Goal: Task Accomplishment & Management: Use online tool/utility

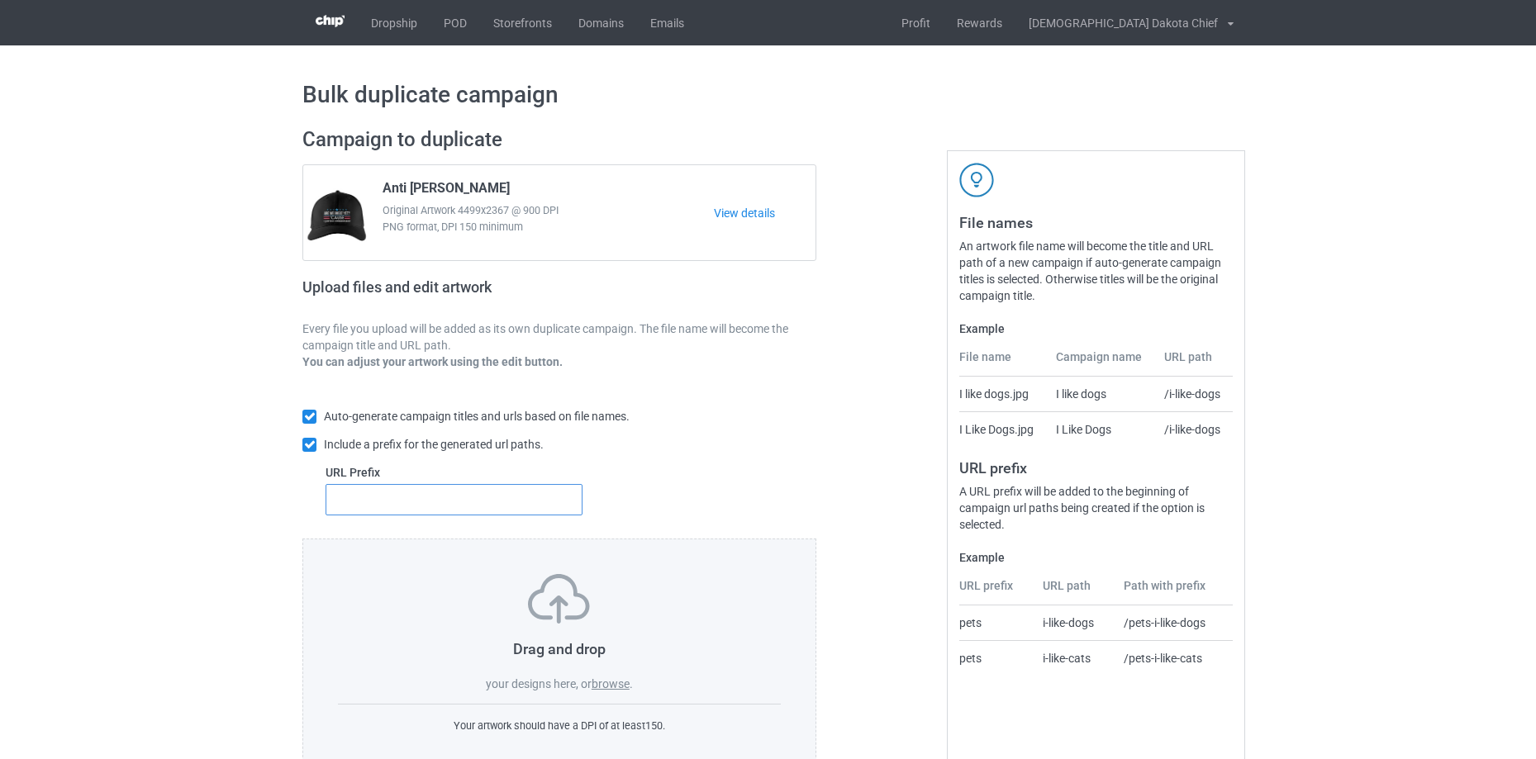
click at [516, 506] on input "text" at bounding box center [454, 499] width 257 height 31
paste input "[PERSON_NAME]"
type input "[PERSON_NAME]"
click at [623, 683] on label "browse" at bounding box center [611, 684] width 38 height 13
click at [0, 0] on input "browse" at bounding box center [0, 0] width 0 height 0
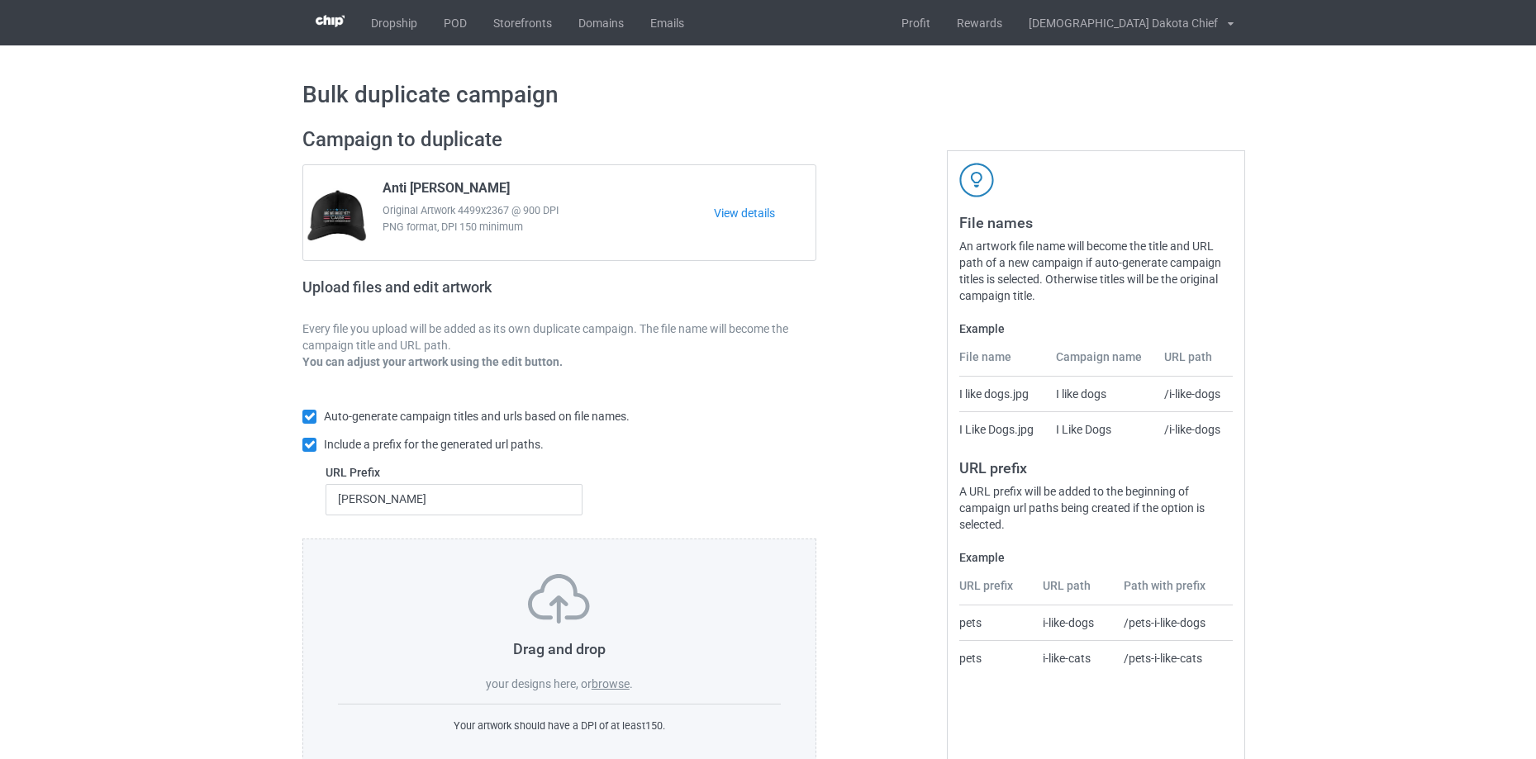
click at [613, 683] on label "browse" at bounding box center [611, 684] width 38 height 13
click at [0, 0] on input "browse" at bounding box center [0, 0] width 0 height 0
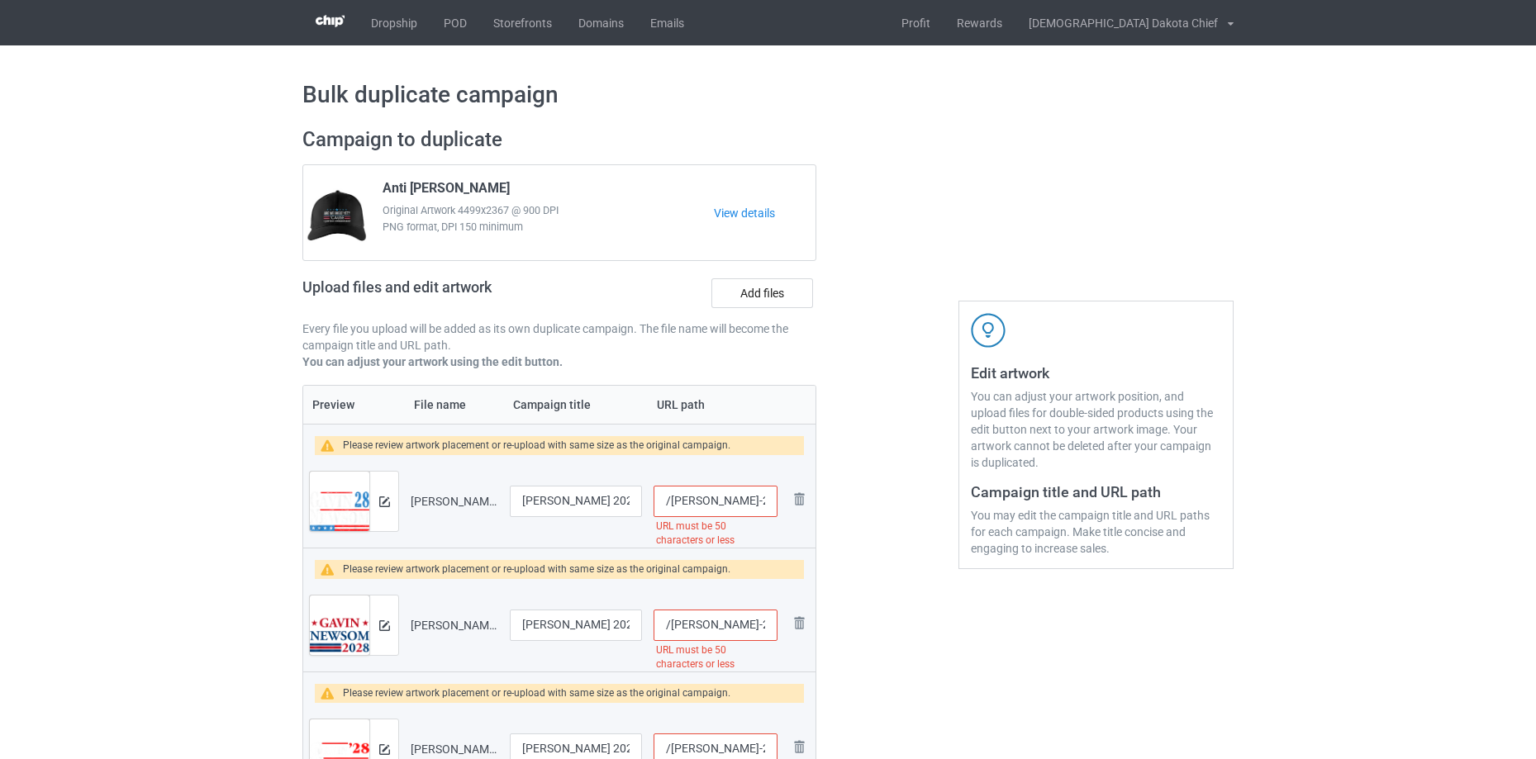
scroll to position [358, 0]
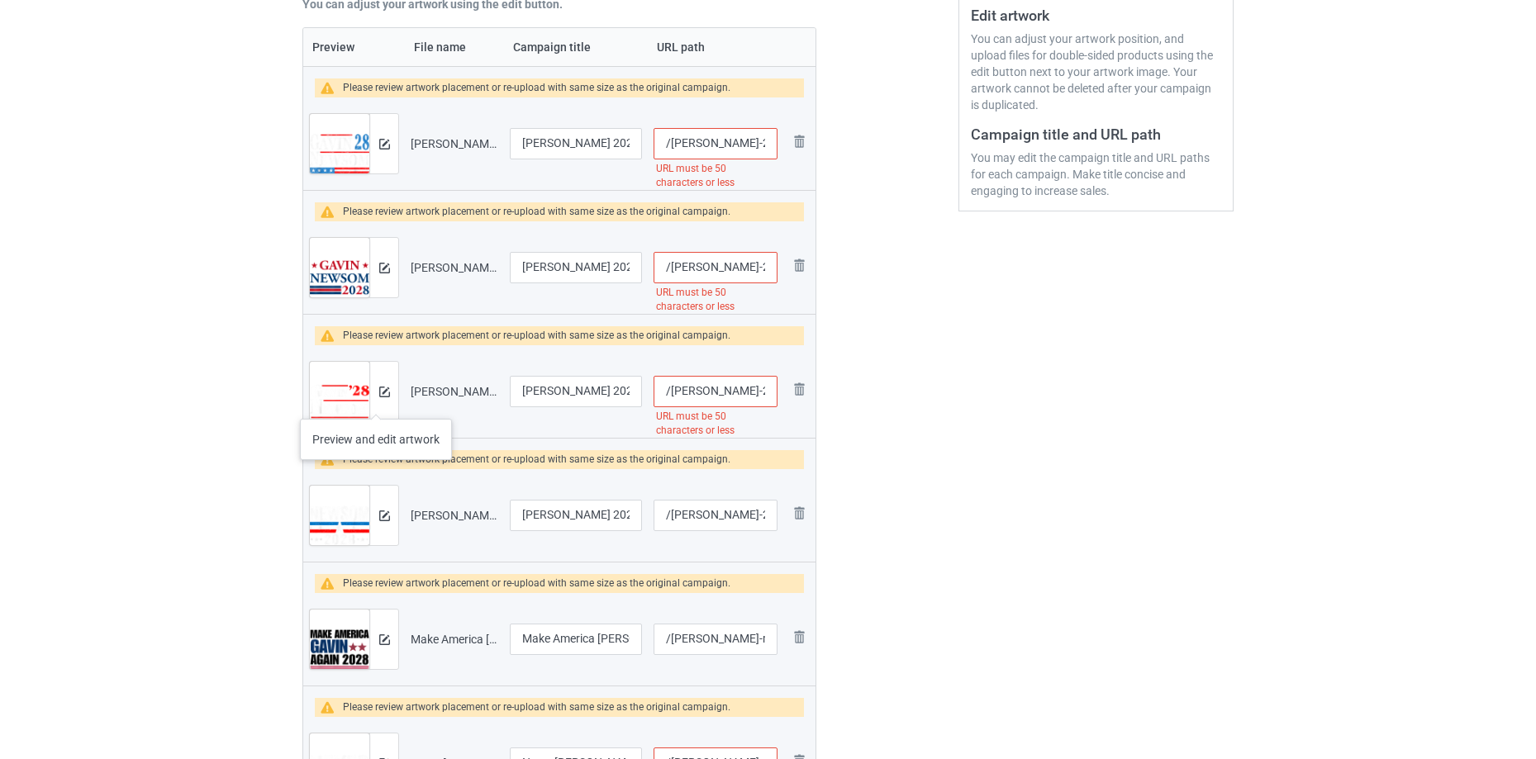
click at [377, 402] on div at bounding box center [383, 391] width 29 height 59
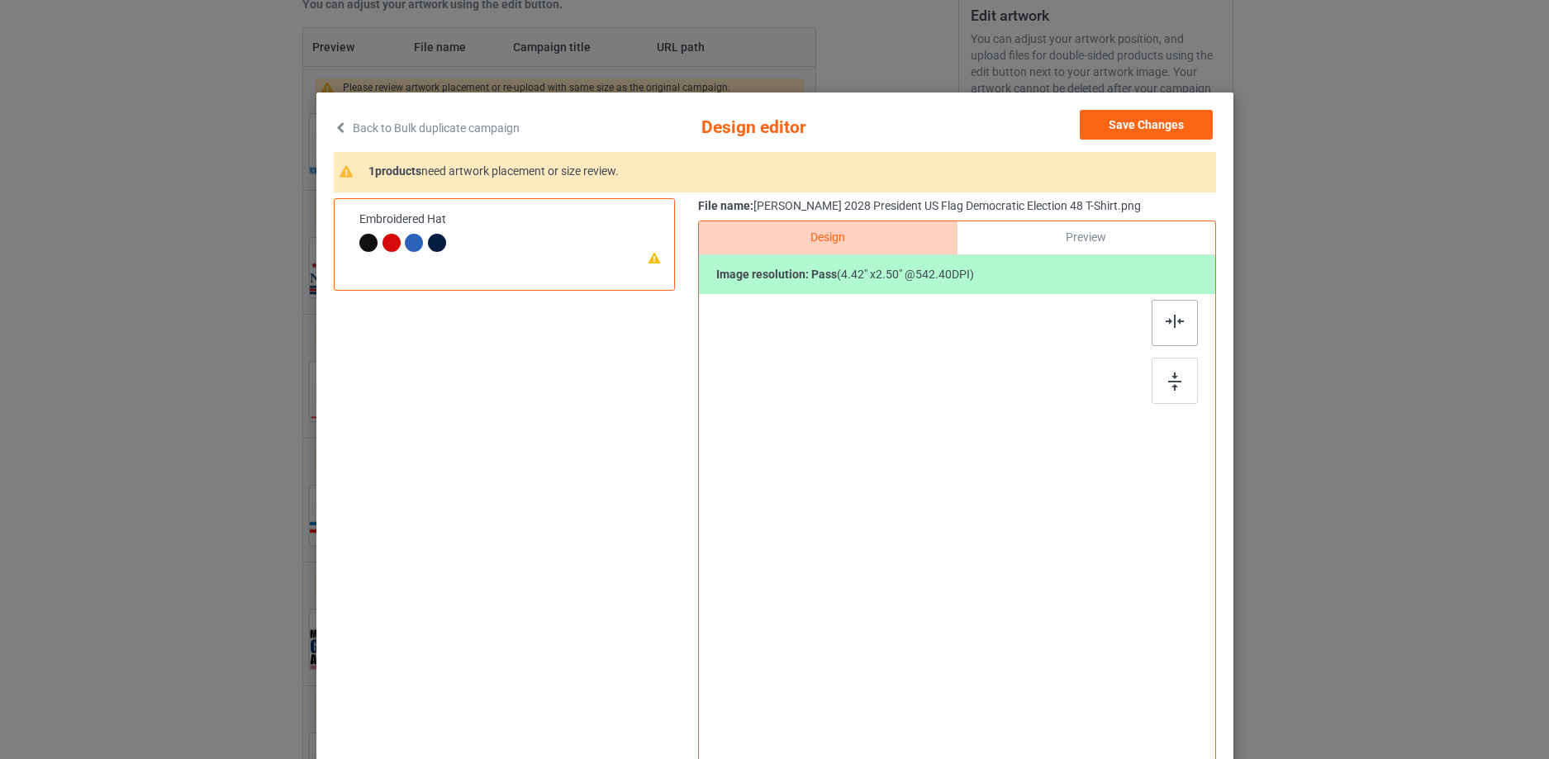
click at [1182, 330] on div at bounding box center [1175, 323] width 46 height 46
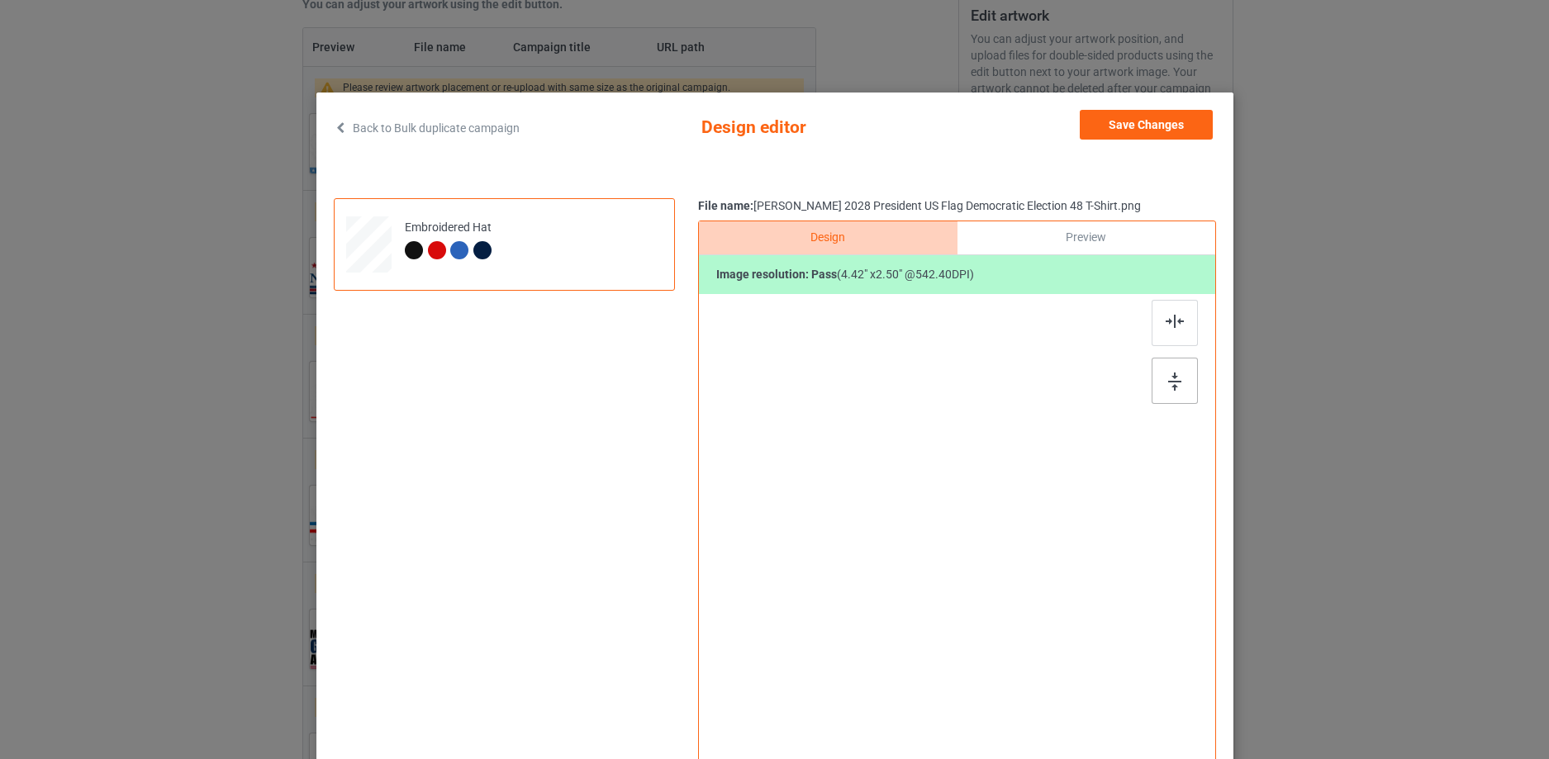
click at [1173, 383] on img at bounding box center [1174, 382] width 13 height 18
click at [1178, 125] on button "Save Changes" at bounding box center [1146, 125] width 133 height 30
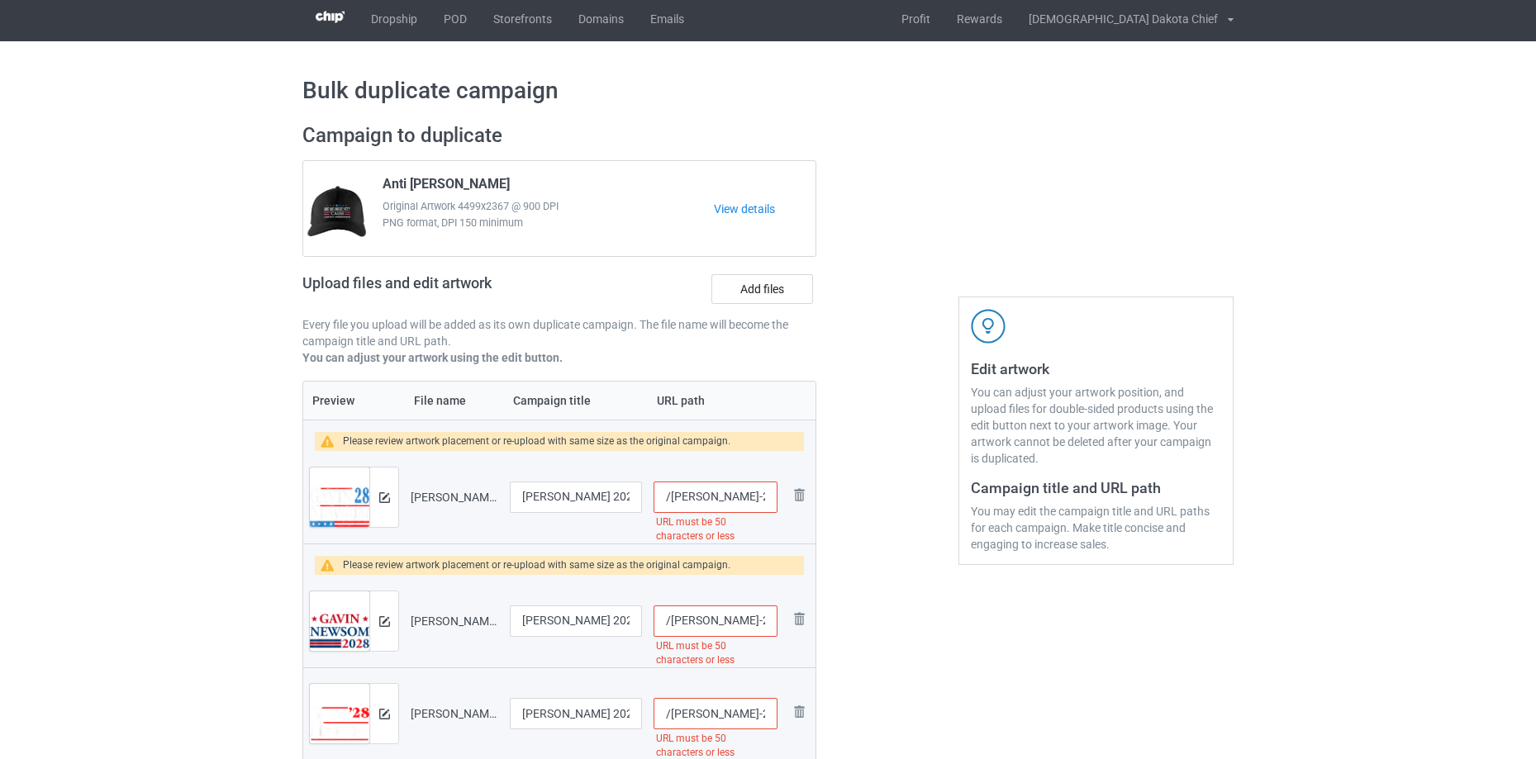
scroll to position [0, 0]
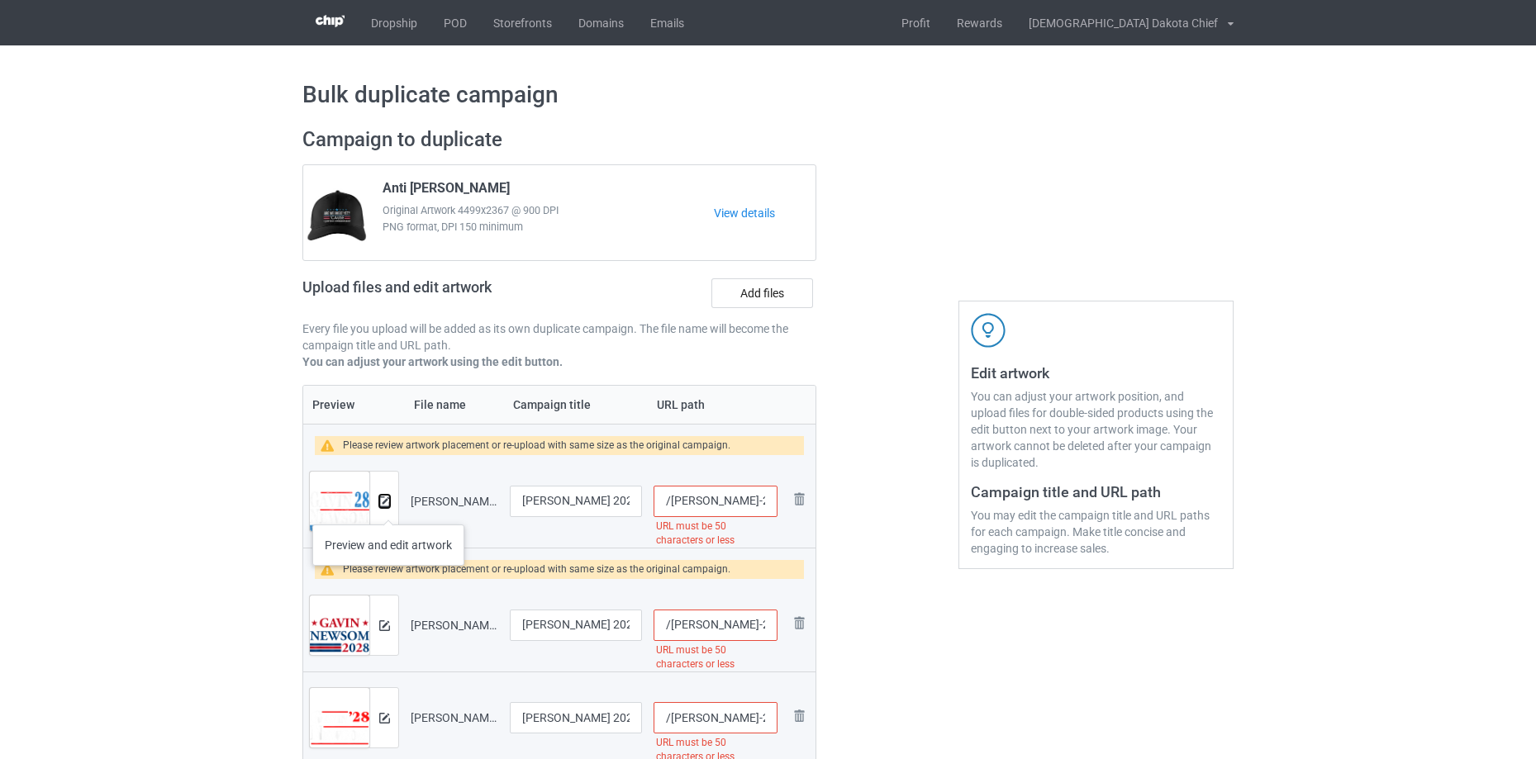
click at [388, 508] on button at bounding box center [384, 501] width 11 height 13
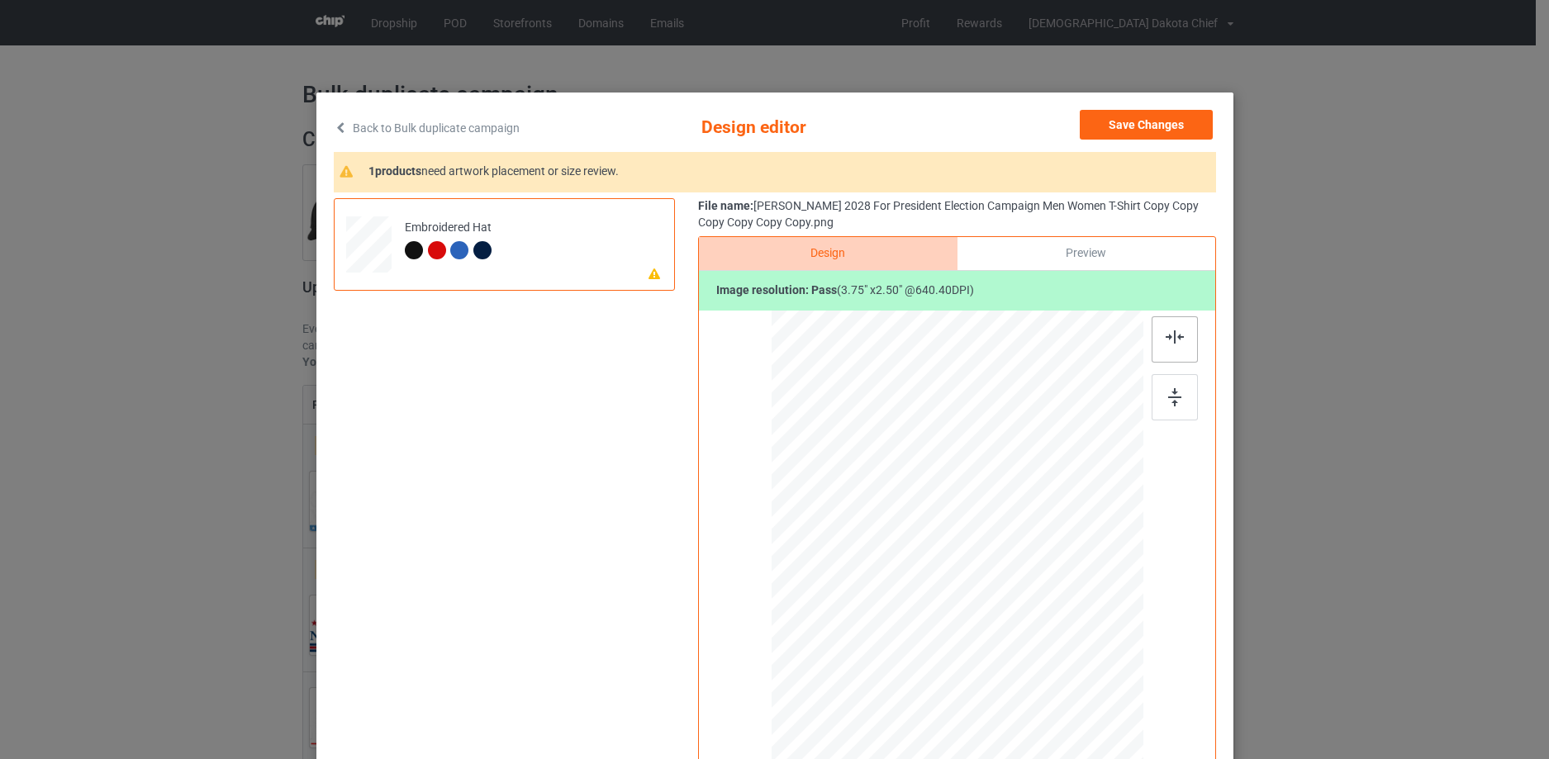
click at [1173, 352] on div at bounding box center [1175, 339] width 46 height 46
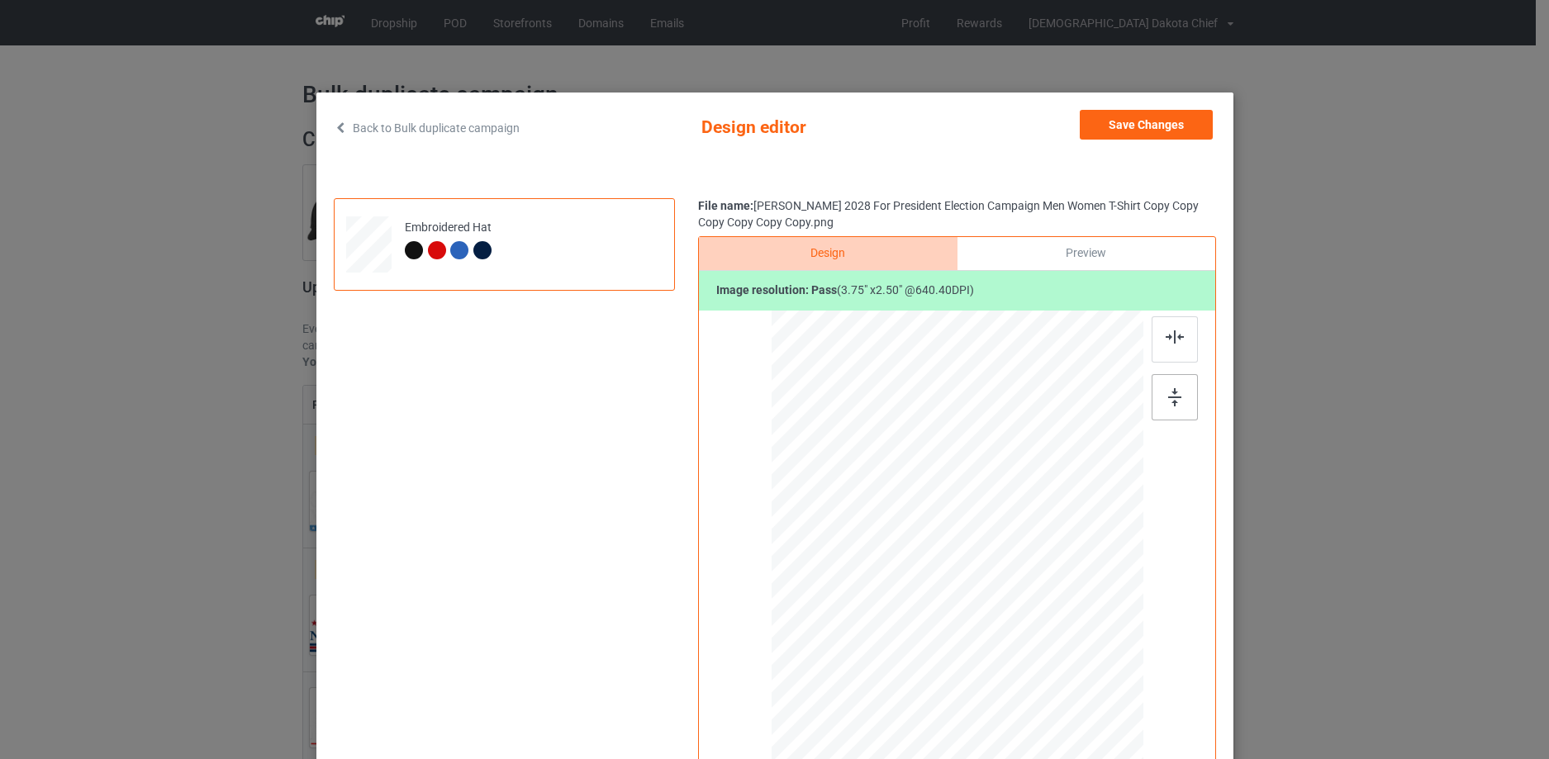
click at [1169, 386] on div at bounding box center [1175, 397] width 46 height 46
click at [1159, 131] on button "Save Changes" at bounding box center [1146, 125] width 133 height 30
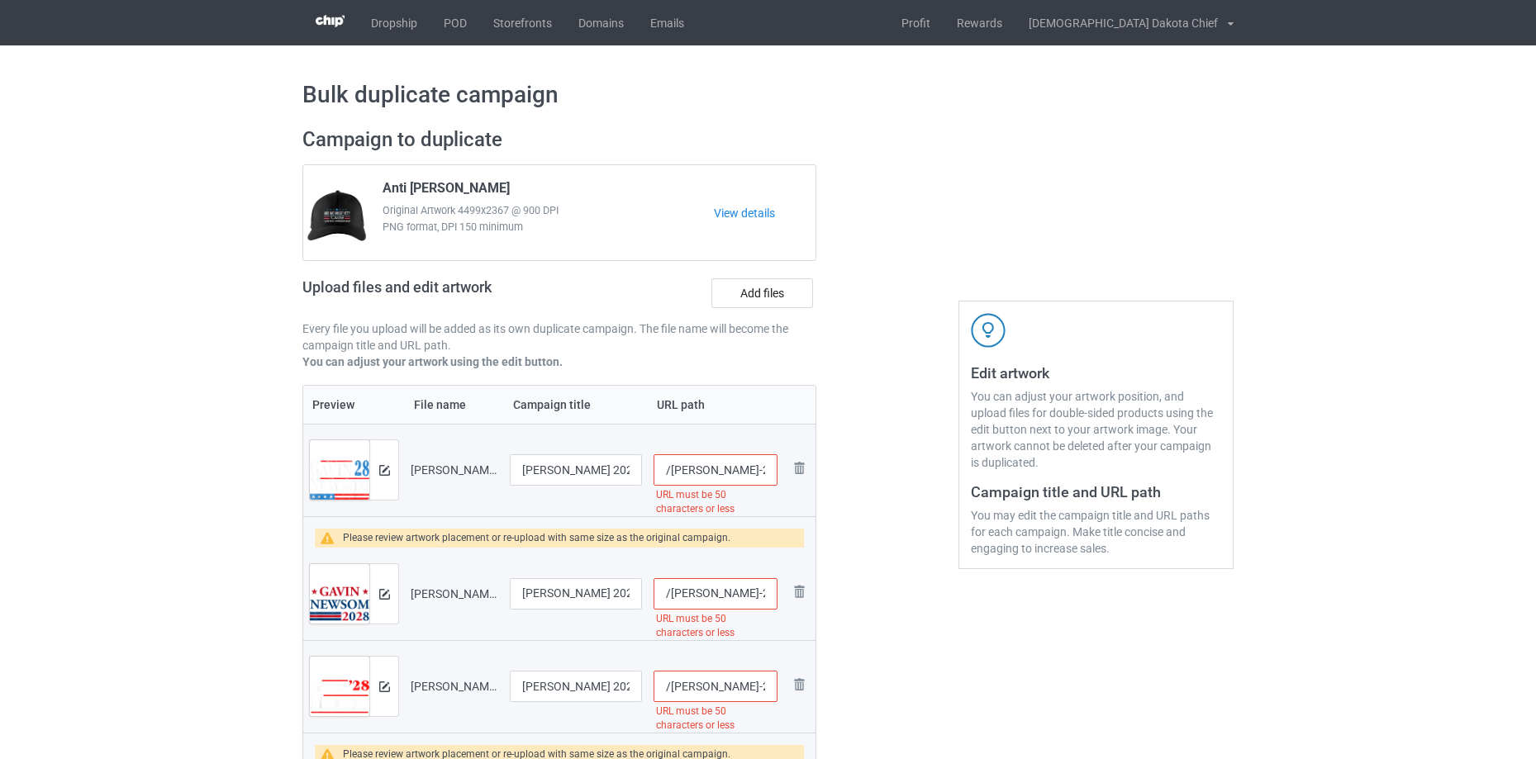
scroll to position [0, 473]
drag, startPoint x: 698, startPoint y: 467, endPoint x: 903, endPoint y: 443, distance: 206.3
type input "/[PERSON_NAME]"
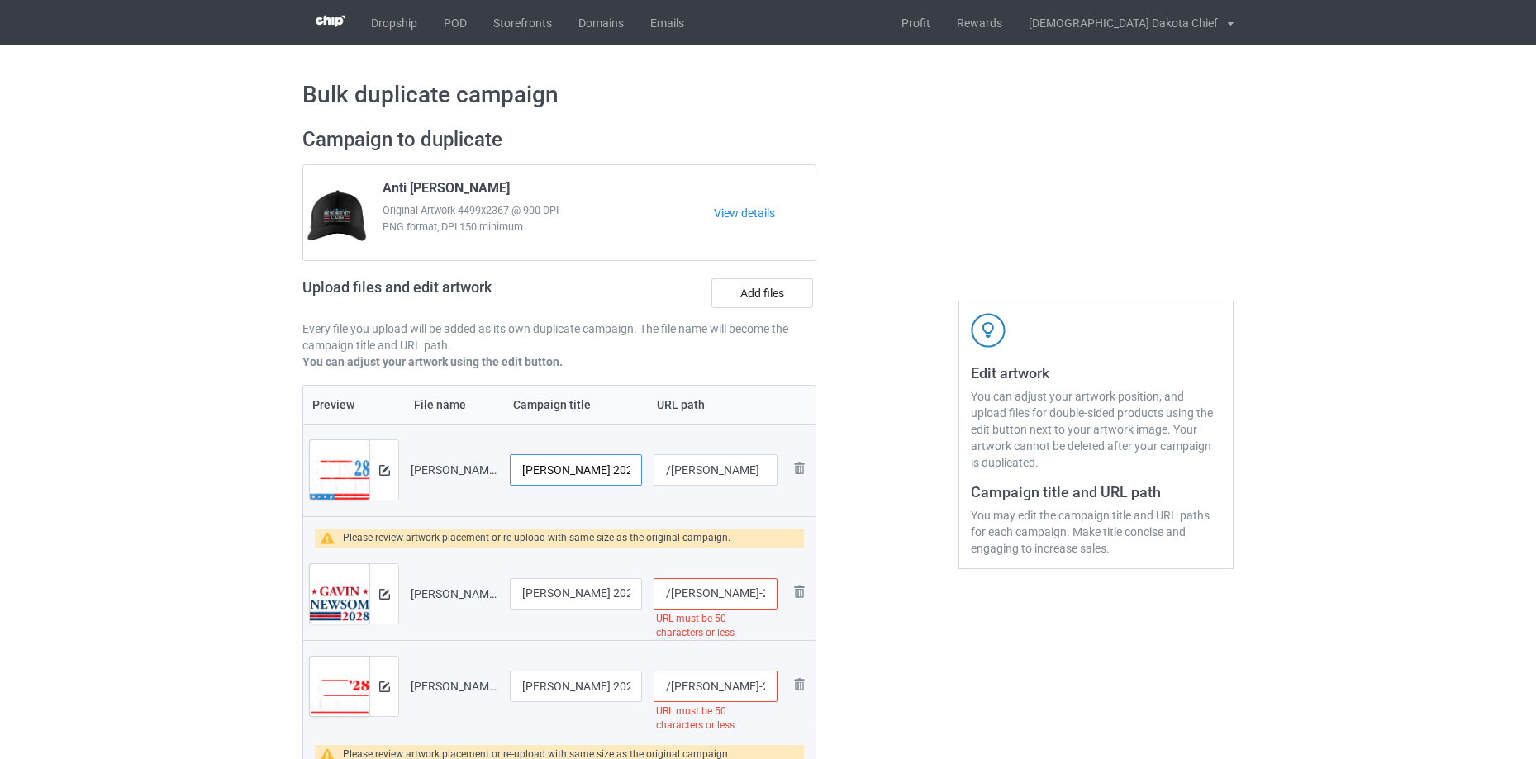
scroll to position [0, 447]
drag, startPoint x: 553, startPoint y: 462, endPoint x: 728, endPoint y: 464, distance: 175.2
click at [784, 461] on tr "Preview and edit artwork [PERSON_NAME] 2028 For President Election Campaign Men…" at bounding box center [559, 470] width 512 height 93
click at [539, 469] on input "[PERSON_NAME] 2028 For President Election Campaign Men Women T-Shirt Copy Copy …" at bounding box center [576, 469] width 132 height 31
drag, startPoint x: 524, startPoint y: 469, endPoint x: 783, endPoint y: 462, distance: 259.6
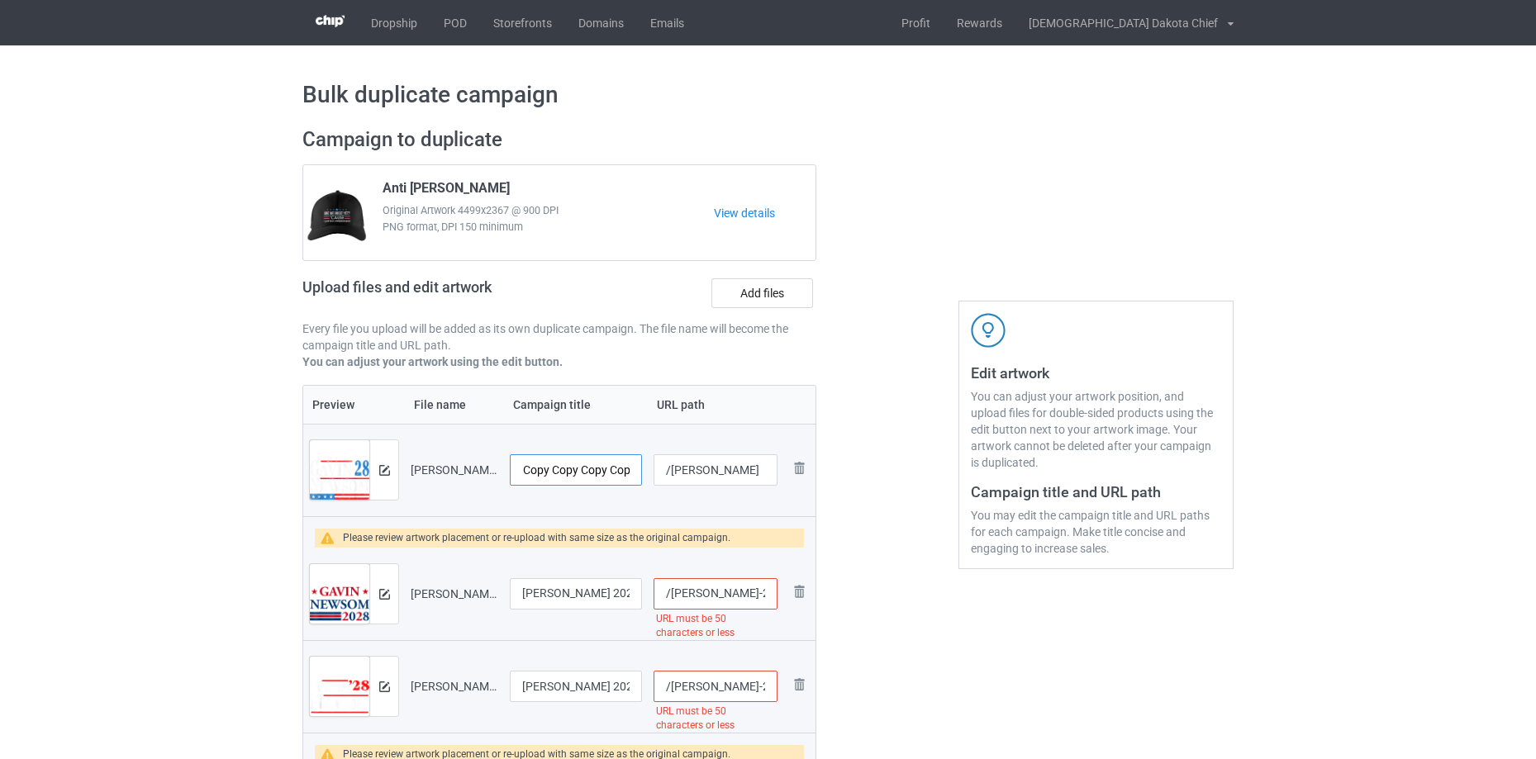
click at [783, 462] on tr "Preview and edit artwork [PERSON_NAME] 2028 For President Election Campaign Men…" at bounding box center [559, 470] width 512 height 93
drag, startPoint x: 527, startPoint y: 469, endPoint x: 947, endPoint y: 387, distance: 427.7
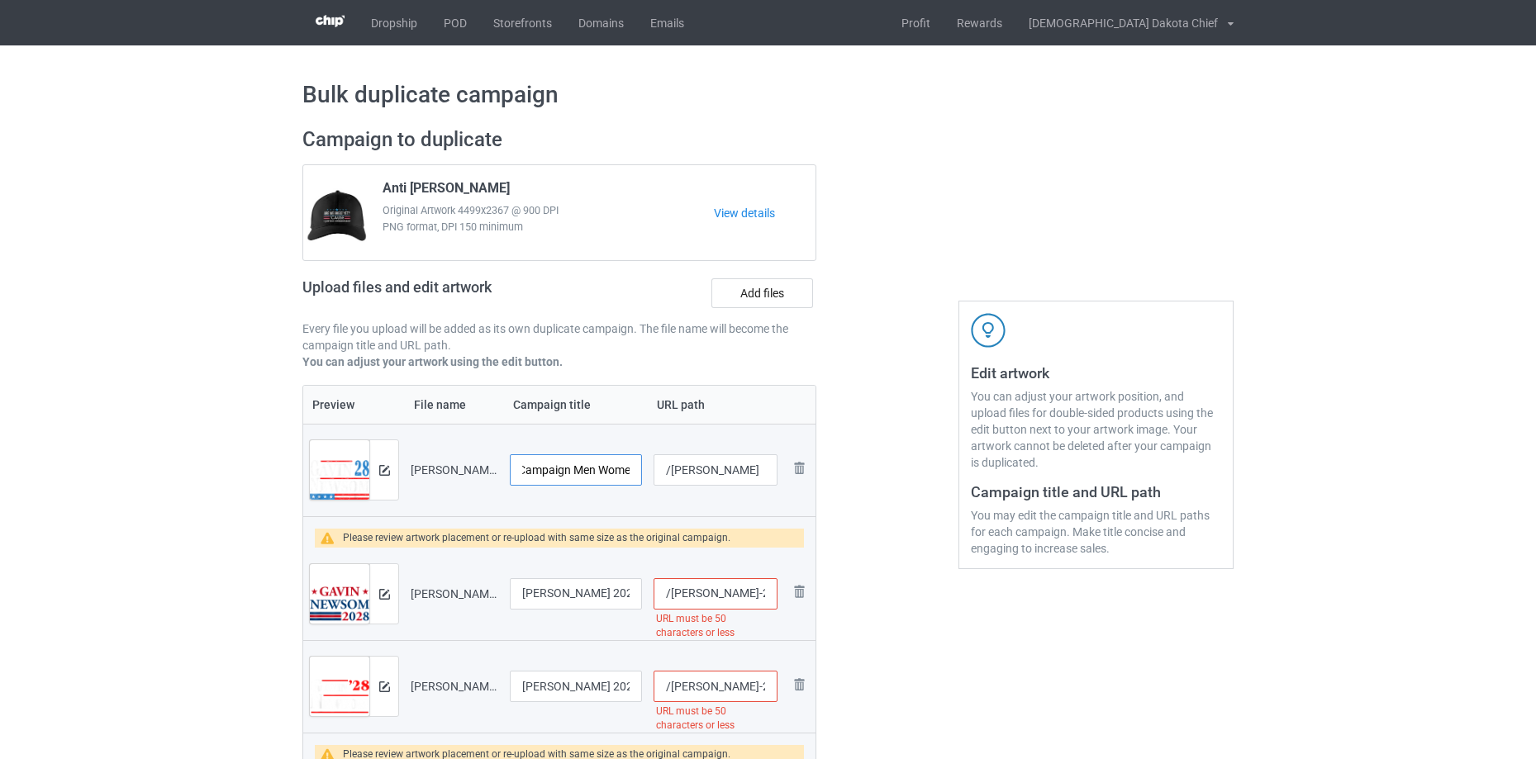
drag, startPoint x: 562, startPoint y: 468, endPoint x: 742, endPoint y: 460, distance: 180.3
click at [742, 460] on tr "Preview and edit artwork [PERSON_NAME] 2028 For President Election Campaign Men…" at bounding box center [559, 470] width 512 height 93
type input "[PERSON_NAME] 2028 For President Election Campaign"
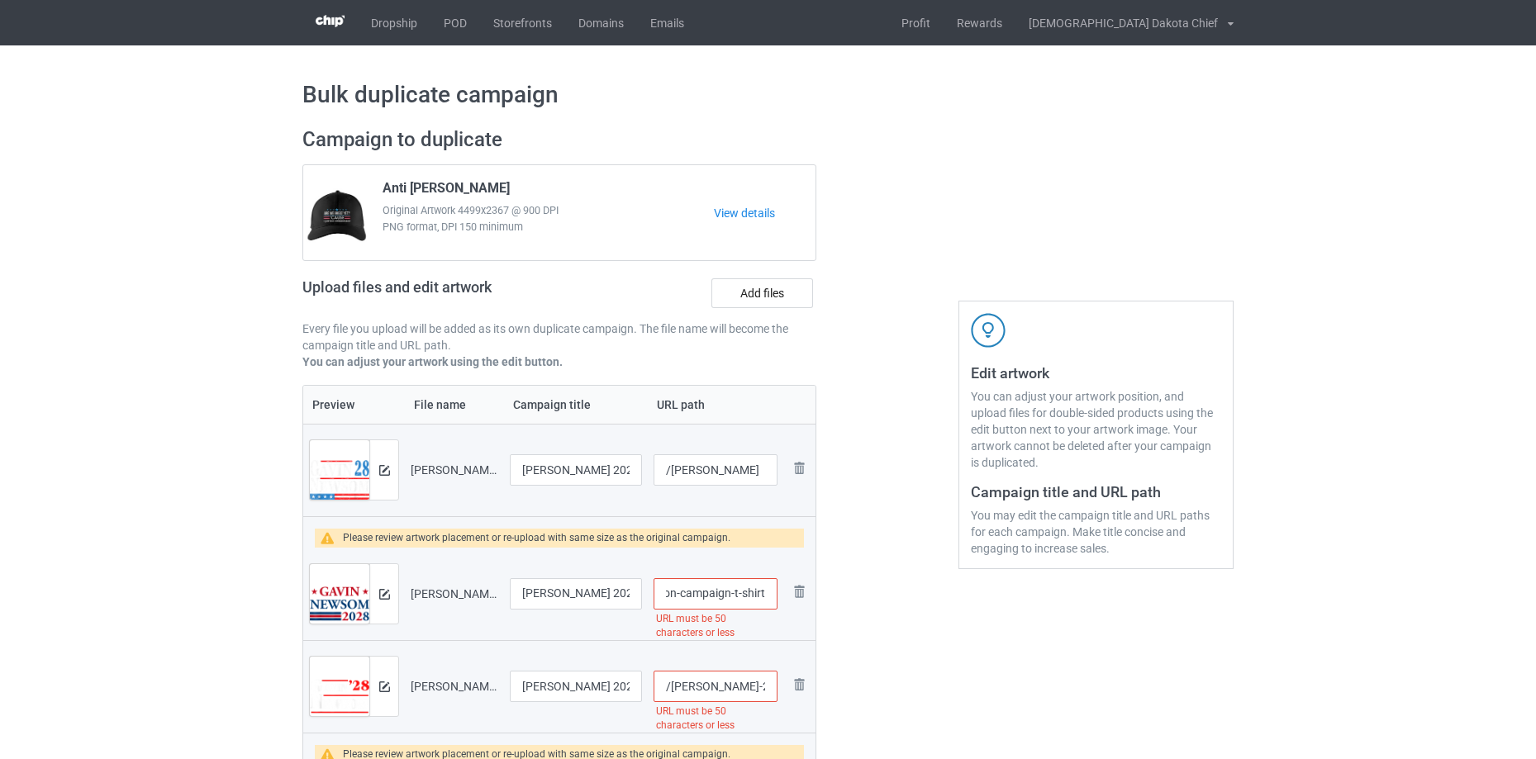
drag, startPoint x: 697, startPoint y: 595, endPoint x: 880, endPoint y: 614, distance: 184.4
type input "/gavin1"
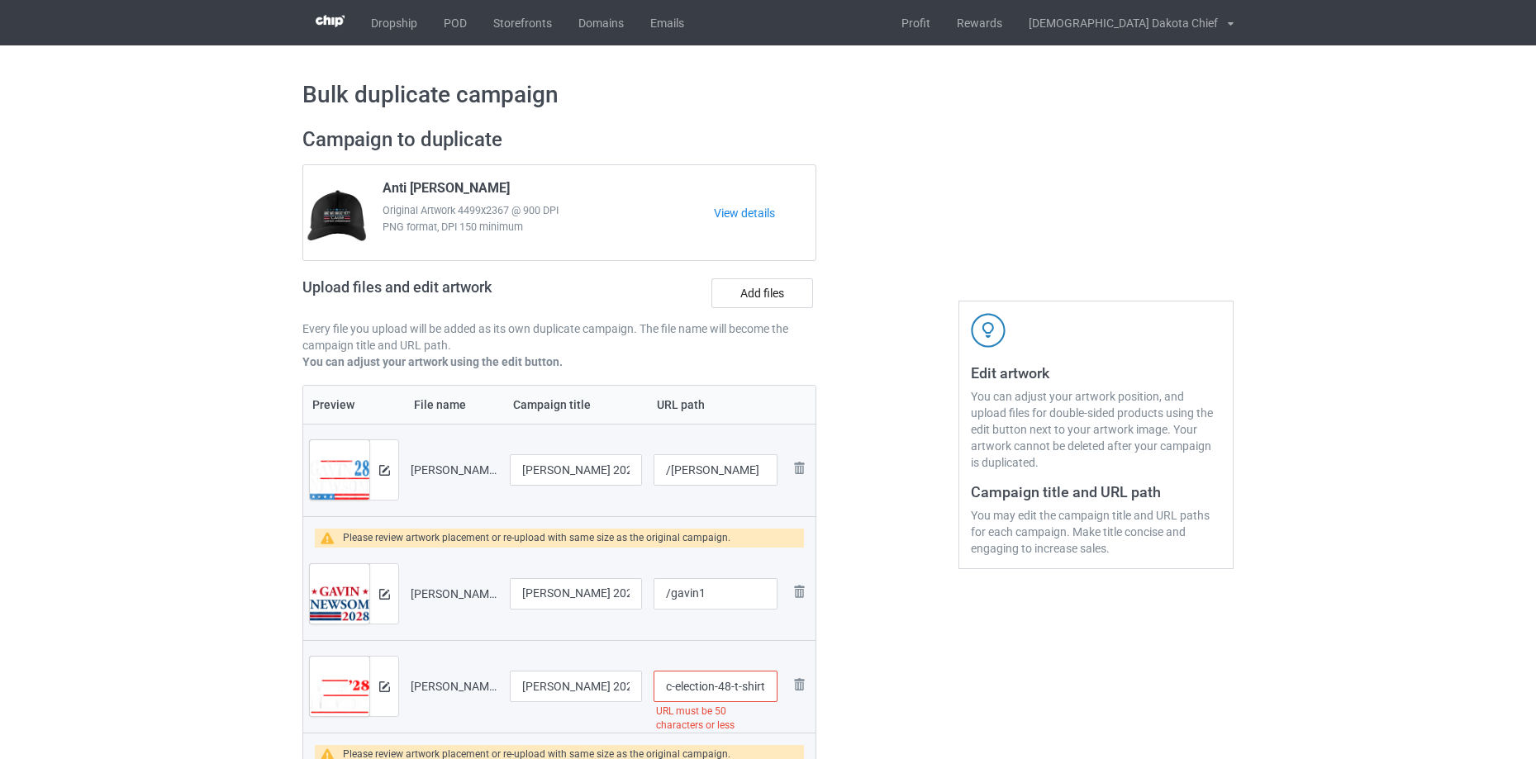
drag, startPoint x: 696, startPoint y: 683, endPoint x: 811, endPoint y: 681, distance: 114.9
type input "/gavin2"
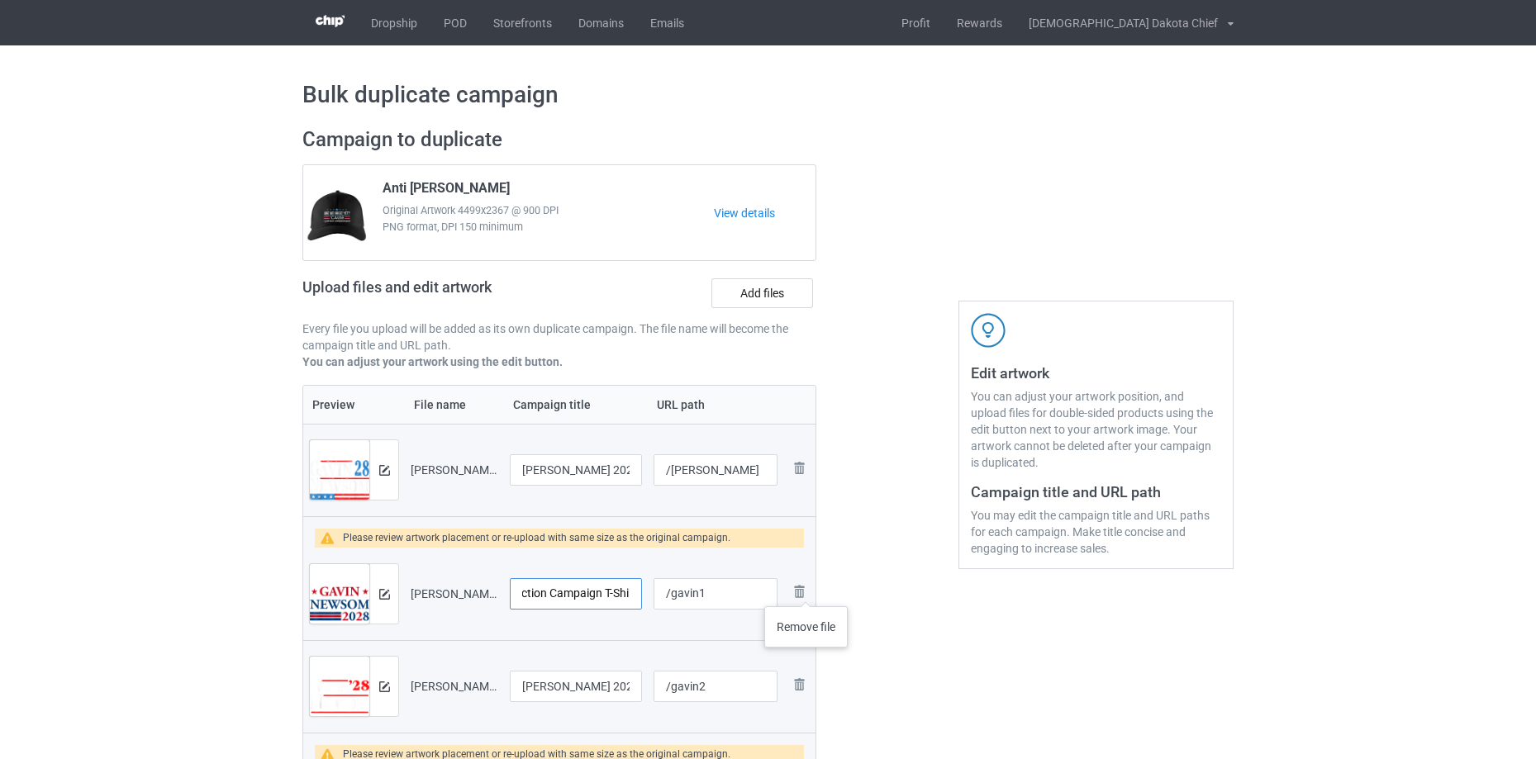
drag, startPoint x: 565, startPoint y: 597, endPoint x: 616, endPoint y: 580, distance: 53.8
click at [759, 582] on tr "Preview and edit artwork [PERSON_NAME] 2028 for President Election Campaign T-S…" at bounding box center [559, 594] width 512 height 93
click at [601, 592] on input "[PERSON_NAME] 2028 for President Election Campaign T-Shirt" at bounding box center [576, 593] width 132 height 31
drag, startPoint x: 593, startPoint y: 594, endPoint x: 688, endPoint y: 599, distance: 95.2
click at [688, 599] on tr "Preview and edit artwork [PERSON_NAME] 2028 for President Election Campaign T-S…" at bounding box center [559, 594] width 512 height 93
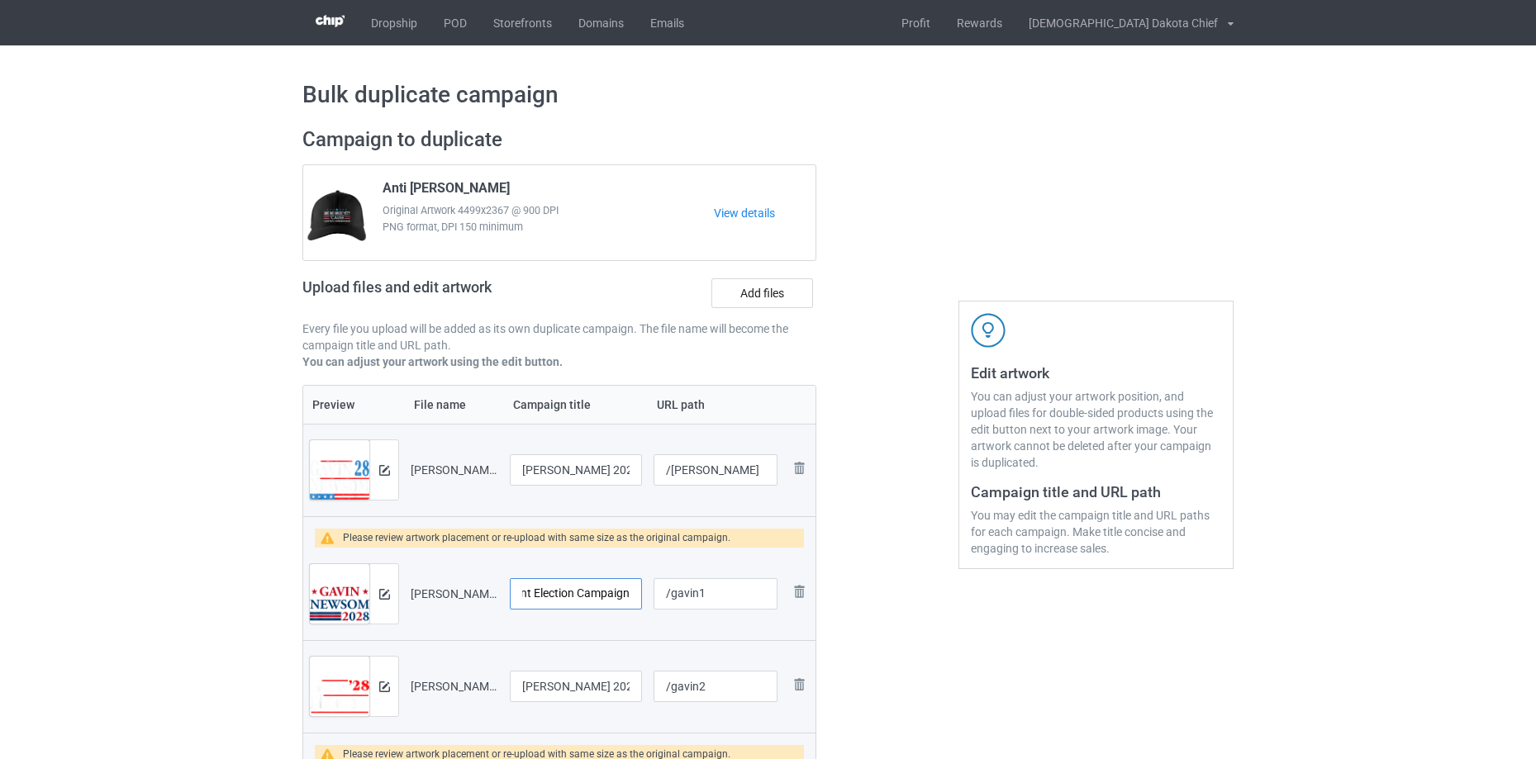
scroll to position [0, 169]
type input "[PERSON_NAME] 2028 for President Election Campaign"
click at [395, 596] on div at bounding box center [383, 593] width 29 height 59
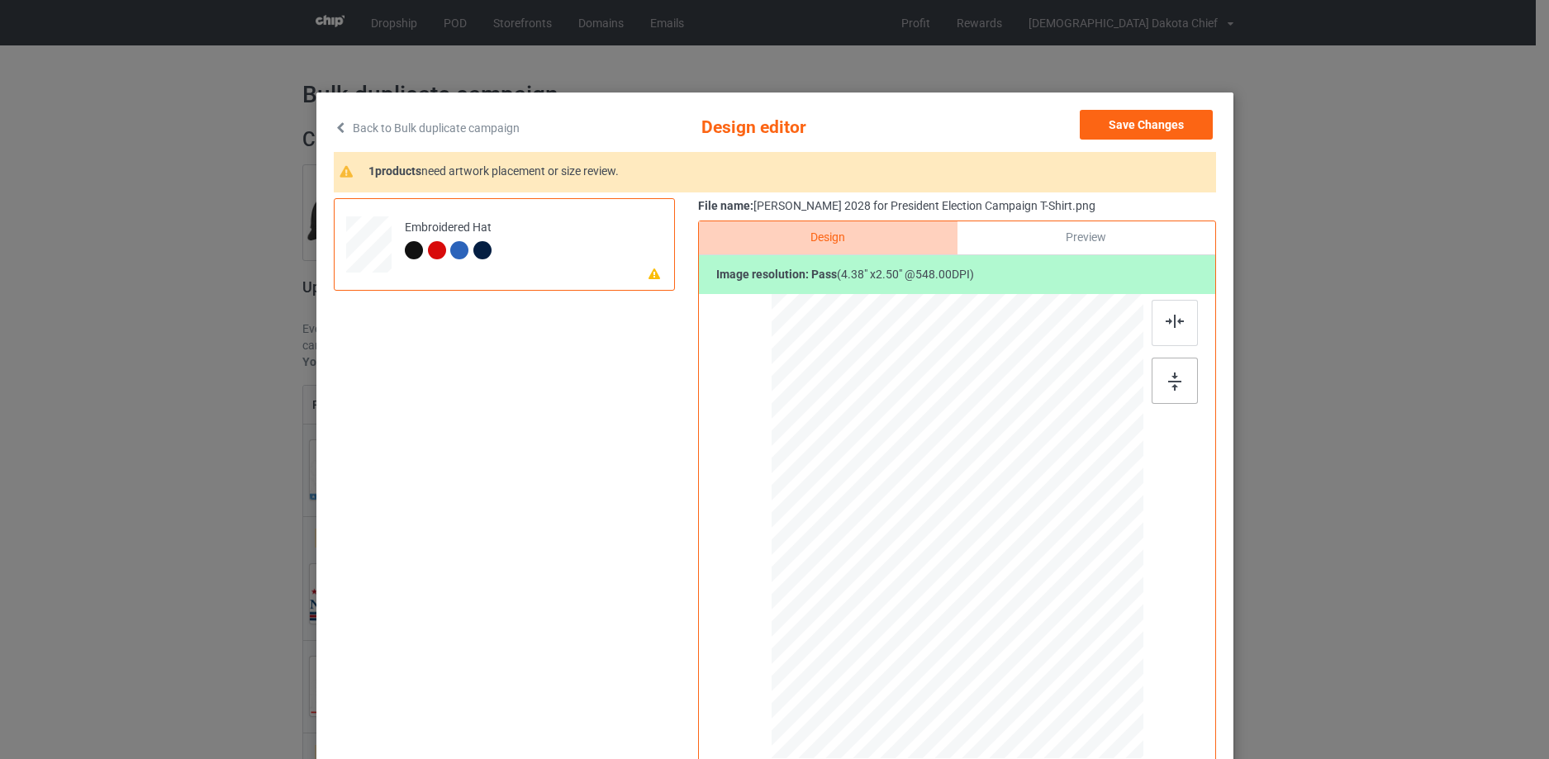
click at [1159, 377] on div at bounding box center [1175, 381] width 46 height 46
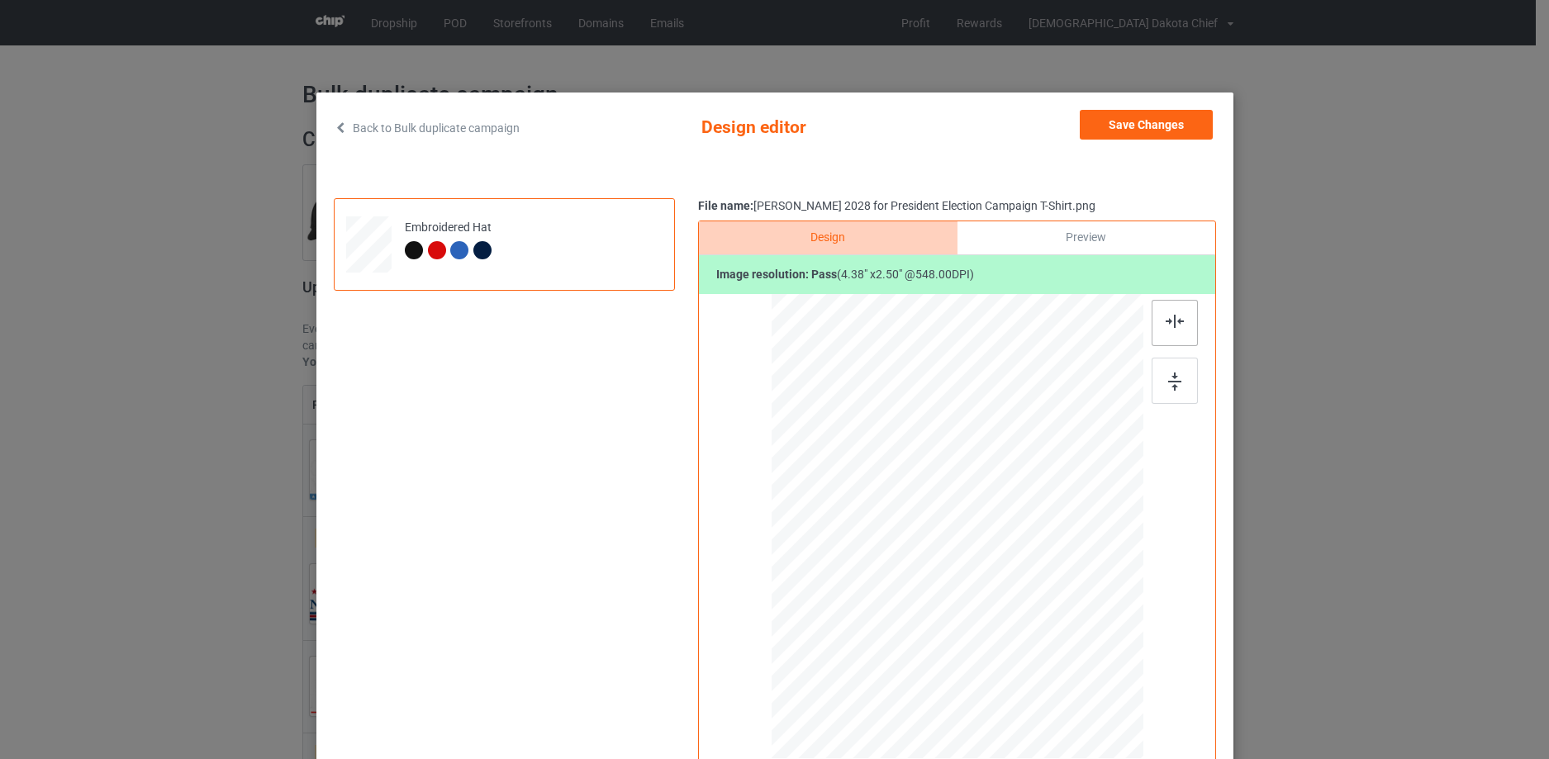
click at [1171, 315] on img at bounding box center [1175, 321] width 18 height 13
click at [978, 532] on div at bounding box center [956, 522] width 135 height 77
click at [1051, 593] on div at bounding box center [957, 528] width 372 height 469
click at [1168, 133] on button "Save Changes" at bounding box center [1146, 125] width 133 height 30
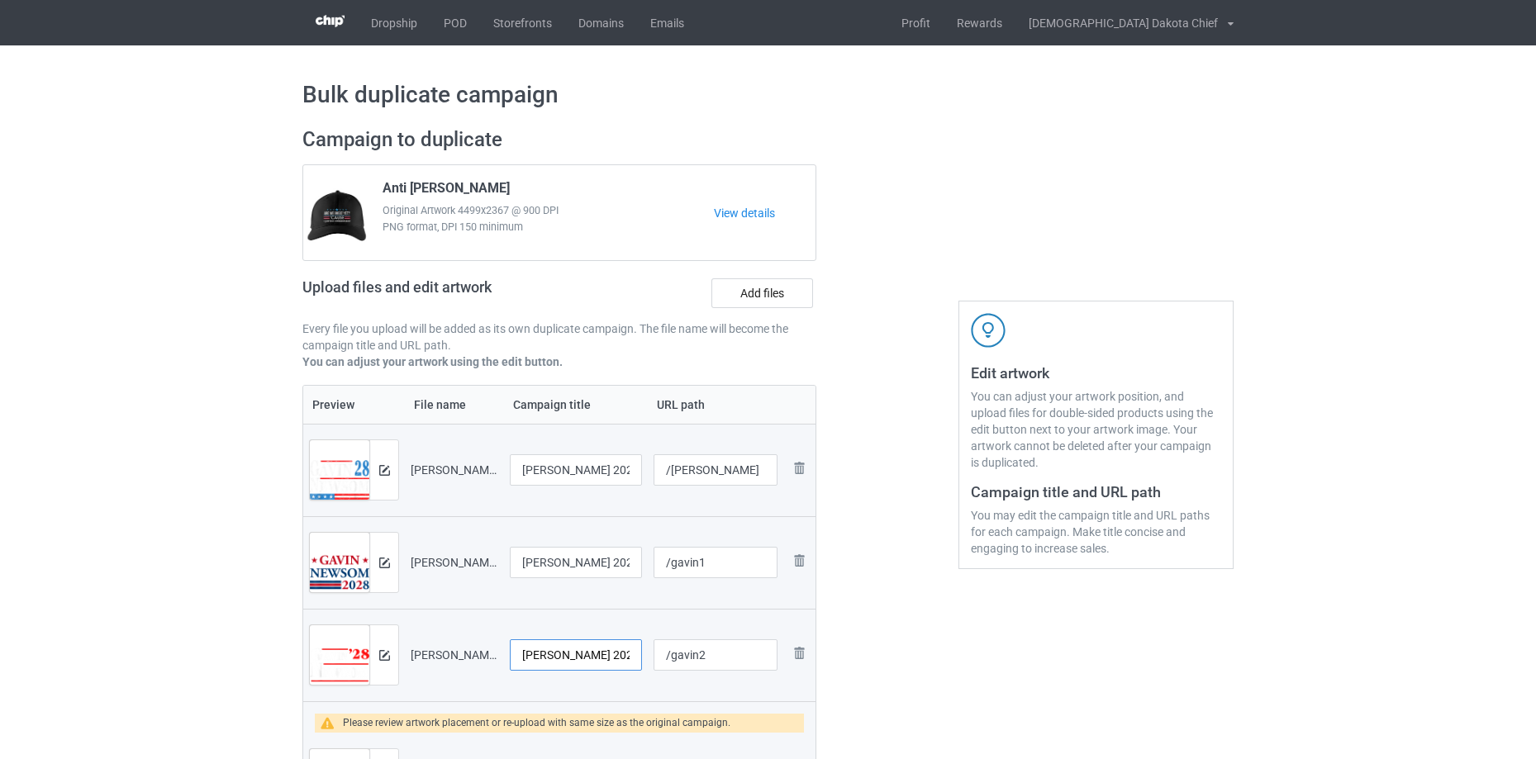
scroll to position [0, 251]
drag, startPoint x: 580, startPoint y: 657, endPoint x: 681, endPoint y: 664, distance: 101.0
click at [608, 654] on input "[PERSON_NAME] 2028 President US Flag Democratic Election 48 T-Shirt" at bounding box center [576, 655] width 132 height 31
drag, startPoint x: 596, startPoint y: 654, endPoint x: 738, endPoint y: 650, distance: 142.2
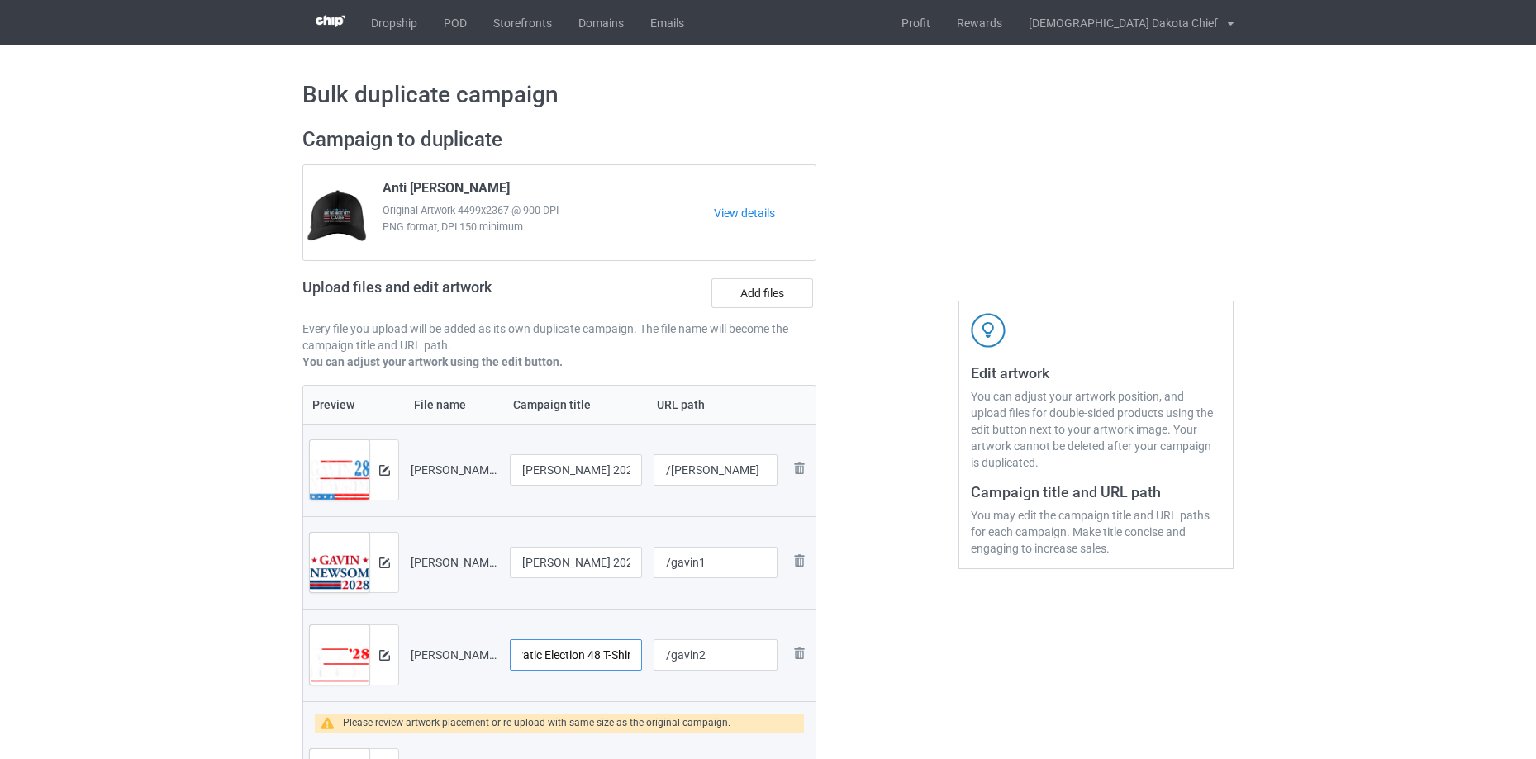
click at [738, 650] on tr "Preview and edit artwork [PERSON_NAME] 2028 President US Flag Democratic Electi…" at bounding box center [559, 655] width 512 height 93
type input "[PERSON_NAME] 2028 President US Flag Democratic Election 48"
drag, startPoint x: 588, startPoint y: 558, endPoint x: 891, endPoint y: 535, distance: 303.3
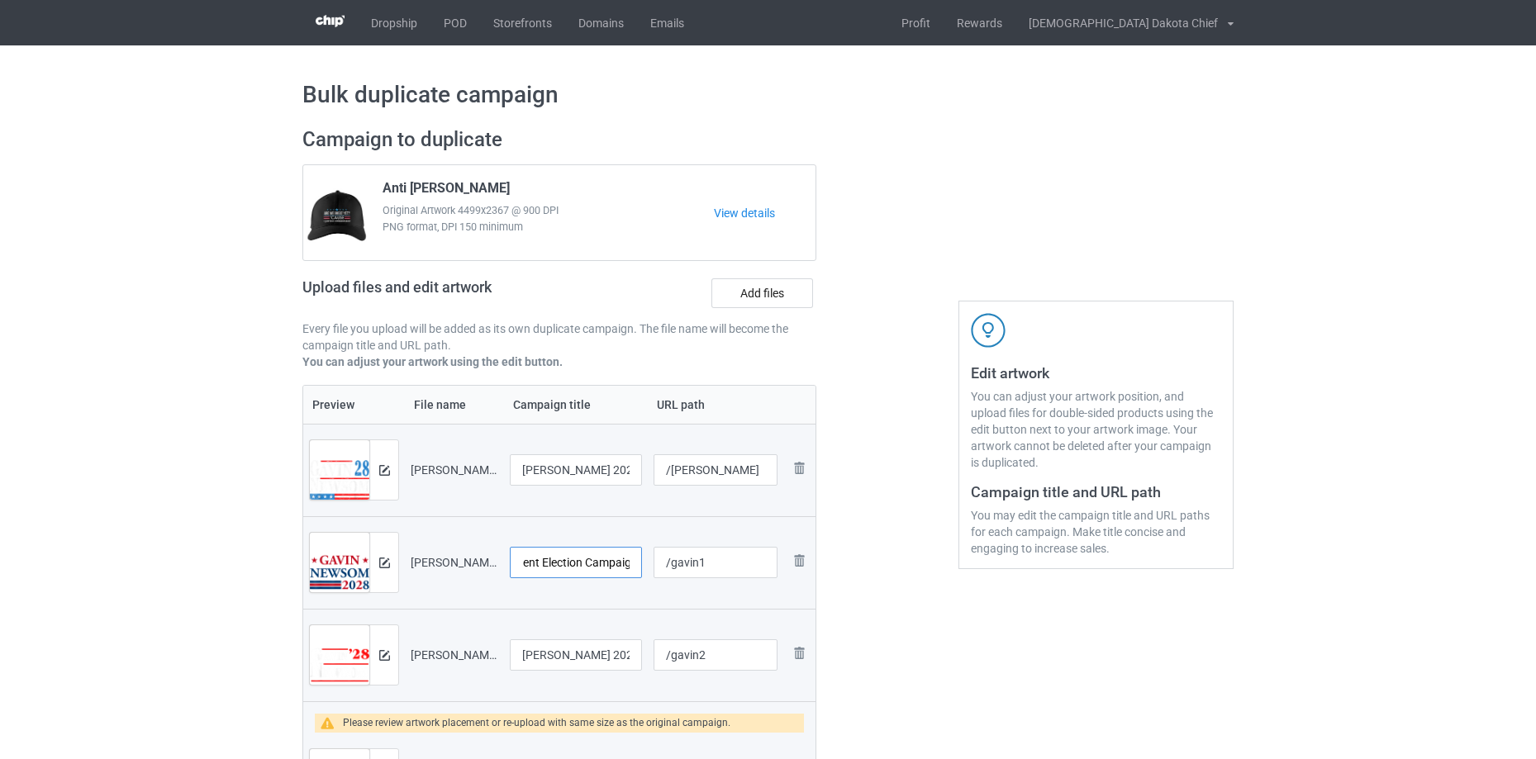
click at [383, 658] on img at bounding box center [384, 655] width 11 height 11
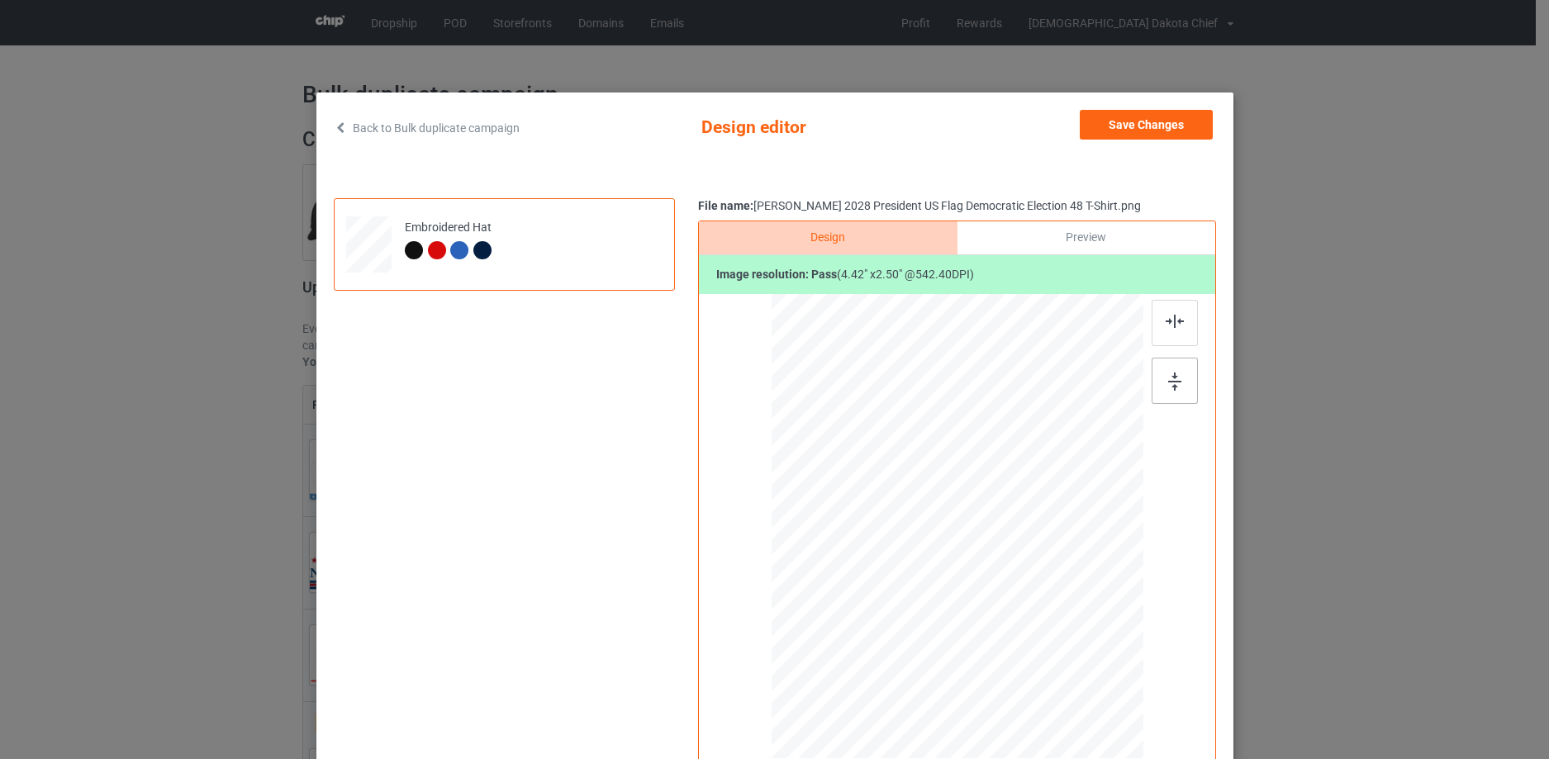
click at [1173, 392] on div at bounding box center [1175, 381] width 46 height 46
click at [1171, 319] on img at bounding box center [1175, 321] width 18 height 13
click at [1182, 112] on button "Save Changes" at bounding box center [1146, 125] width 133 height 30
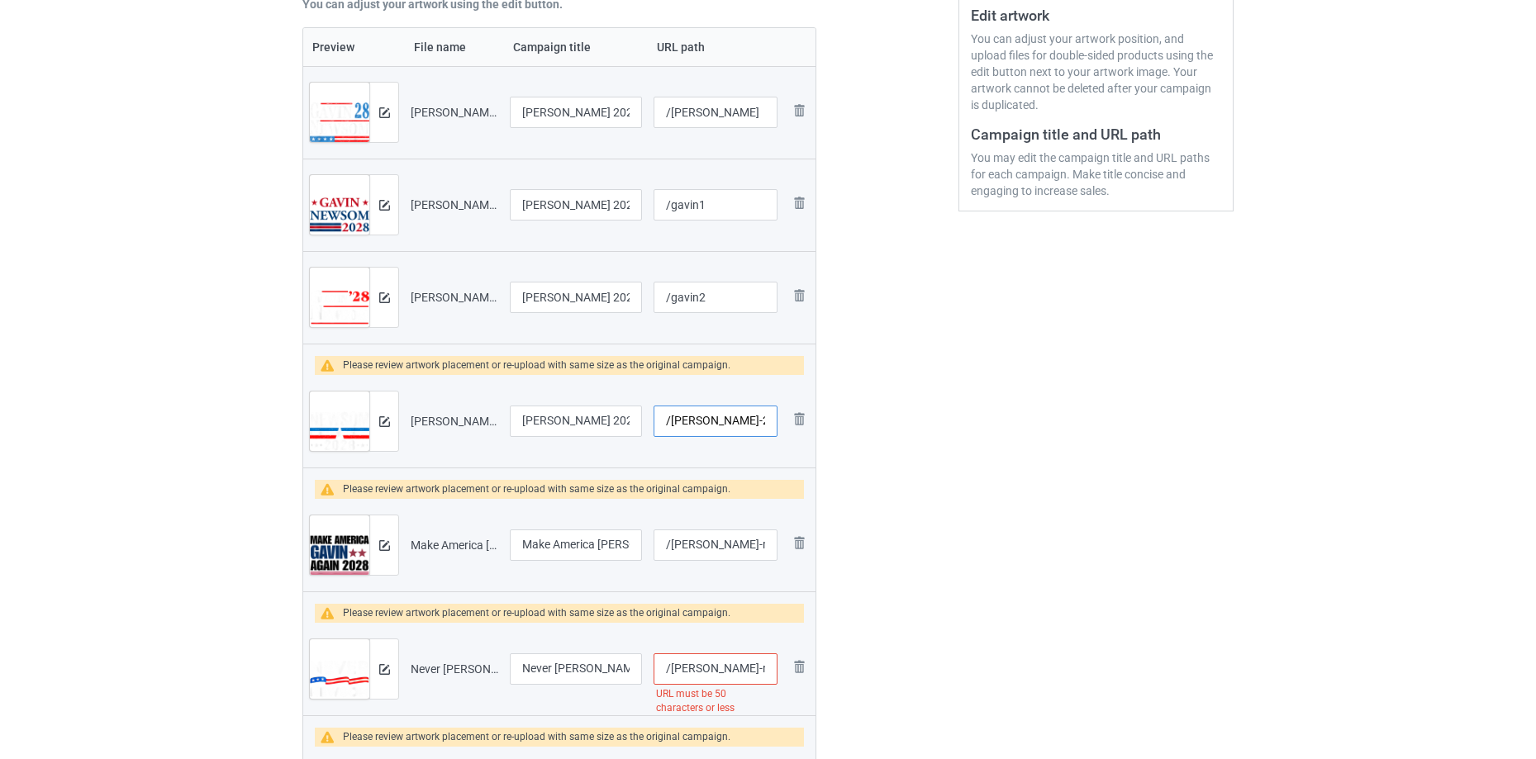
scroll to position [0, 128]
drag, startPoint x: 697, startPoint y: 418, endPoint x: 1201, endPoint y: 339, distance: 510.3
click at [1202, 339] on div "Campaign to duplicate Anti [PERSON_NAME] Original Artwork 4499x2367 @ 900 DPI P…" at bounding box center [768, 509] width 954 height 1502
type input "/gavin3"
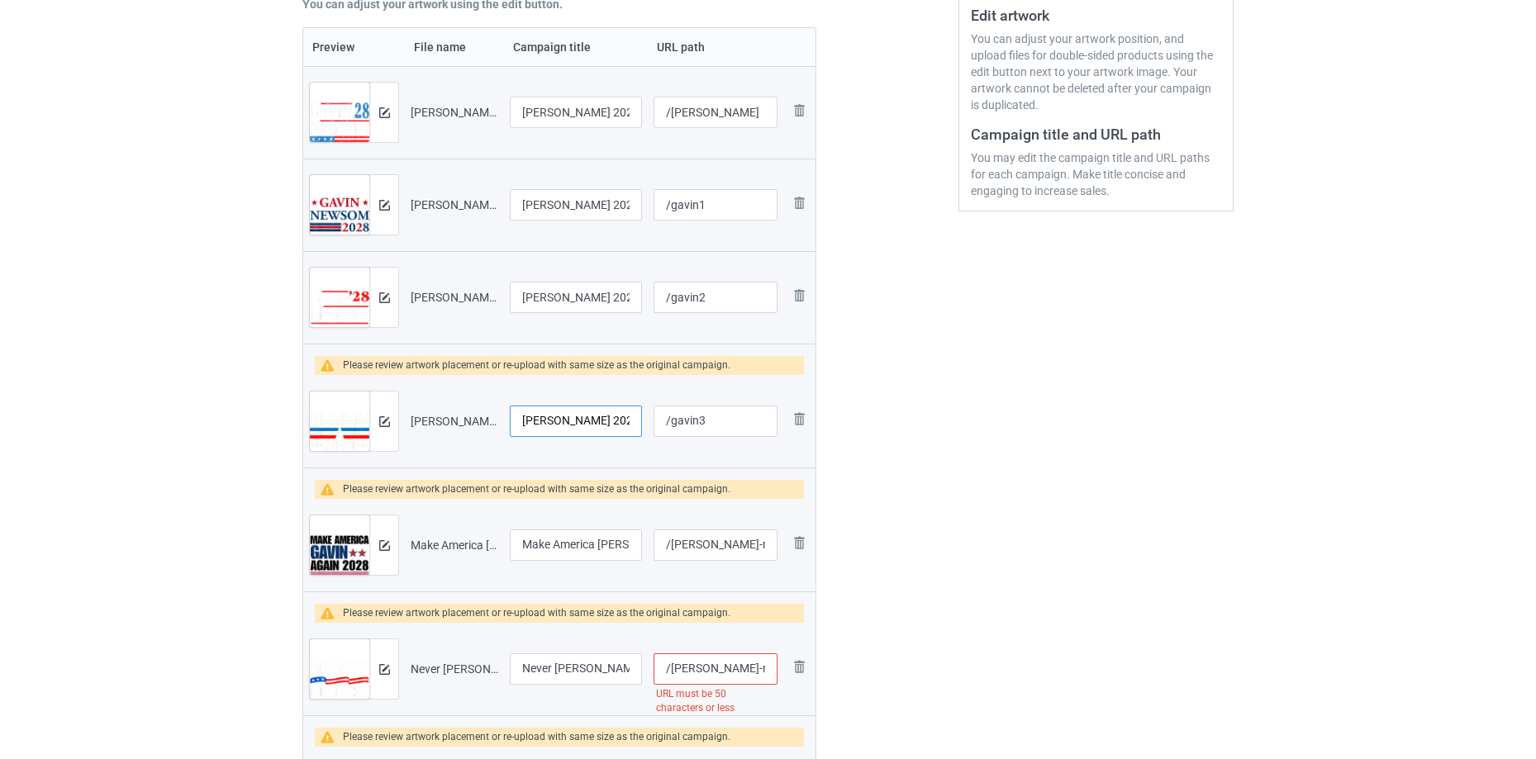
scroll to position [0, 93]
drag, startPoint x: 554, startPoint y: 413, endPoint x: 590, endPoint y: 408, distance: 35.9
click at [704, 389] on tr "Preview and edit artwork [PERSON_NAME] 2028 T-Shirt Copy Copy.png [PERSON_NAME]…" at bounding box center [559, 421] width 512 height 93
click at [567, 413] on input "[PERSON_NAME] 2028 T-Shirt Copy Copy" at bounding box center [576, 421] width 132 height 31
drag, startPoint x: 535, startPoint y: 421, endPoint x: 777, endPoint y: 381, distance: 245.3
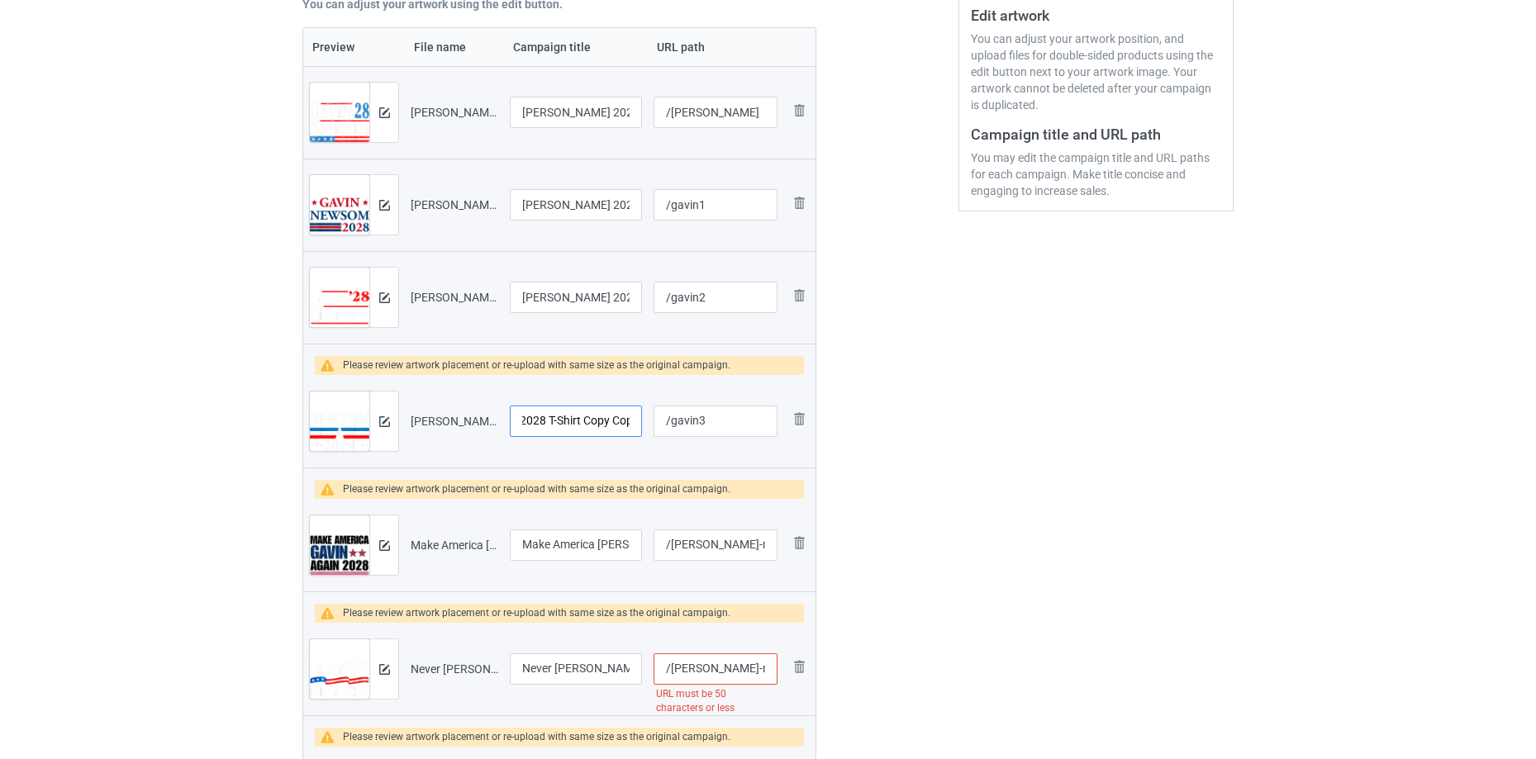
click at [776, 382] on tr "Preview and edit artwork [PERSON_NAME] 2028 T-Shirt Copy Copy.png [PERSON_NAME]…" at bounding box center [559, 421] width 512 height 93
type input "[PERSON_NAME] 2028"
click at [383, 416] on img at bounding box center [384, 421] width 11 height 11
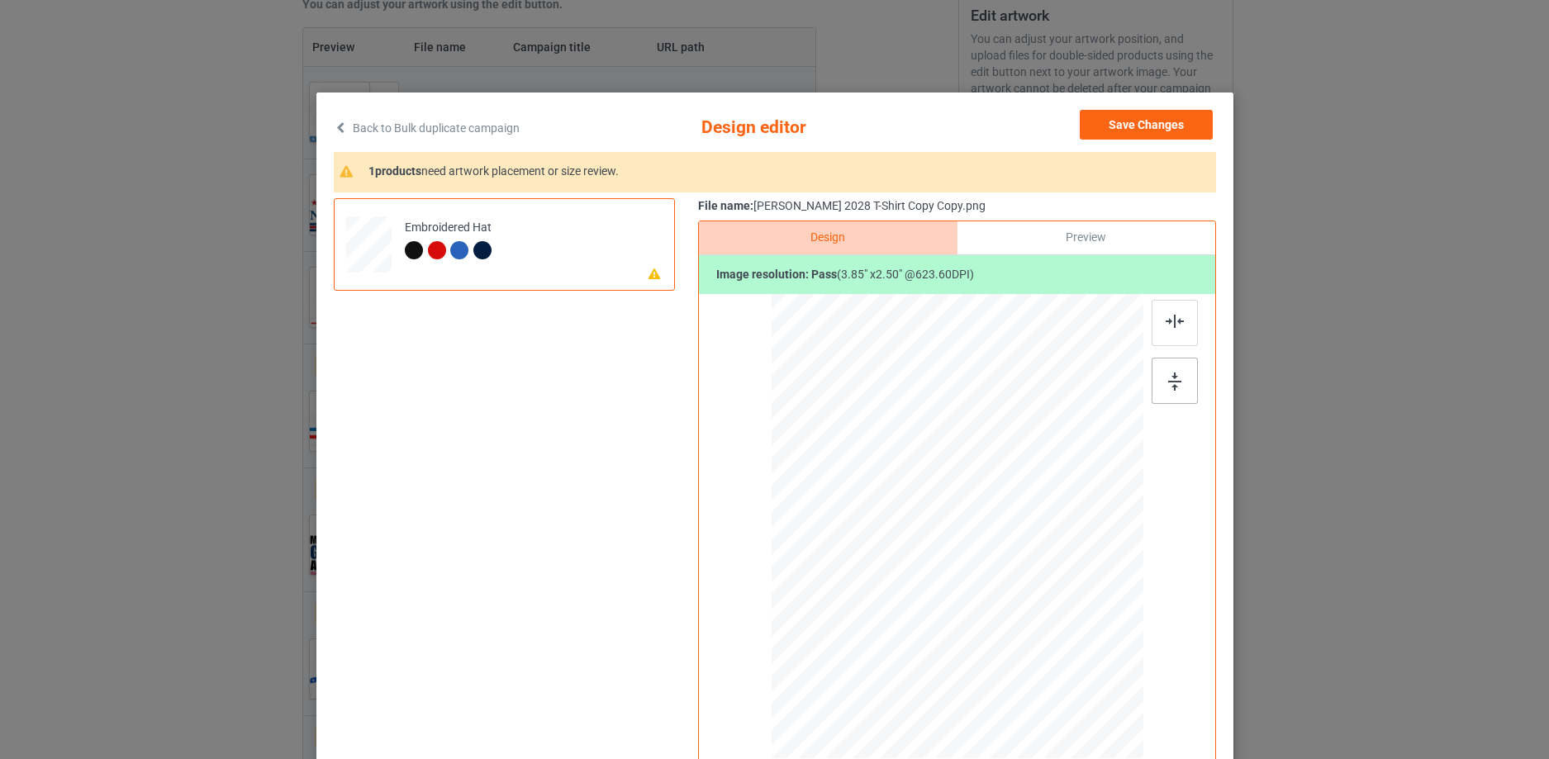
drag, startPoint x: 1166, startPoint y: 376, endPoint x: 1173, endPoint y: 332, distance: 44.3
click at [1168, 374] on img at bounding box center [1174, 382] width 13 height 18
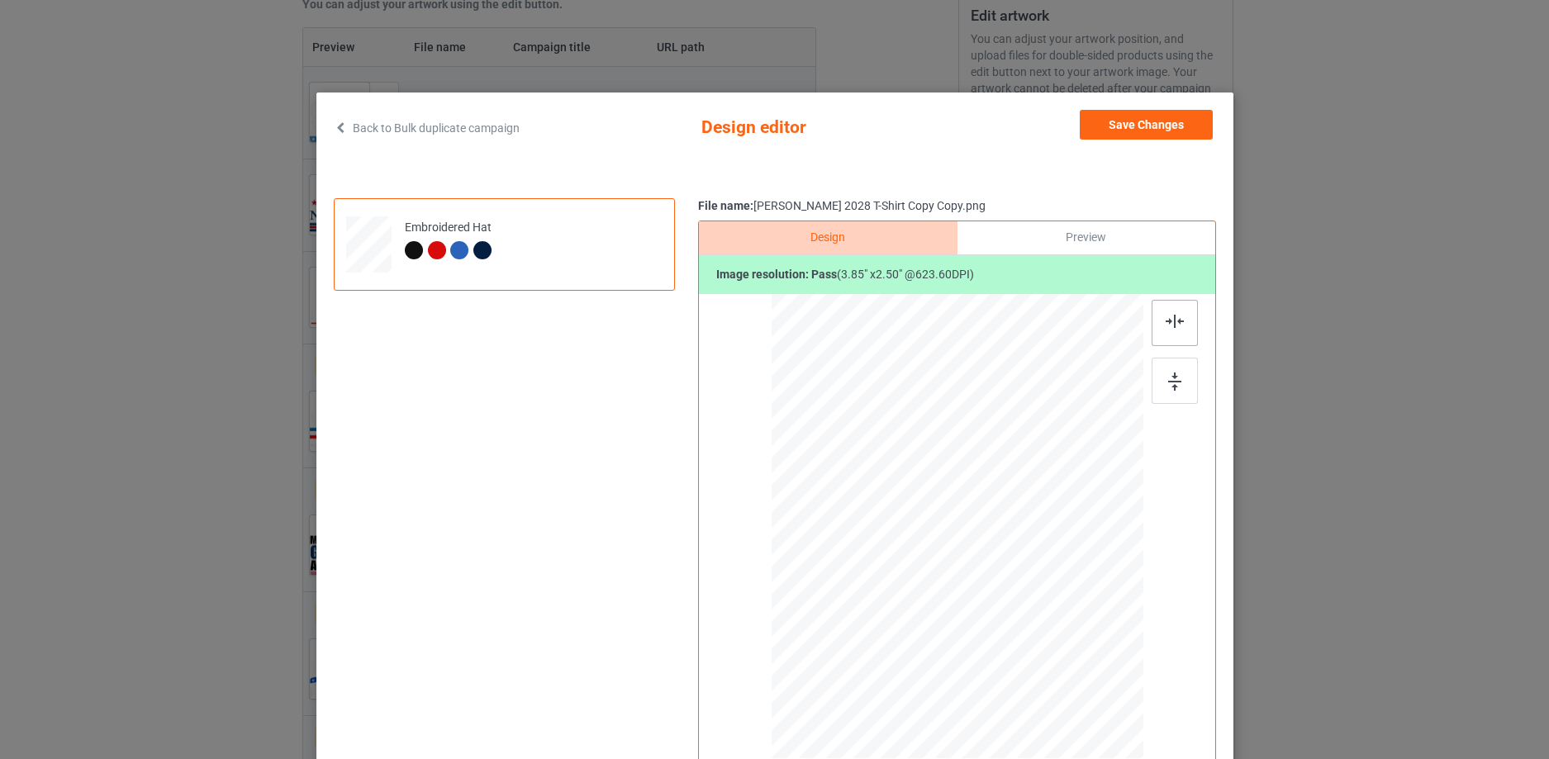
click at [1173, 330] on div at bounding box center [1175, 323] width 46 height 46
click at [954, 507] on div at bounding box center [956, 522] width 118 height 77
click at [1181, 130] on button "Save Changes" at bounding box center [1146, 125] width 133 height 30
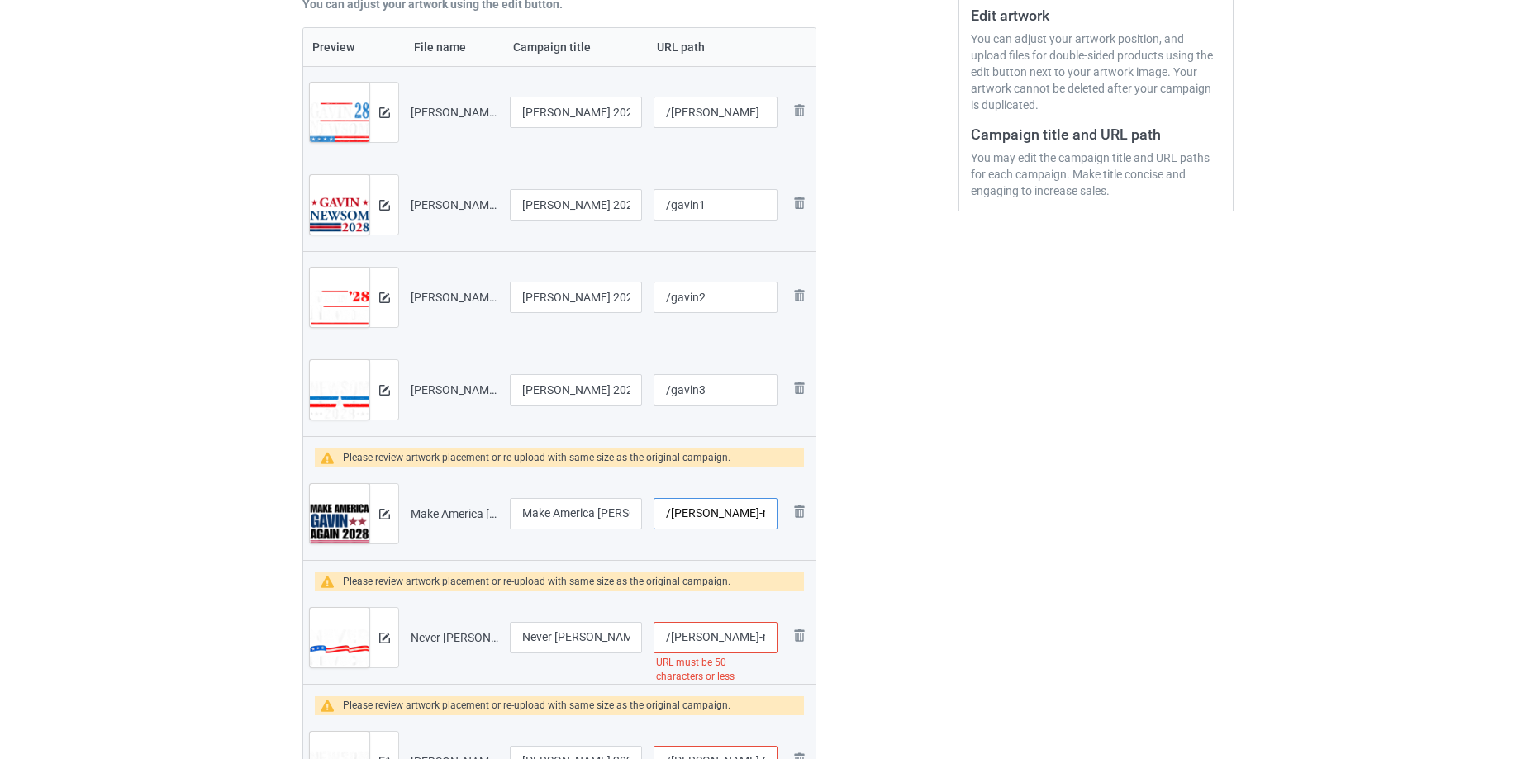
scroll to position [0, 133]
drag, startPoint x: 695, startPoint y: 508, endPoint x: 1348, endPoint y: 379, distance: 665.4
type input "/gavin4"
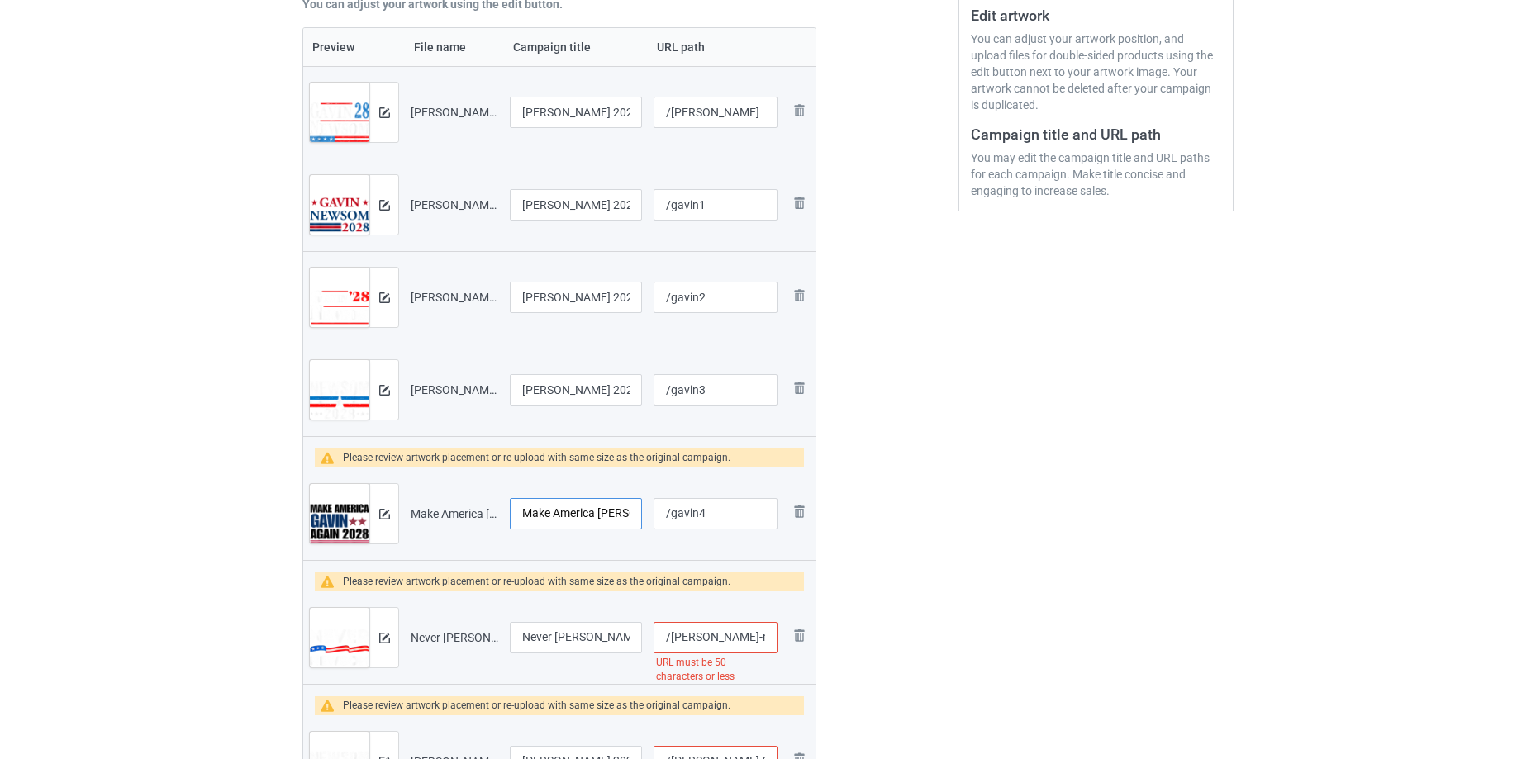
scroll to position [0, 96]
drag, startPoint x: 576, startPoint y: 515, endPoint x: 812, endPoint y: 457, distance: 243.3
click at [832, 454] on div "Campaign to duplicate Anti [PERSON_NAME] Original Artwork 4499x2367 @ 900 DPI P…" at bounding box center [768, 493] width 954 height 1471
click at [599, 503] on input "Make America [PERSON_NAME] Again 2028 T-Shirt" at bounding box center [576, 513] width 132 height 31
drag, startPoint x: 595, startPoint y: 507, endPoint x: 720, endPoint y: 506, distance: 124.8
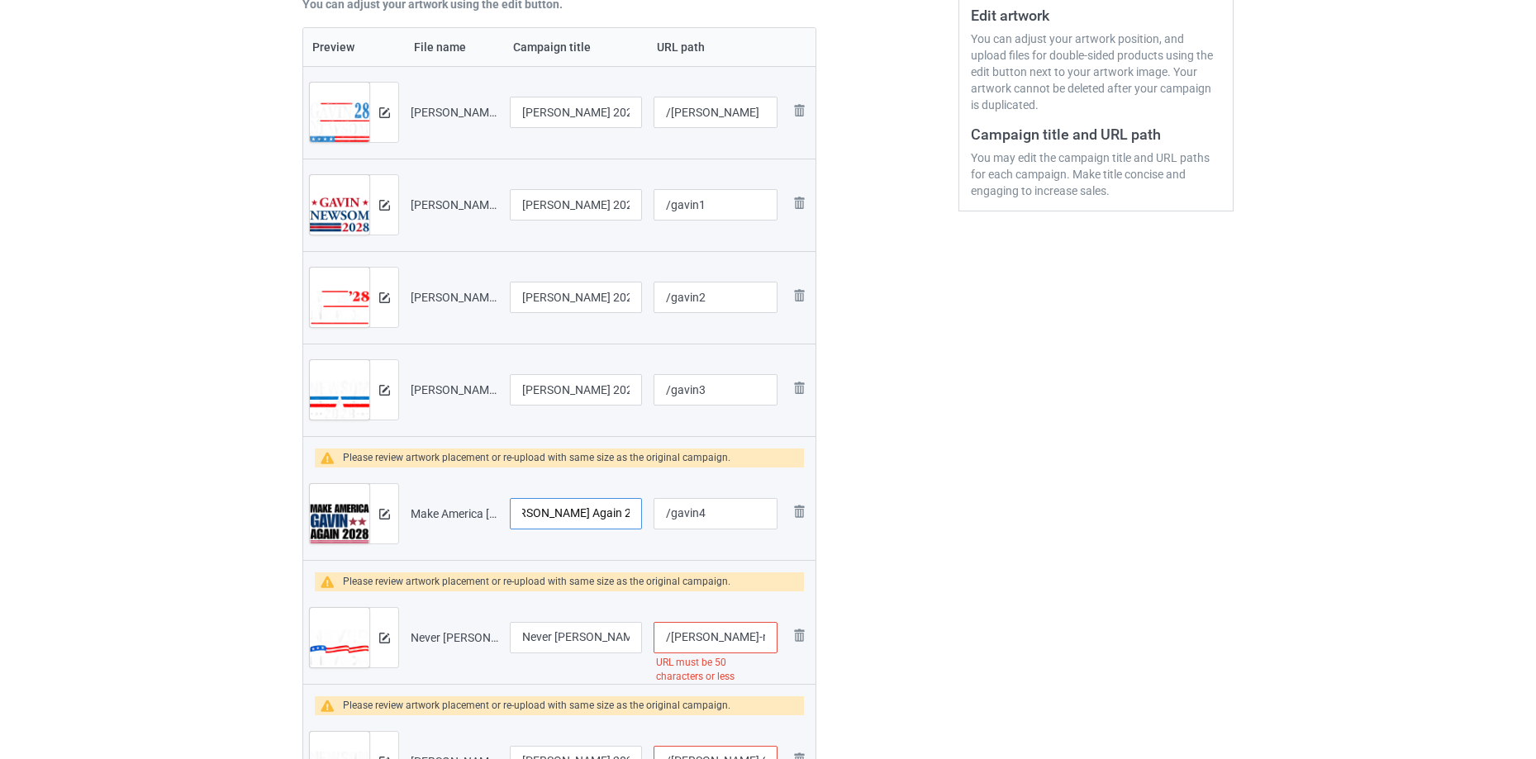
click at [720, 506] on tr "Preview and edit artwork Make America [PERSON_NAME] Again 2028 T-Shirt.png Make…" at bounding box center [559, 514] width 512 height 93
type input "Make America [PERSON_NAME] Again 2028"
click at [388, 526] on div at bounding box center [383, 513] width 29 height 59
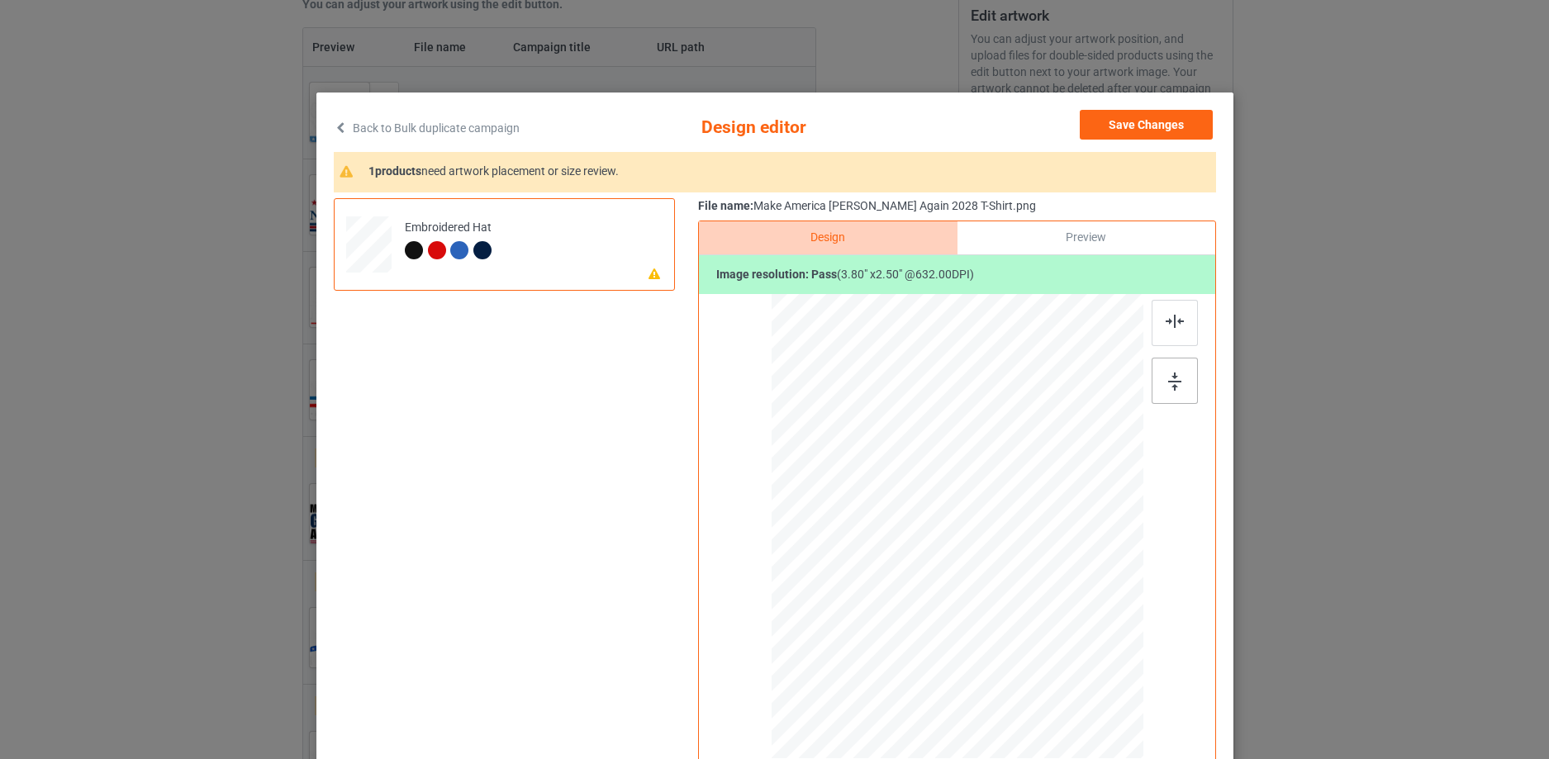
click at [1168, 386] on img at bounding box center [1174, 382] width 13 height 18
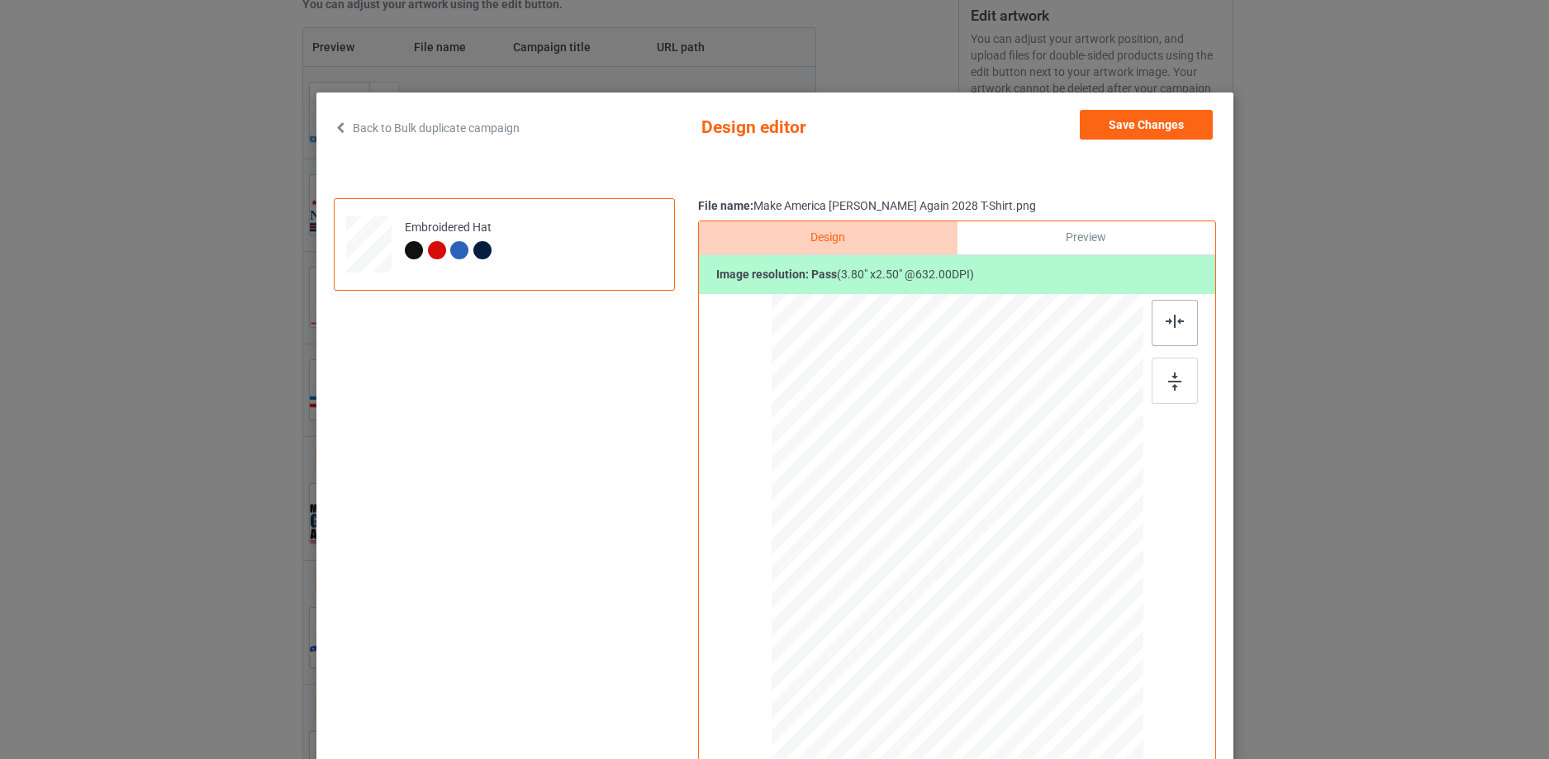
click at [1167, 323] on img at bounding box center [1175, 321] width 18 height 13
click at [1159, 134] on button "Save Changes" at bounding box center [1146, 125] width 133 height 30
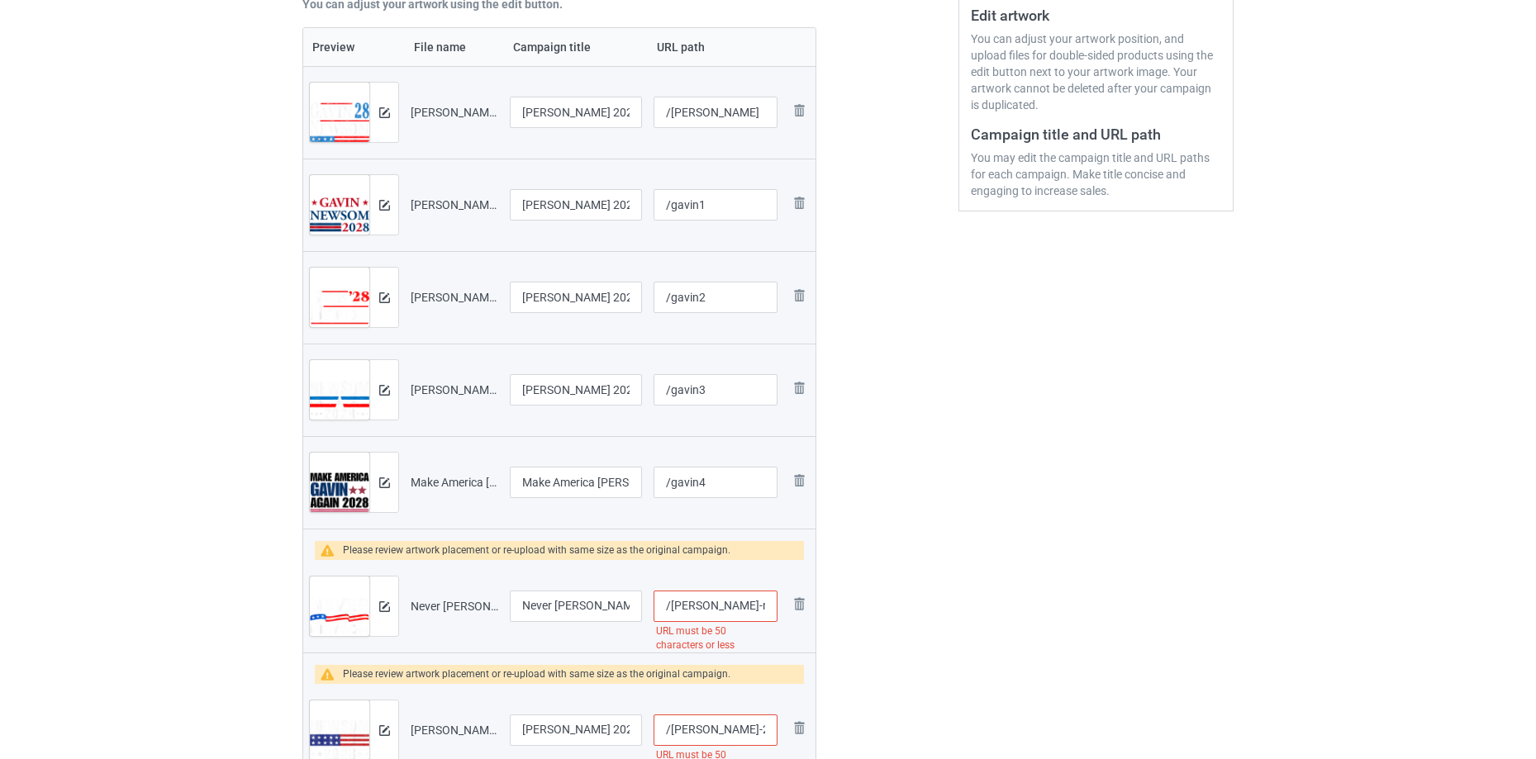
scroll to position [0, 236]
drag, startPoint x: 697, startPoint y: 592, endPoint x: 1226, endPoint y: 494, distance: 538.6
click at [1229, 495] on div "Campaign to duplicate Anti [PERSON_NAME] Original Artwork 4499x2367 @ 900 DPI P…" at bounding box center [768, 477] width 954 height 1439
type input "/gavin5"
click at [397, 597] on div at bounding box center [383, 606] width 29 height 59
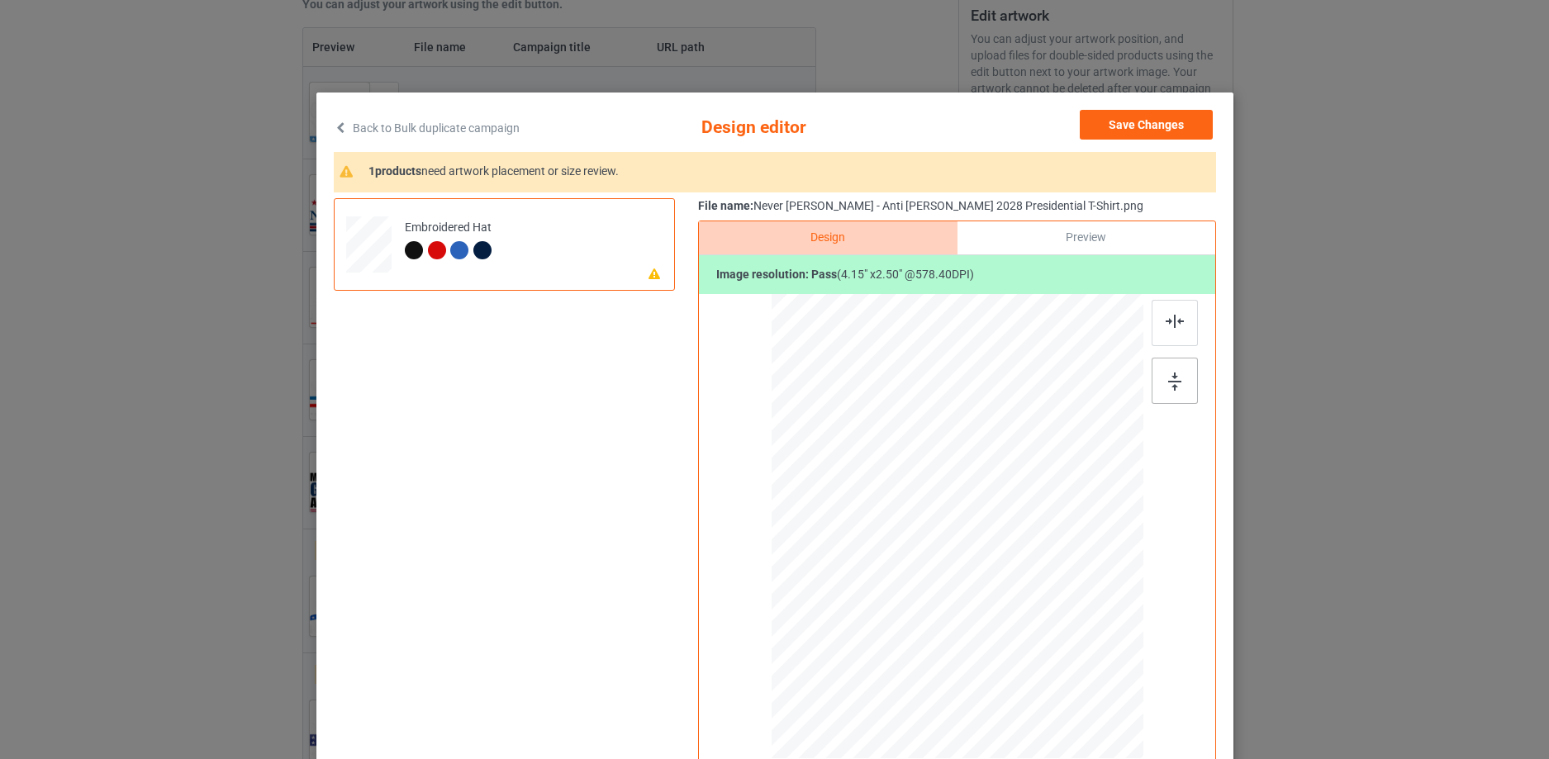
click at [1178, 374] on div at bounding box center [1175, 381] width 46 height 46
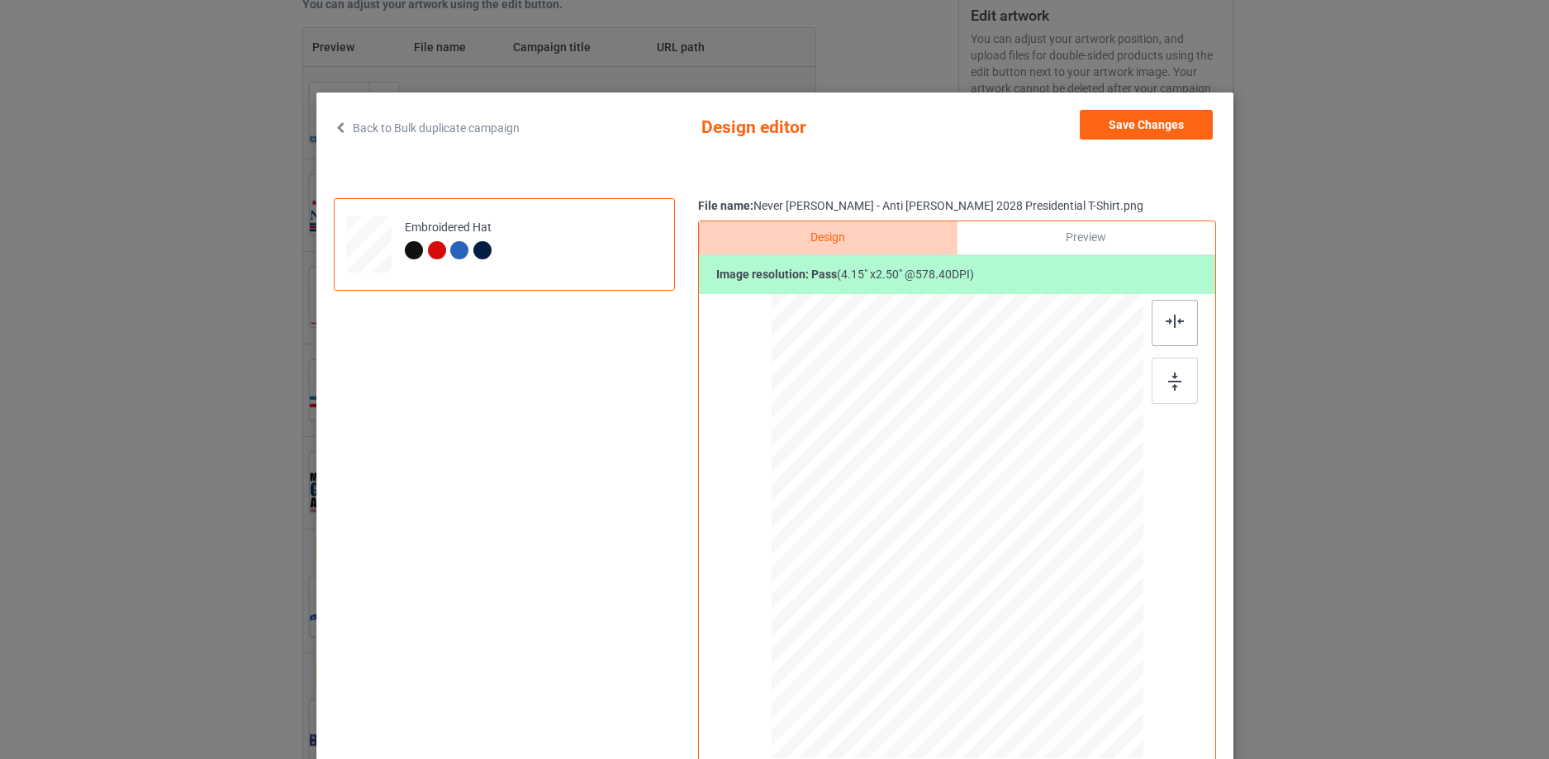
click at [1176, 327] on img at bounding box center [1175, 321] width 18 height 13
click at [1178, 143] on div "Save Changes" at bounding box center [1148, 128] width 136 height 36
click at [1121, 129] on button "Save Changes" at bounding box center [1146, 125] width 133 height 30
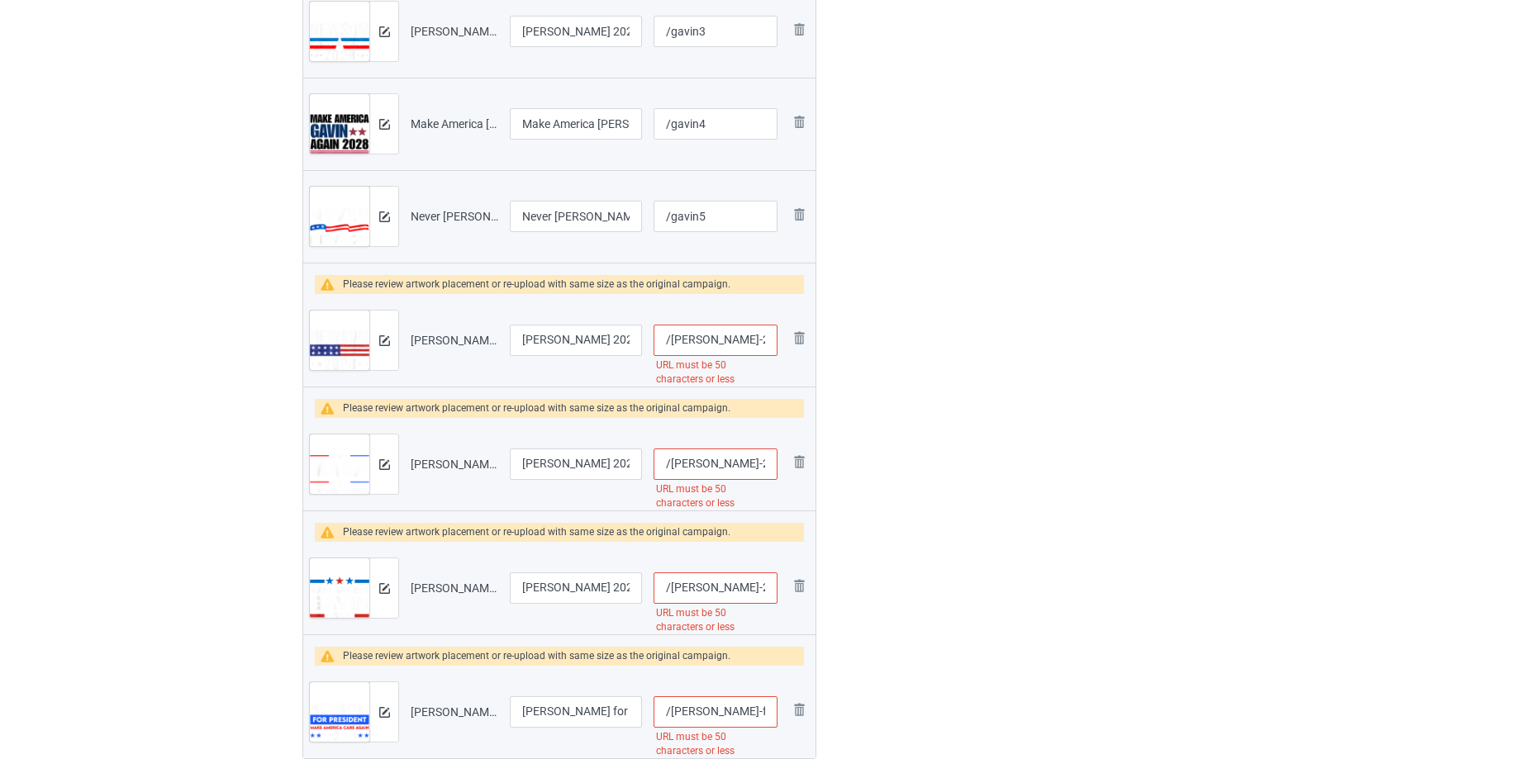
scroll to position [0, 315]
drag, startPoint x: 697, startPoint y: 336, endPoint x: 1278, endPoint y: 233, distance: 590.8
type input "/gavin6"
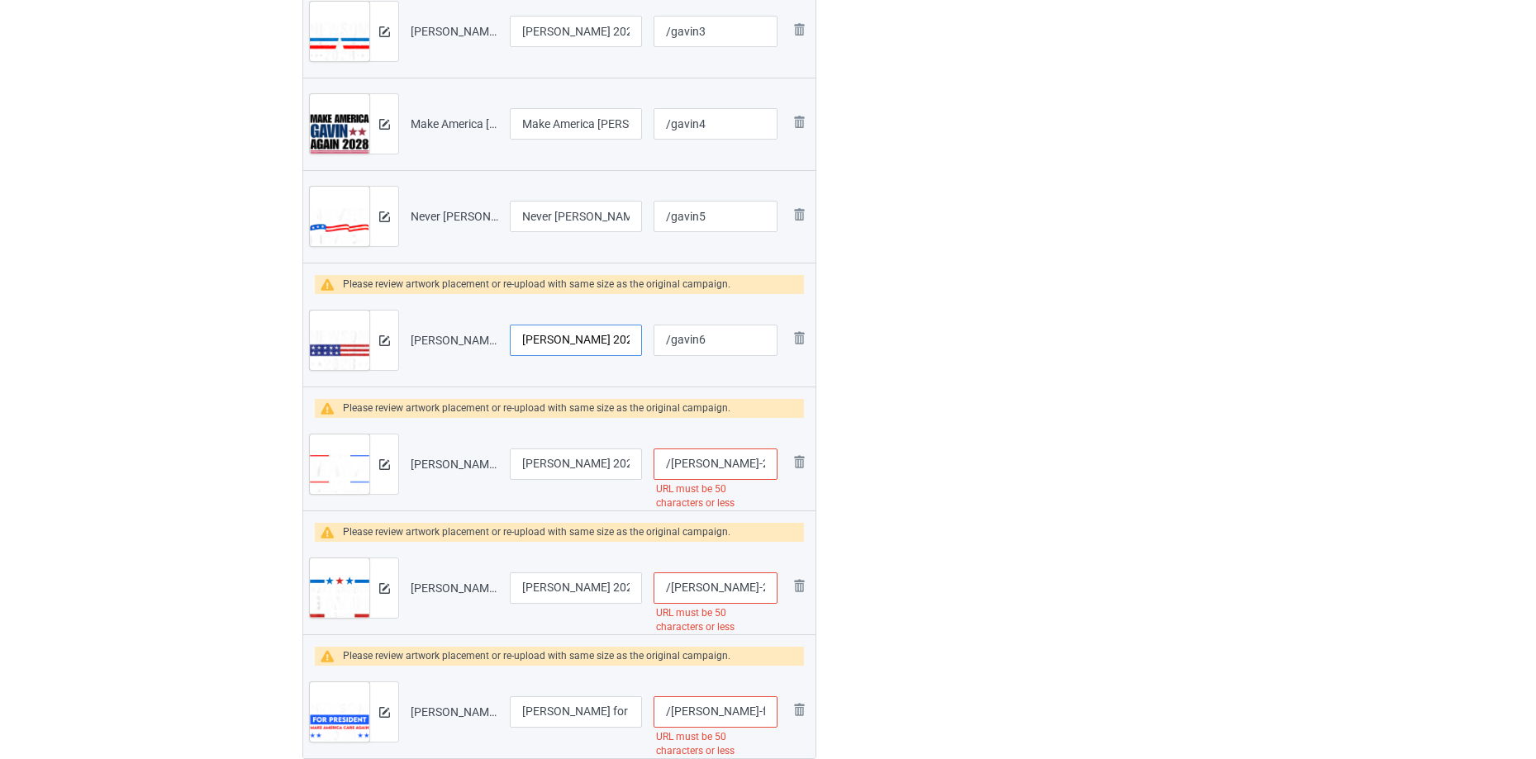
scroll to position [0, 280]
drag, startPoint x: 566, startPoint y: 340, endPoint x: 640, endPoint y: 326, distance: 75.5
click at [798, 303] on tr "Preview and edit artwork [PERSON_NAME] 2028 [PERSON_NAME] 2028 President 48 Ele…" at bounding box center [559, 340] width 512 height 93
click at [591, 335] on input "[PERSON_NAME] 2028 [PERSON_NAME] 2028 President 48 Election Campaign T-Shirt" at bounding box center [576, 340] width 132 height 31
drag, startPoint x: 596, startPoint y: 335, endPoint x: 729, endPoint y: 326, distance: 133.4
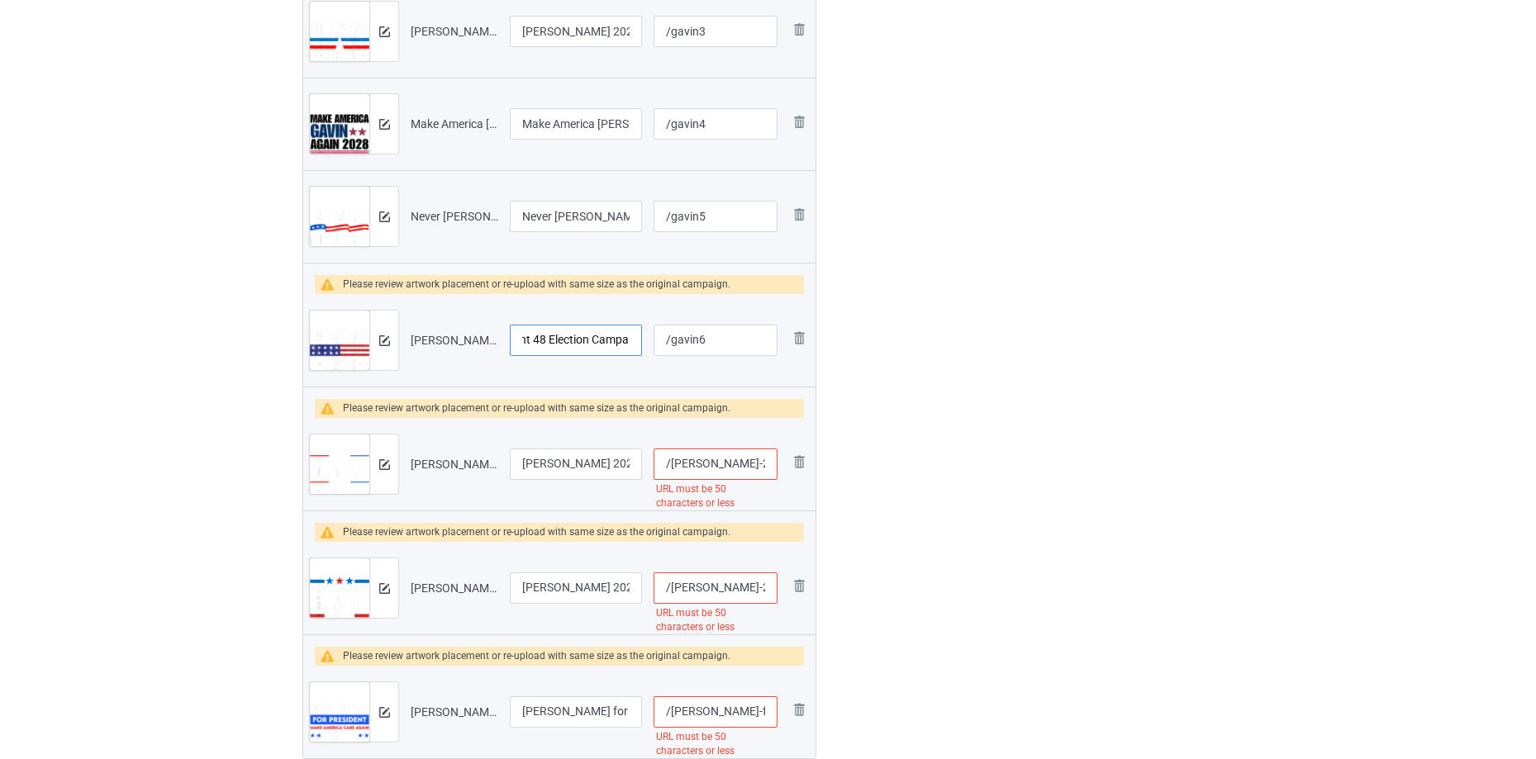
click at [729, 326] on tr "Preview and edit artwork [PERSON_NAME] 2028 [PERSON_NAME] 2028 President 48 Ele…" at bounding box center [559, 340] width 512 height 93
type input "[PERSON_NAME] 2028 [PERSON_NAME] 2028 President 48 Election Campaign"
drag, startPoint x: 570, startPoint y: 211, endPoint x: 656, endPoint y: 225, distance: 87.1
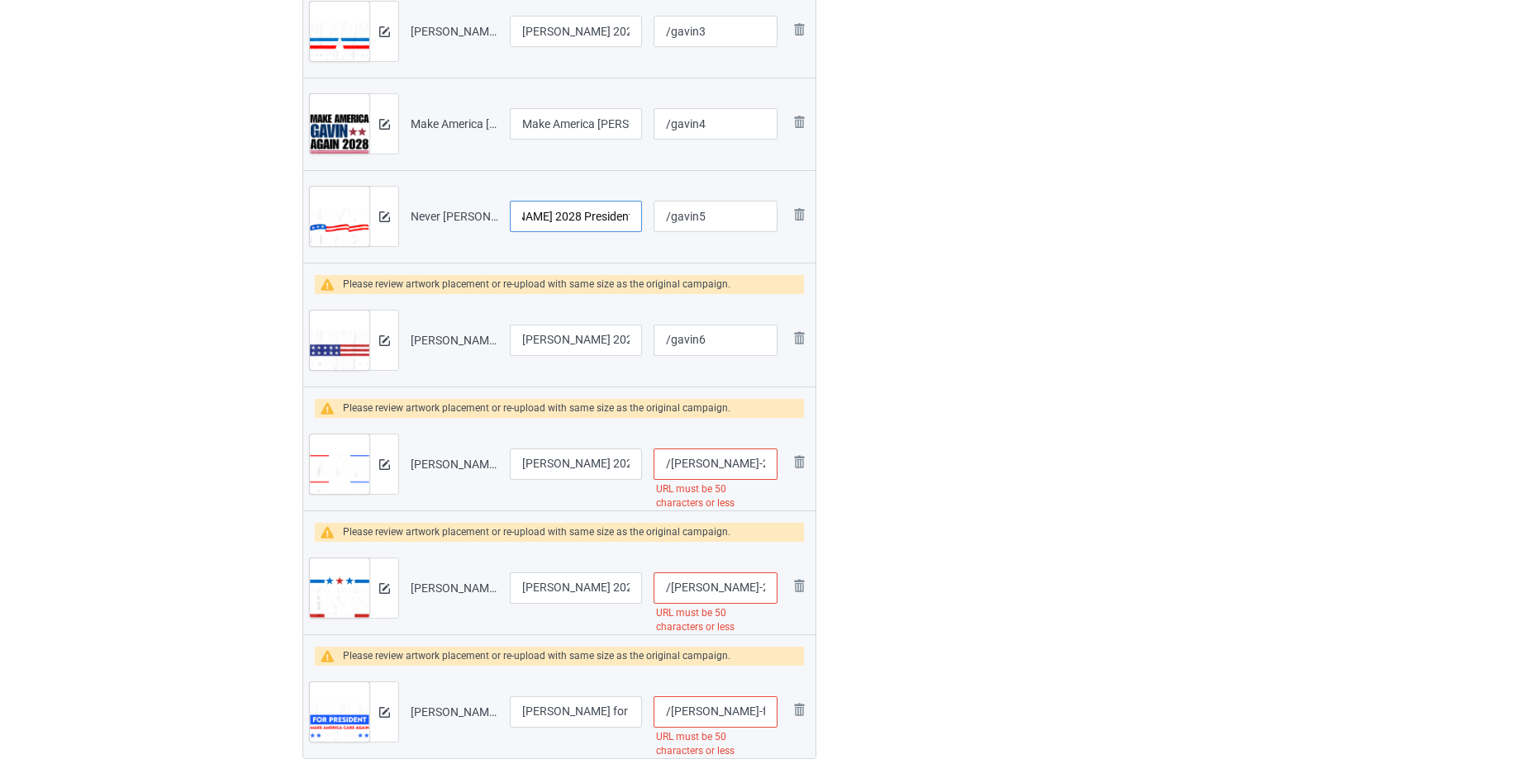
click at [754, 203] on tr "Preview and edit artwork Never [PERSON_NAME] - Anti [PERSON_NAME] 2028 Presiden…" at bounding box center [559, 216] width 512 height 93
click at [603, 220] on input "Never [PERSON_NAME] - Anti [PERSON_NAME] 2028 Presidential T-Shirt" at bounding box center [576, 216] width 132 height 31
drag, startPoint x: 597, startPoint y: 214, endPoint x: 663, endPoint y: 210, distance: 66.2
click at [661, 210] on tr "Preview and edit artwork Never [PERSON_NAME] - Anti [PERSON_NAME] 2028 Presiden…" at bounding box center [559, 216] width 512 height 93
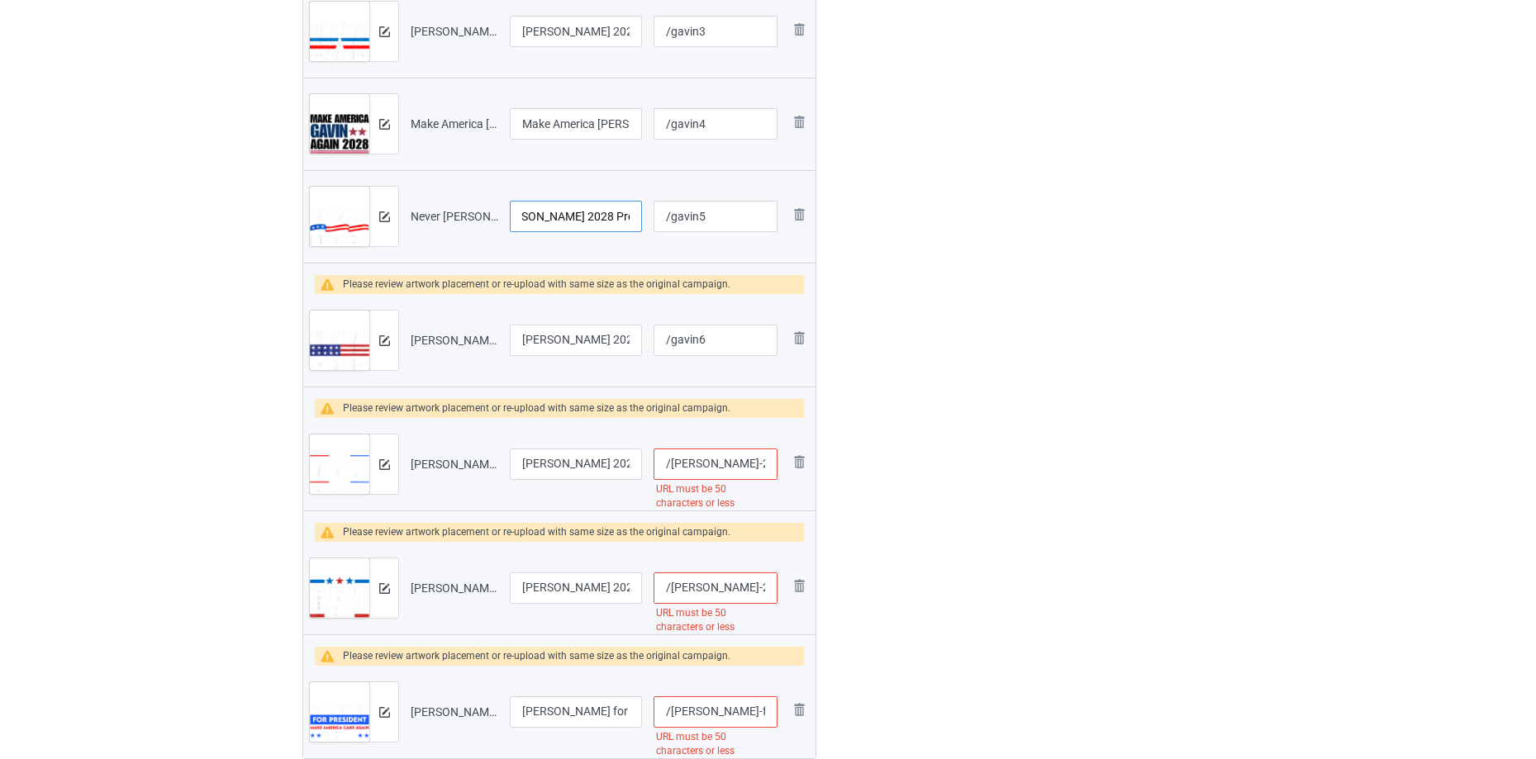
type input "Never [PERSON_NAME] - Anti [PERSON_NAME] 2028 Presidential"
click at [379, 355] on div at bounding box center [383, 340] width 29 height 59
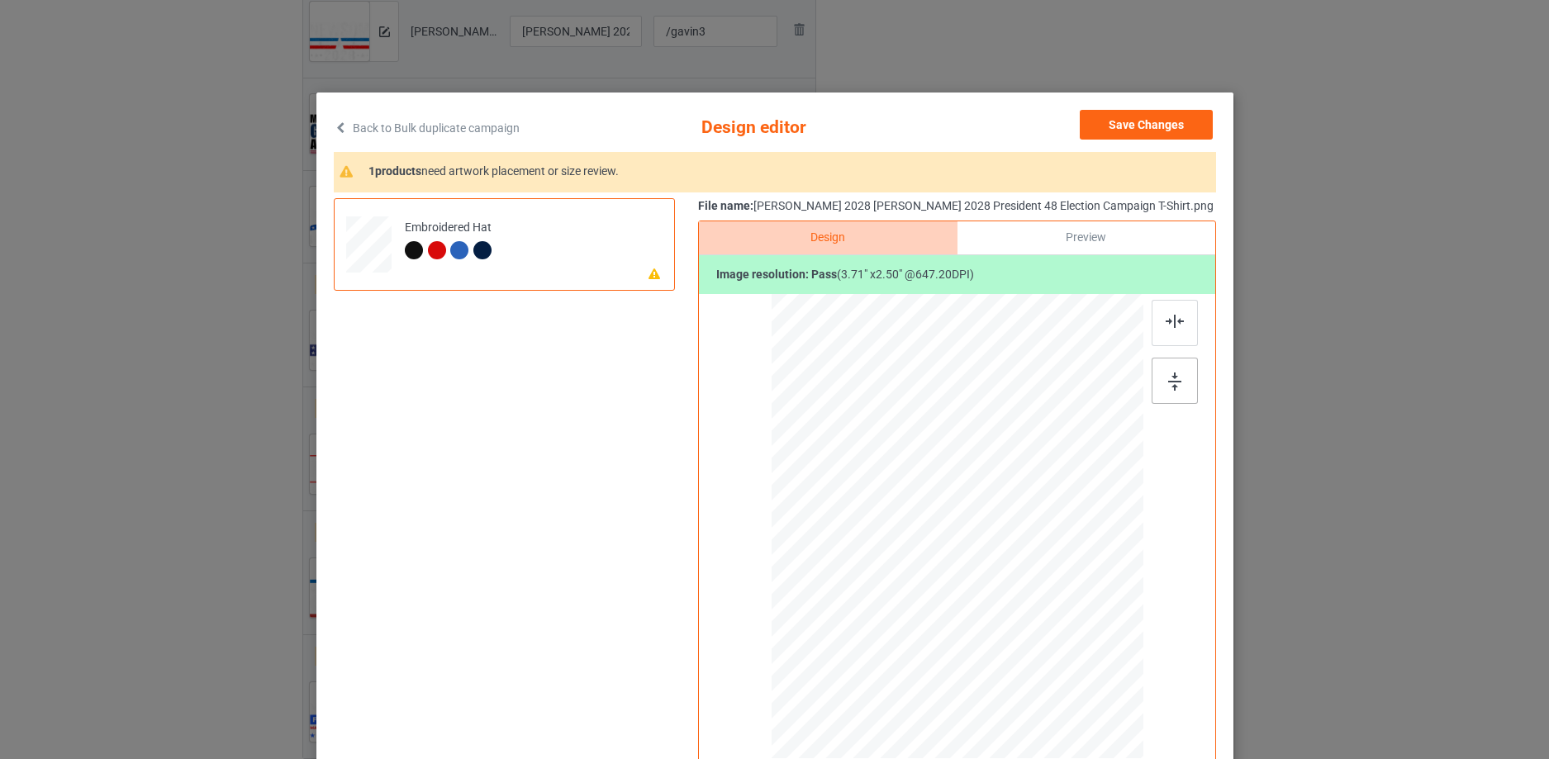
click at [1188, 380] on div at bounding box center [1175, 381] width 46 height 46
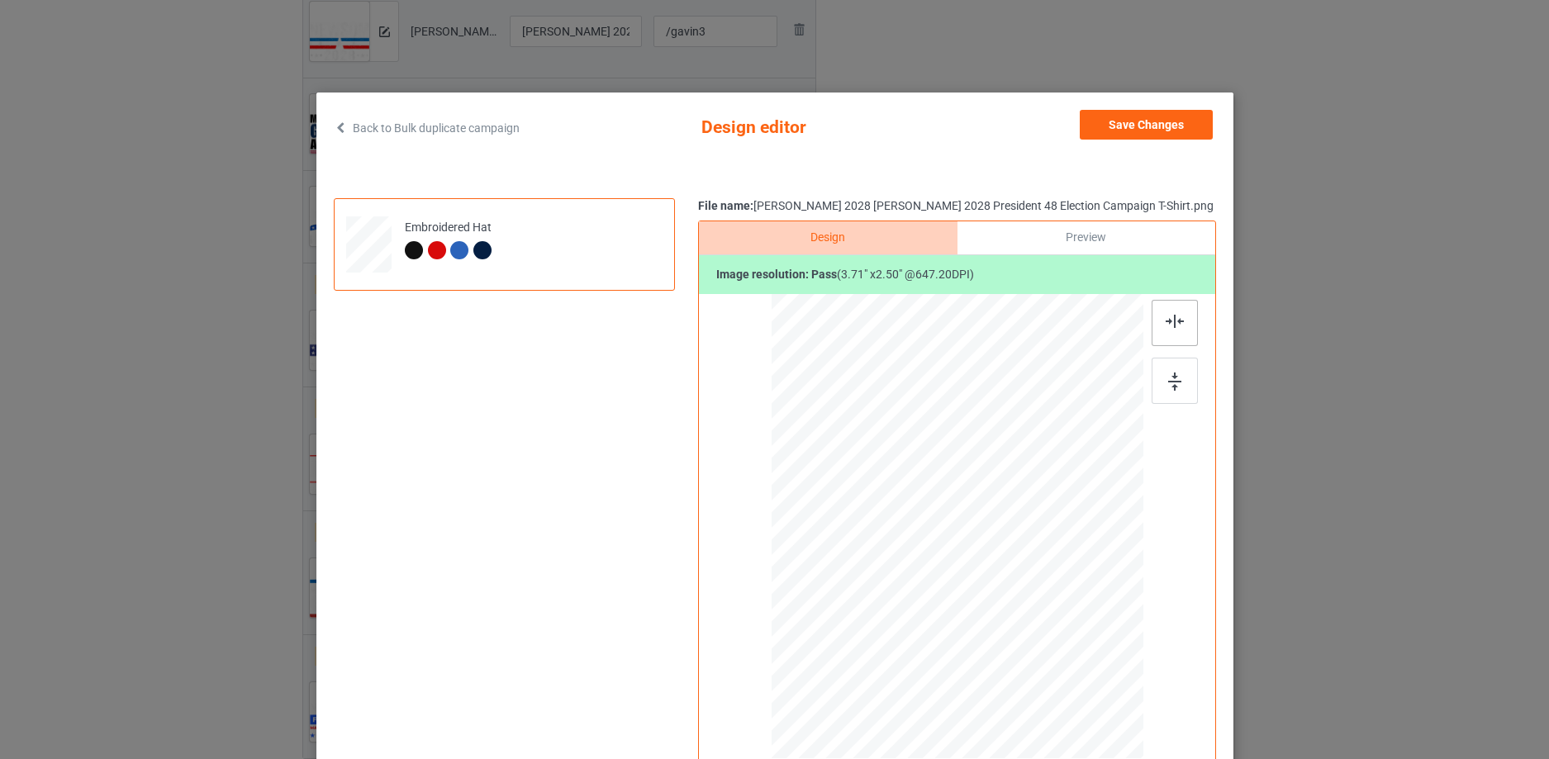
click at [1175, 332] on div at bounding box center [1175, 323] width 46 height 46
click at [1176, 123] on button "Save Changes" at bounding box center [1146, 125] width 133 height 30
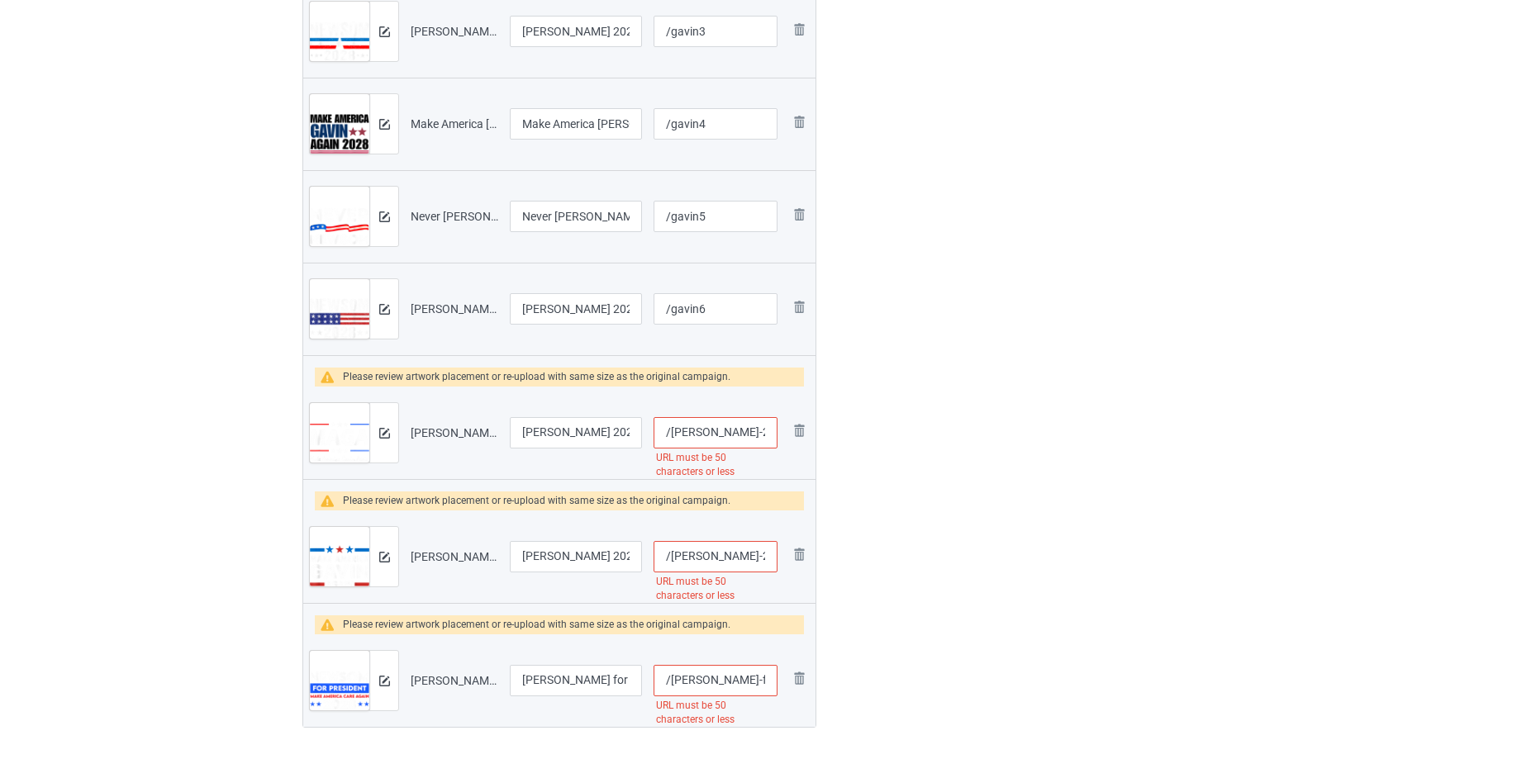
scroll to position [0, 426]
drag, startPoint x: 696, startPoint y: 427, endPoint x: 1368, endPoint y: 303, distance: 683.2
type input "/gavin7"
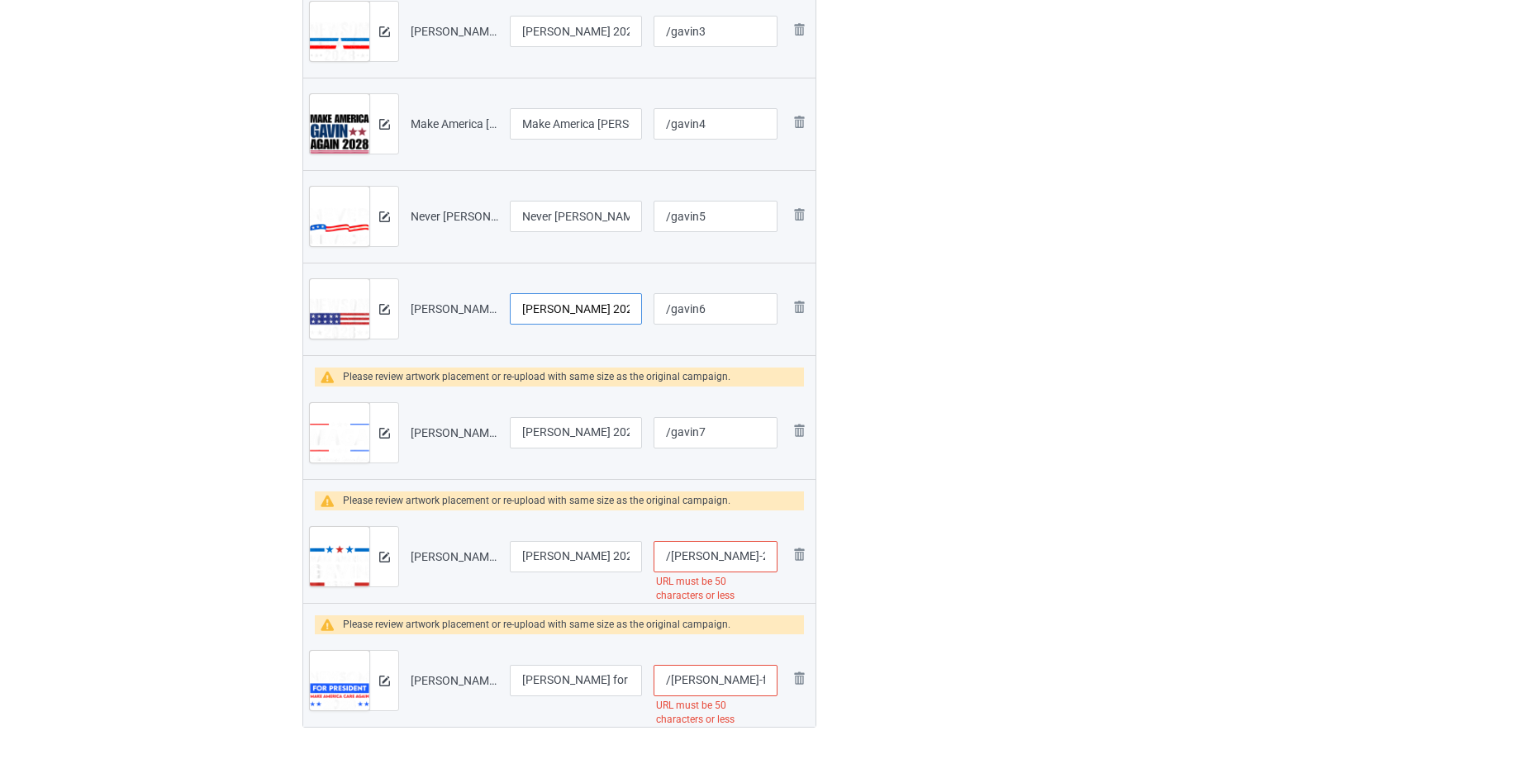
scroll to position [0, 247]
drag, startPoint x: 556, startPoint y: 311, endPoint x: 913, endPoint y: 259, distance: 360.6
click at [913, 259] on div "Campaign to duplicate Anti [PERSON_NAME] Original Artwork 4499x2367 @ 900 DPI P…" at bounding box center [768, 87] width 954 height 1377
drag, startPoint x: 557, startPoint y: 425, endPoint x: 679, endPoint y: 395, distance: 125.9
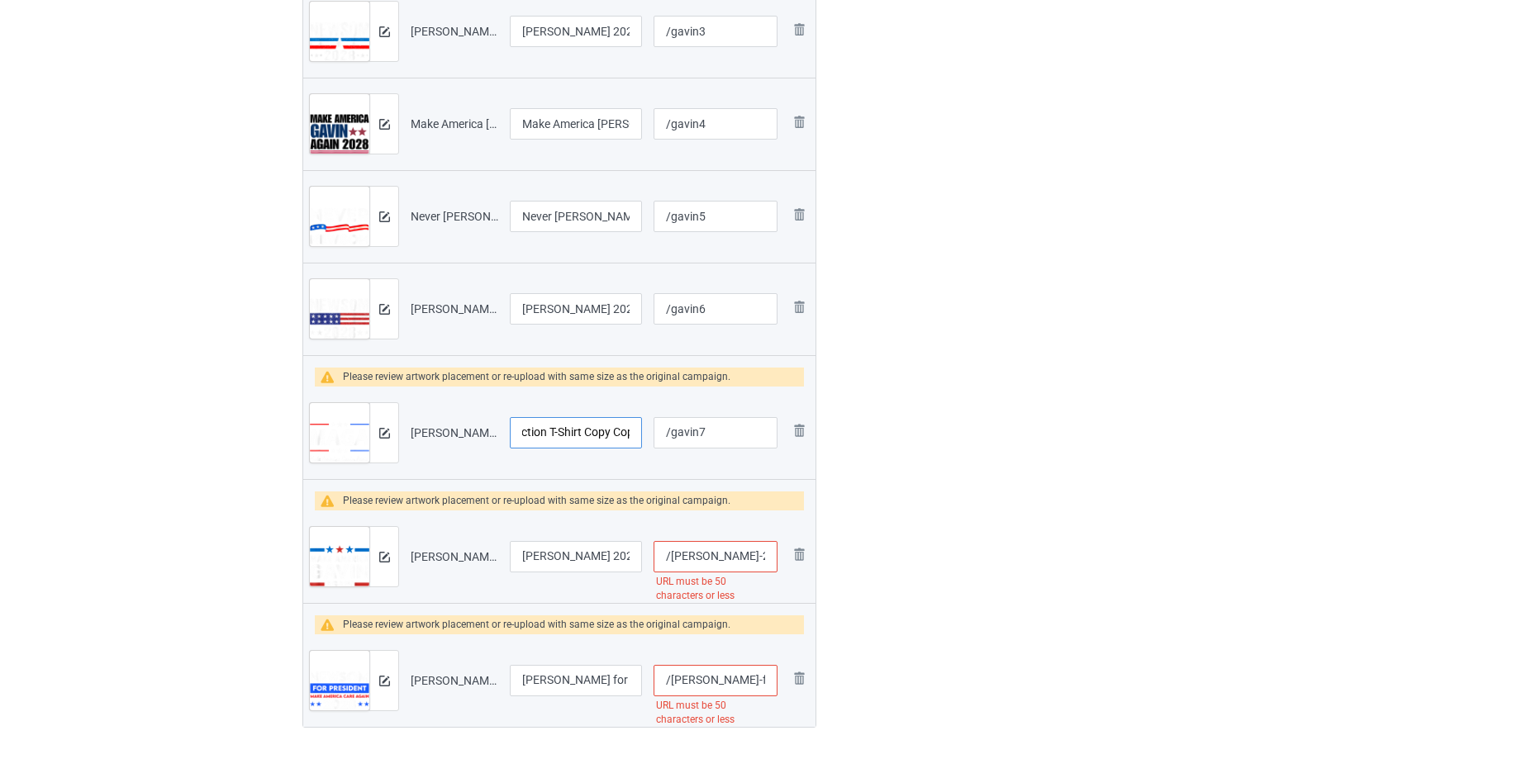
click at [886, 379] on div "Campaign to duplicate Anti [PERSON_NAME] Original Artwork 4499x2367 @ 900 DPI P…" at bounding box center [768, 87] width 954 height 1377
click at [527, 431] on input "[PERSON_NAME] 2028 Make America [PERSON_NAME] Again Presidential Election T-Shi…" at bounding box center [576, 432] width 132 height 31
drag, startPoint x: 525, startPoint y: 431, endPoint x: 1586, endPoint y: 156, distance: 1096.1
drag, startPoint x: 554, startPoint y: 434, endPoint x: 804, endPoint y: 406, distance: 251.1
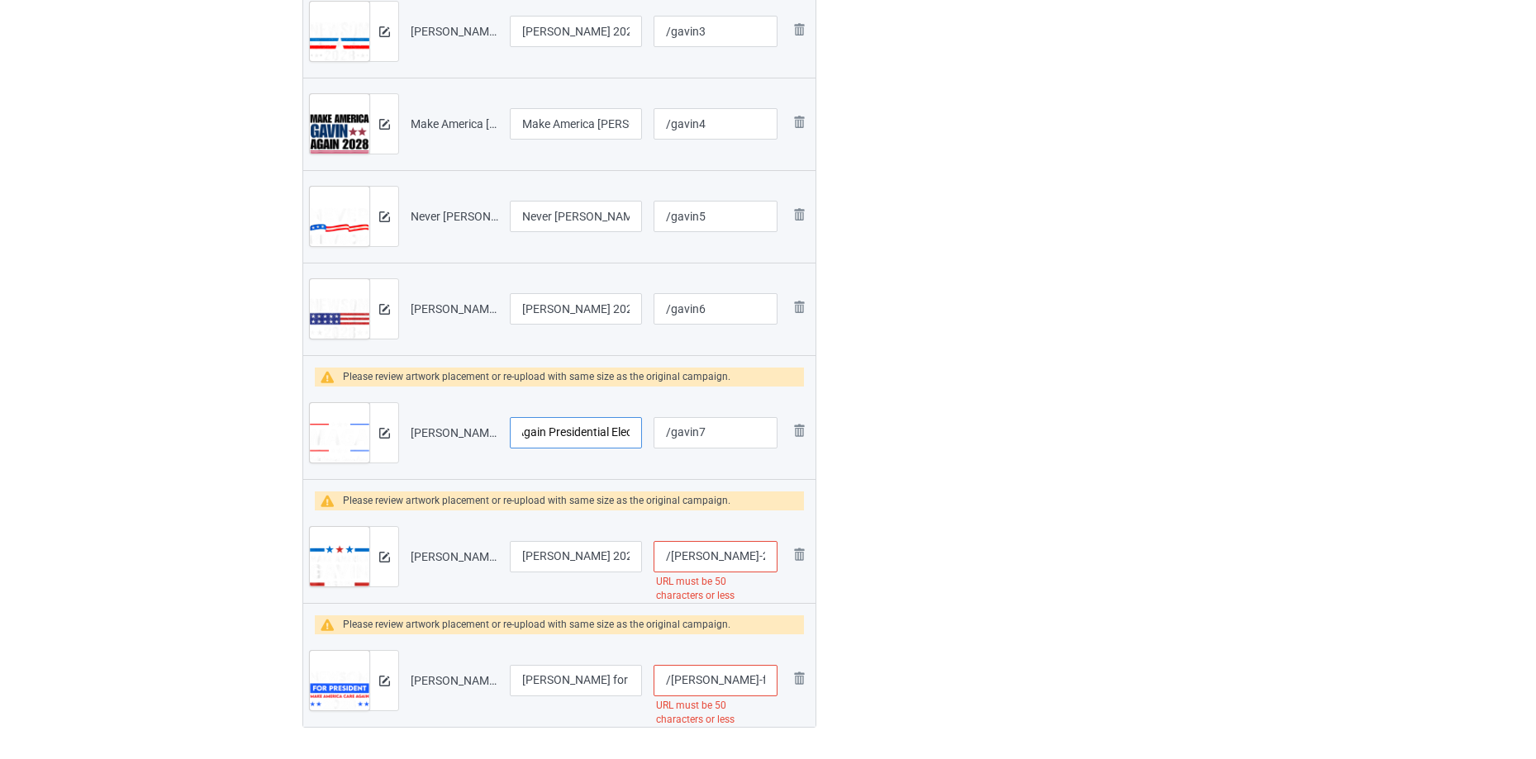
click at [804, 406] on tr "Preview and edit artwork [PERSON_NAME] 2028 Make America [PERSON_NAME] Again Pr…" at bounding box center [559, 433] width 512 height 93
type input "[PERSON_NAME] 2028 Make America [PERSON_NAME] Again Presidential Election"
click at [392, 444] on div at bounding box center [383, 432] width 29 height 59
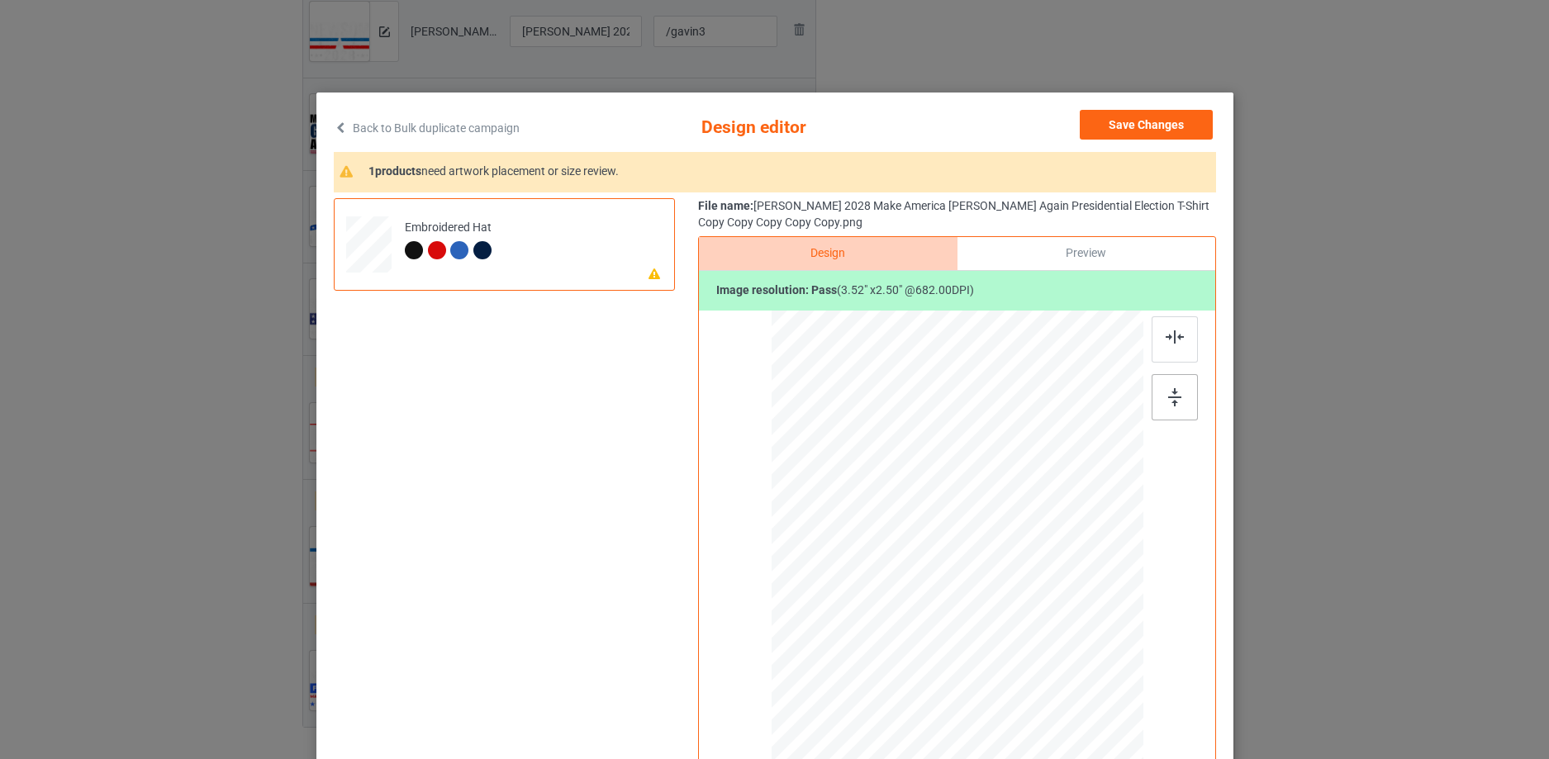
click at [1178, 395] on div at bounding box center [1175, 397] width 46 height 46
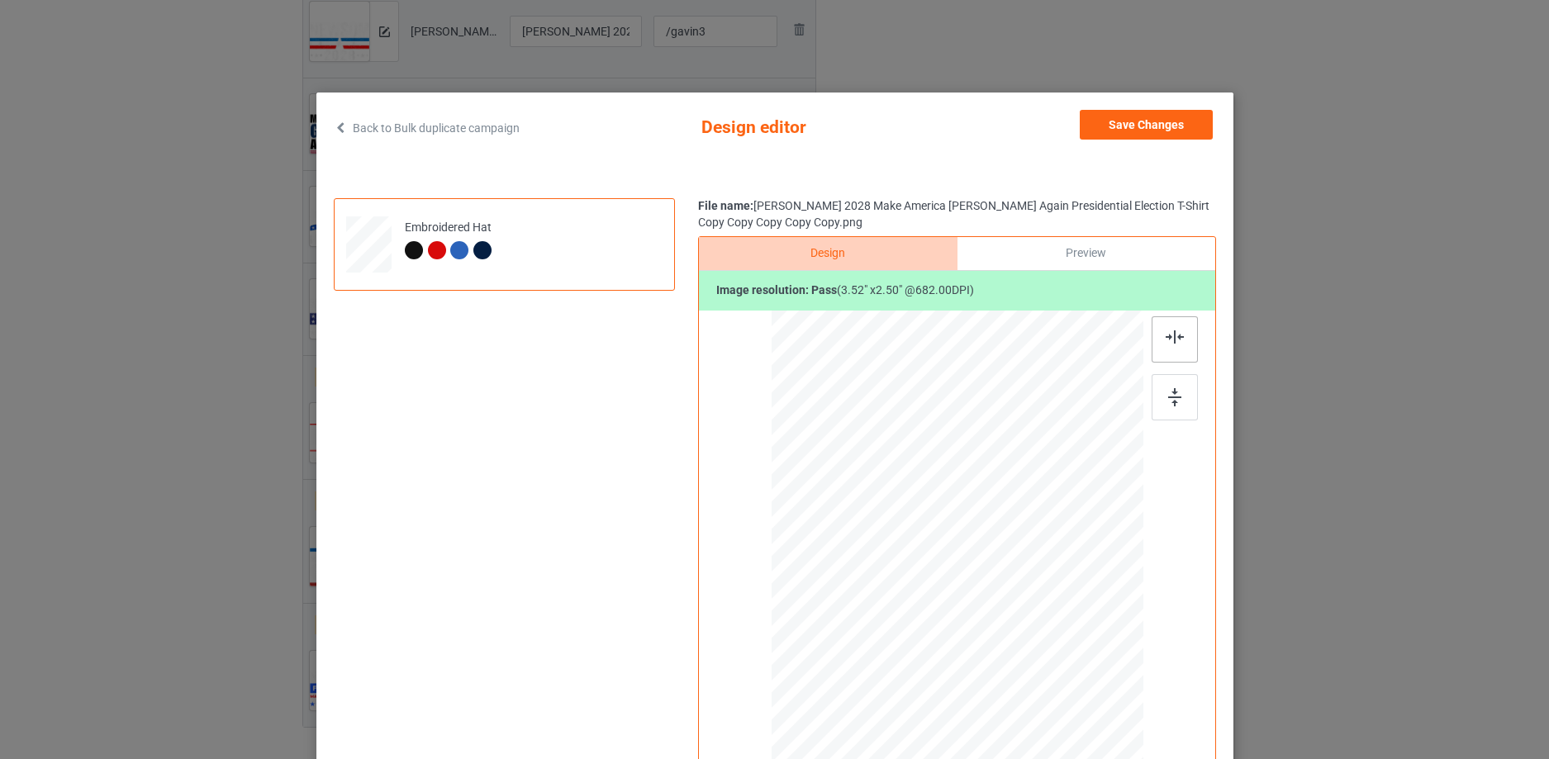
click at [1175, 344] on img at bounding box center [1175, 337] width 18 height 13
click at [967, 530] on div at bounding box center [956, 538] width 108 height 77
click at [1030, 621] on div at bounding box center [957, 545] width 372 height 469
click at [1176, 122] on button "Save Changes" at bounding box center [1146, 125] width 133 height 30
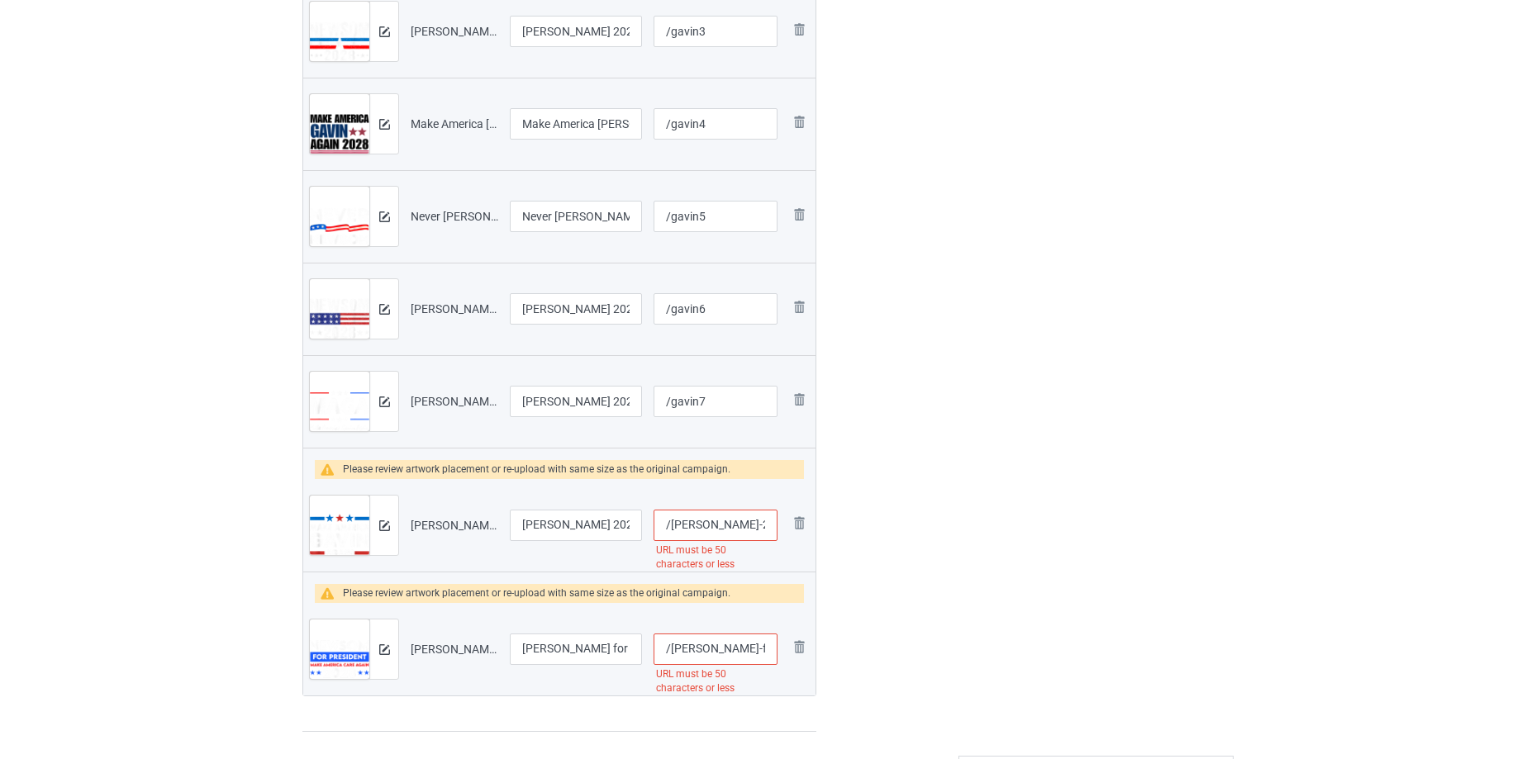
scroll to position [0, 371]
drag, startPoint x: 694, startPoint y: 514, endPoint x: 1159, endPoint y: 454, distance: 468.3
click at [1159, 454] on div "Campaign to duplicate Anti [PERSON_NAME] Original Artwork 4499x2367 @ 900 DPI P…" at bounding box center [768, 71] width 954 height 1345
type input "/gavin8"
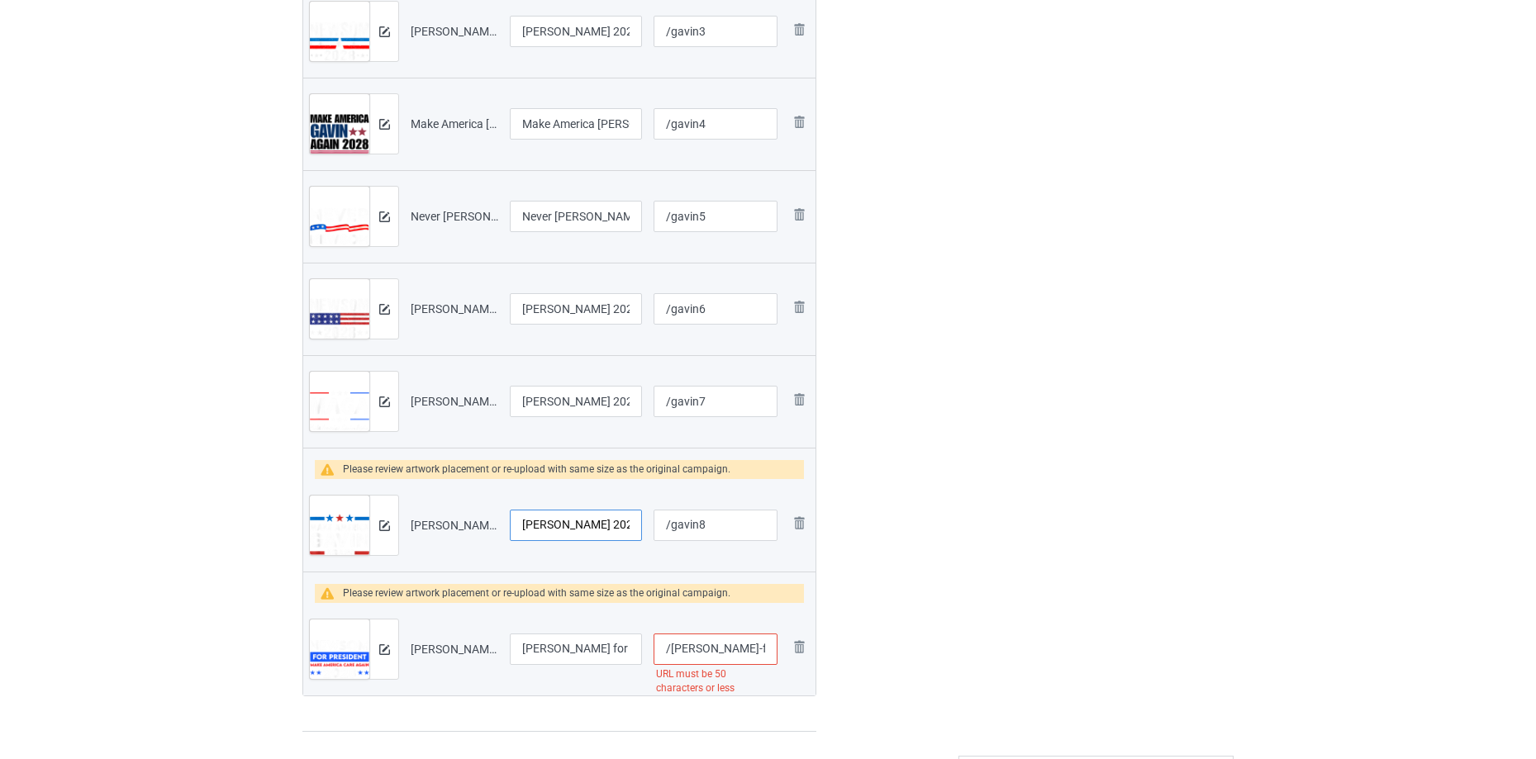
scroll to position [0, 339]
drag, startPoint x: 564, startPoint y: 520, endPoint x: 668, endPoint y: 499, distance: 105.3
click at [897, 459] on div "Campaign to duplicate Anti [PERSON_NAME] Original Artwork 4499x2367 @ 900 DPI P…" at bounding box center [768, 71] width 954 height 1345
click at [540, 521] on input "[PERSON_NAME] 2028 Make America [PERSON_NAME] Again Presidential Election T-Shi…" at bounding box center [576, 525] width 132 height 31
drag, startPoint x: 540, startPoint y: 521, endPoint x: 612, endPoint y: 518, distance: 71.9
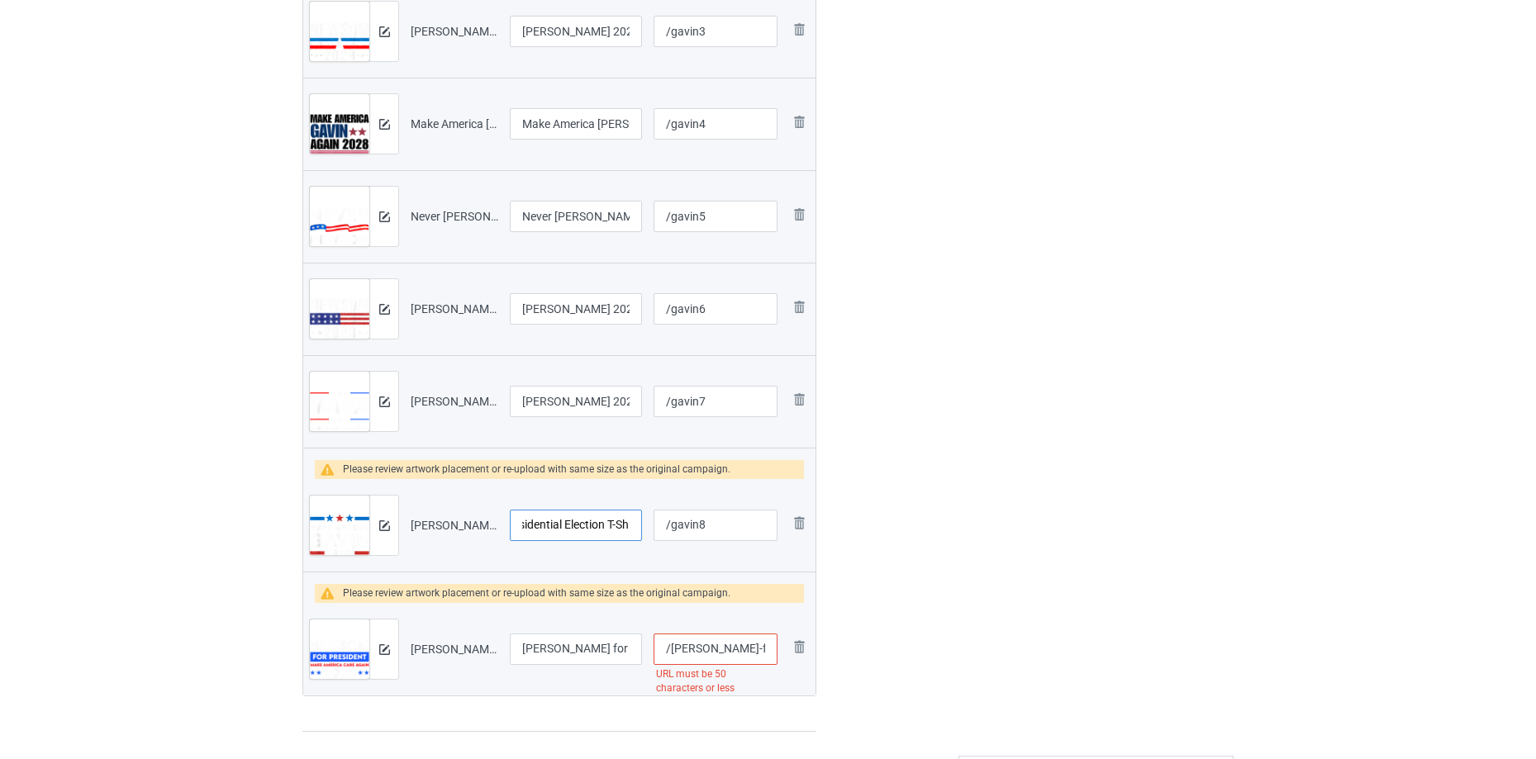
click at [793, 488] on tr "Preview and edit artwork [PERSON_NAME] 2028 Make America [PERSON_NAME] Again Pr…" at bounding box center [559, 525] width 512 height 93
drag, startPoint x: 616, startPoint y: 526, endPoint x: 560, endPoint y: 544, distance: 58.0
click at [758, 512] on tr "Preview and edit artwork [PERSON_NAME] 2028 Make America [PERSON_NAME] Again Pr…" at bounding box center [559, 525] width 512 height 93
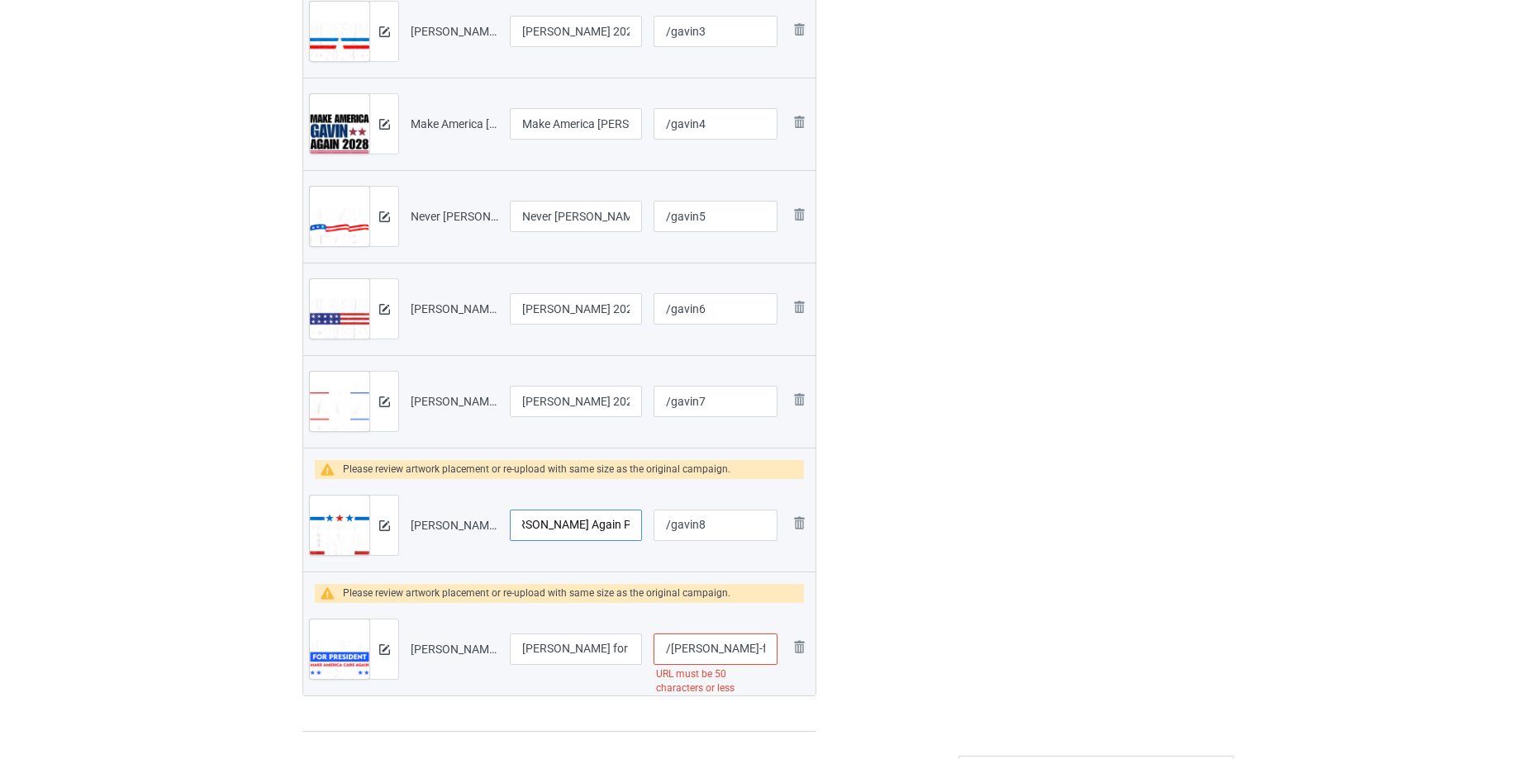
type input "[PERSON_NAME] 2028 Make America [PERSON_NAME] Again Presidential Election"
click at [392, 525] on div at bounding box center [383, 525] width 29 height 59
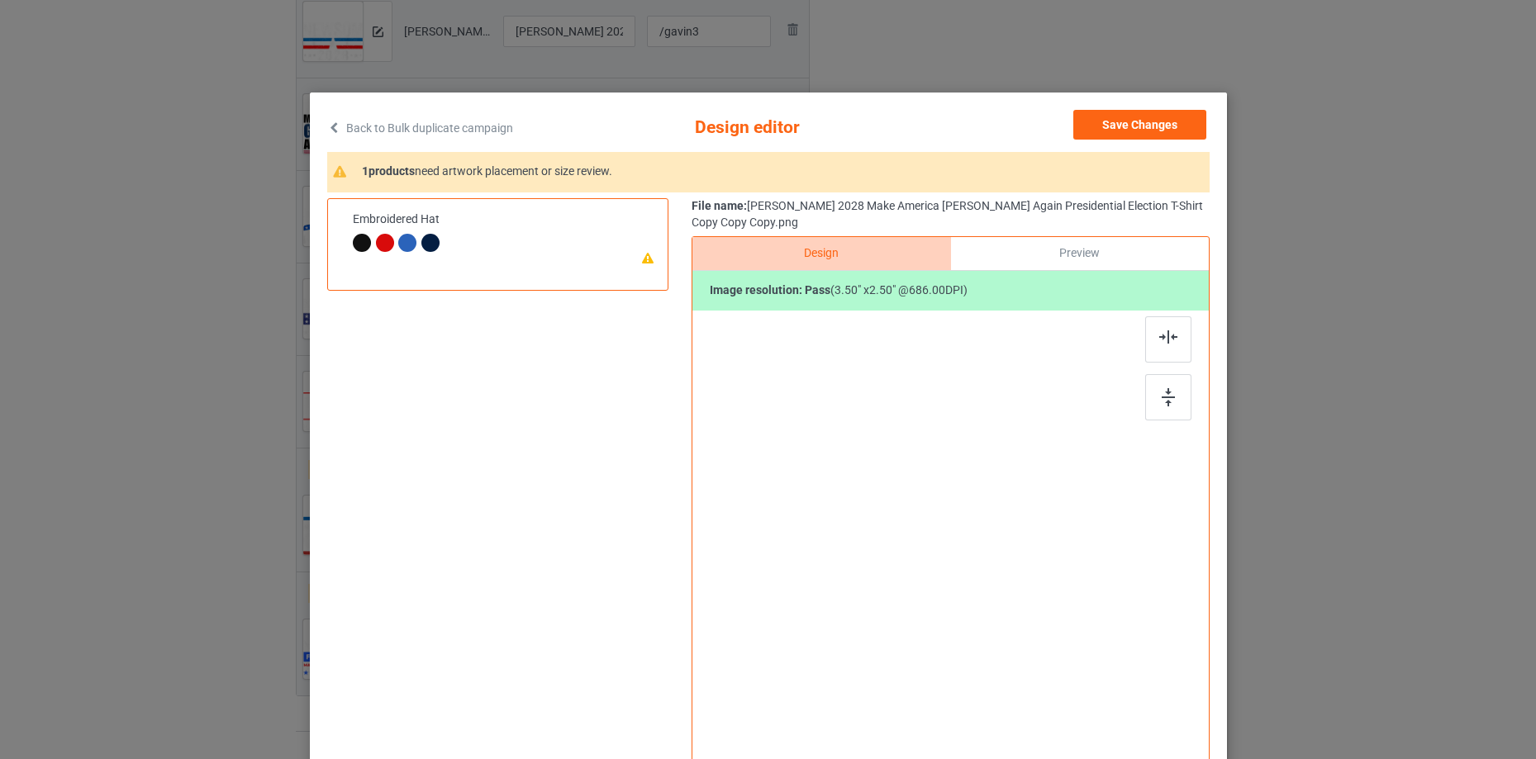
scroll to position [0, 0]
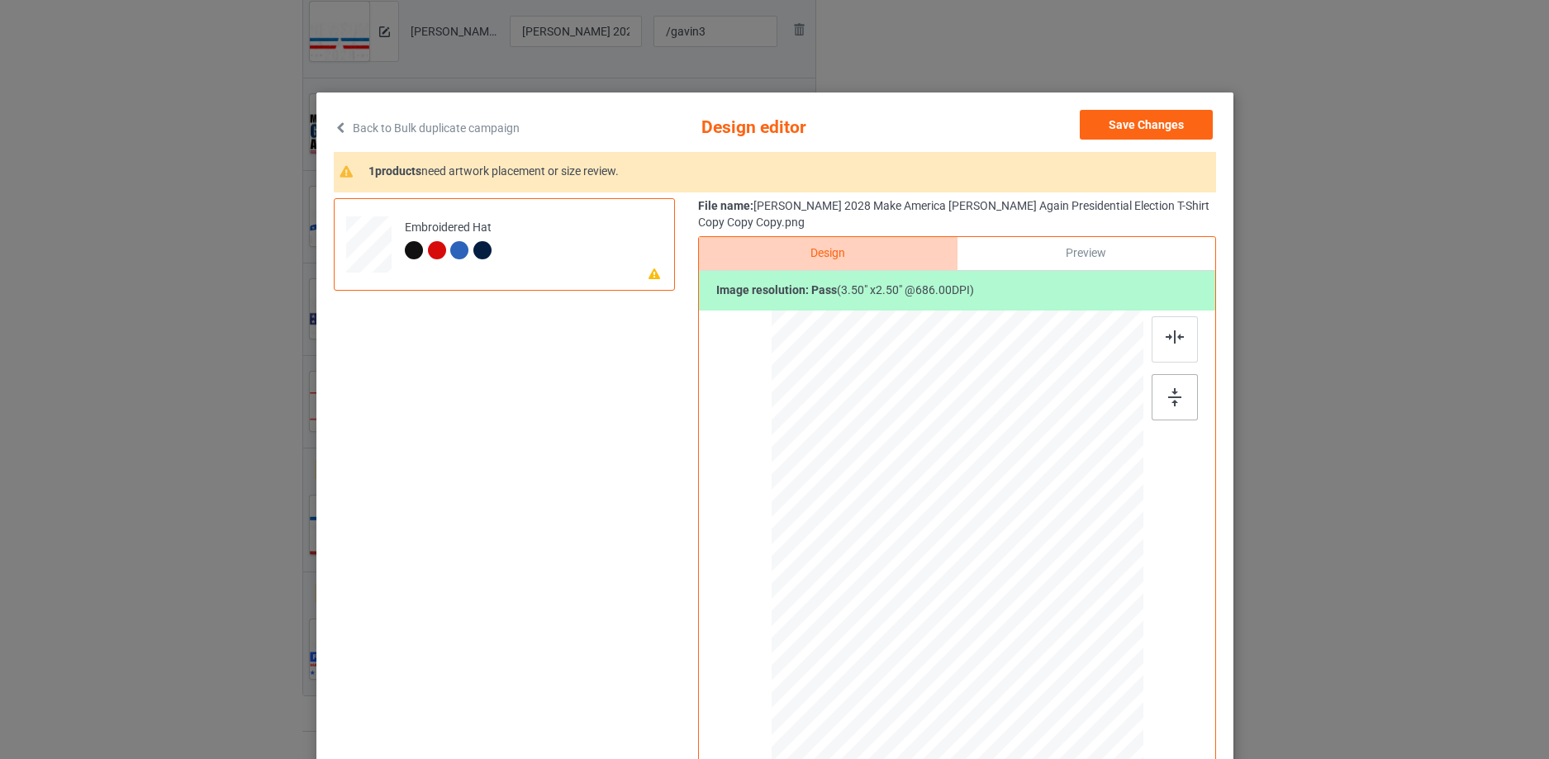
click at [1161, 396] on div at bounding box center [1175, 397] width 46 height 46
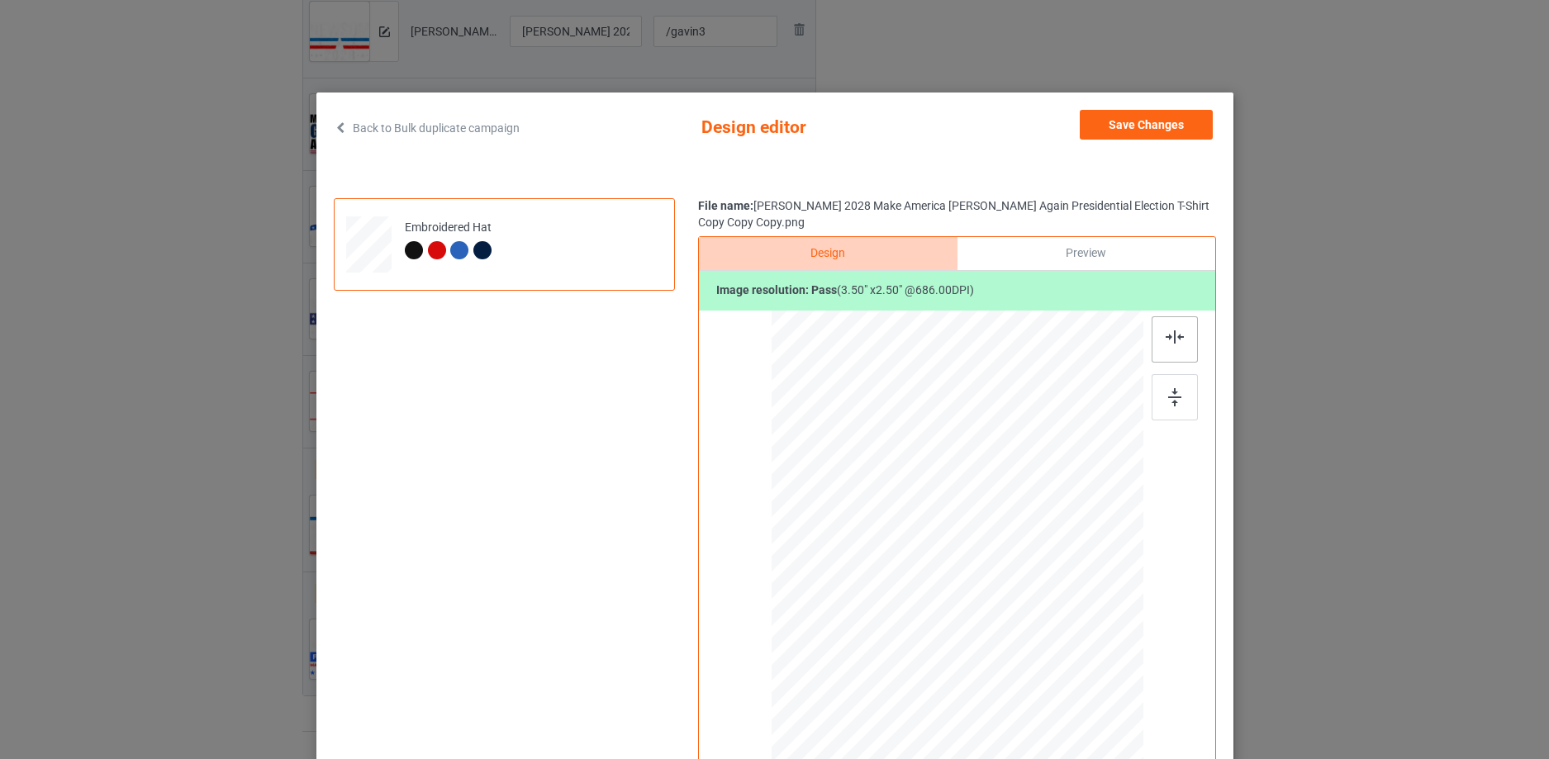
click at [1176, 345] on div at bounding box center [1175, 339] width 46 height 46
click at [1173, 128] on button "Save Changes" at bounding box center [1146, 125] width 133 height 30
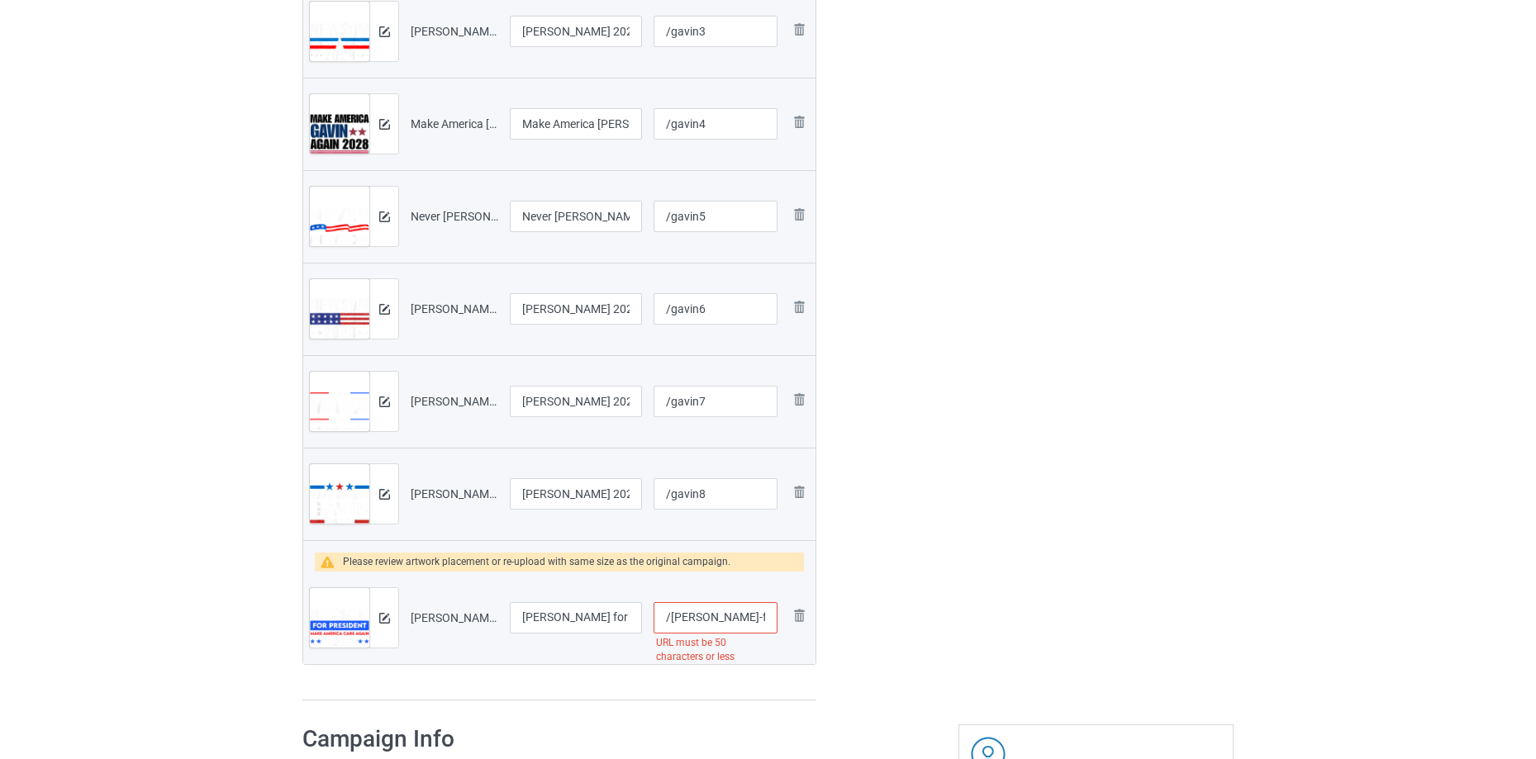
click at [700, 619] on input "/[PERSON_NAME]-for-president-make-america-care-again-2028-t-shirt" at bounding box center [716, 617] width 124 height 31
drag, startPoint x: 697, startPoint y: 613, endPoint x: 1115, endPoint y: 548, distance: 422.4
click at [1115, 548] on div "Campaign to duplicate Anti [PERSON_NAME] Original Artwork 4499x2367 @ 900 DPI P…" at bounding box center [768, 56] width 954 height 1314
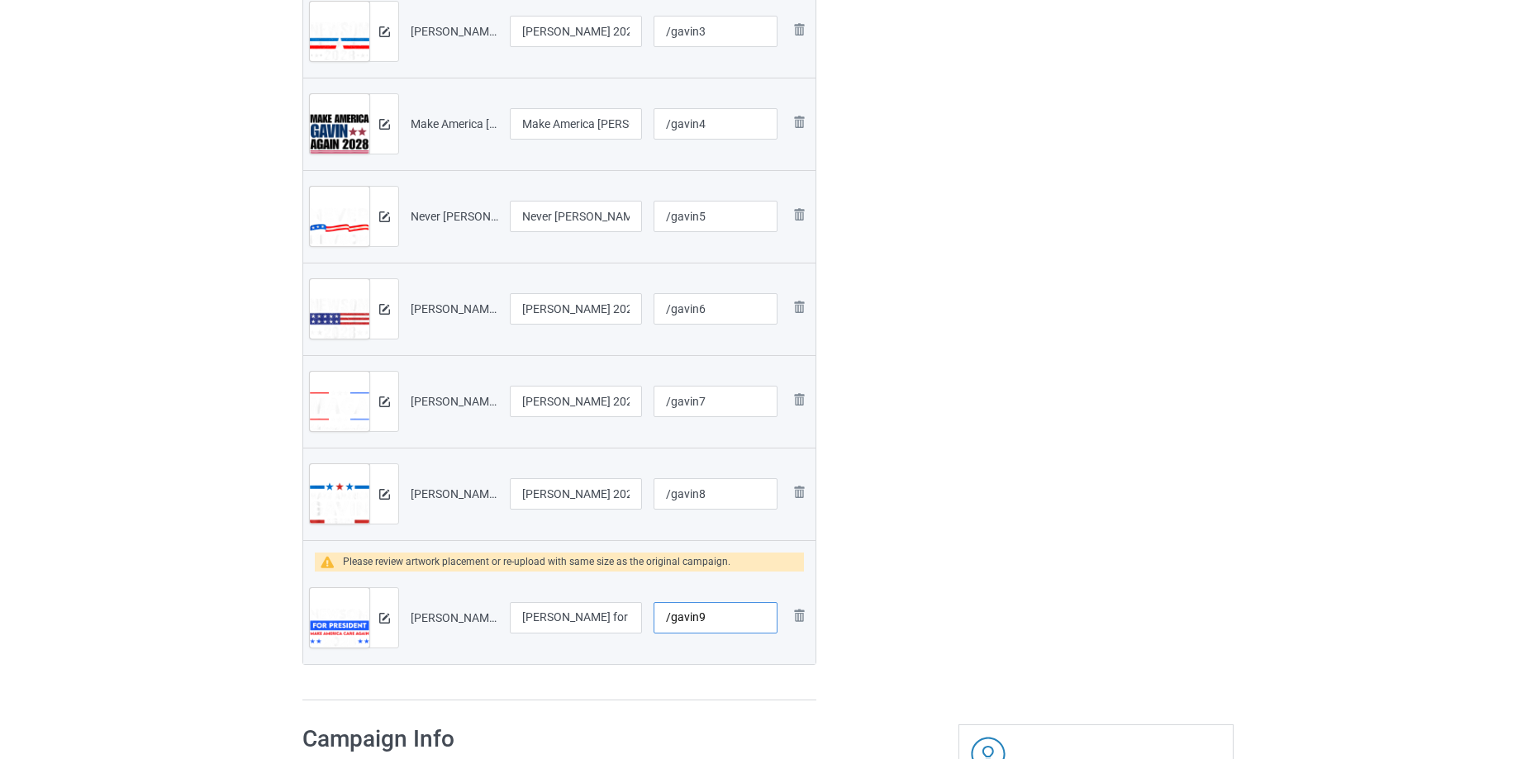
type input "/gavin9"
drag, startPoint x: 560, startPoint y: 608, endPoint x: 594, endPoint y: 615, distance: 34.5
click at [725, 587] on tr "Preview and edit artwork [PERSON_NAME] for President Make America Care Again 20…" at bounding box center [559, 618] width 512 height 93
click at [602, 614] on input "[PERSON_NAME] for President Make America Care Again 2028 T-Shirt" at bounding box center [576, 617] width 132 height 31
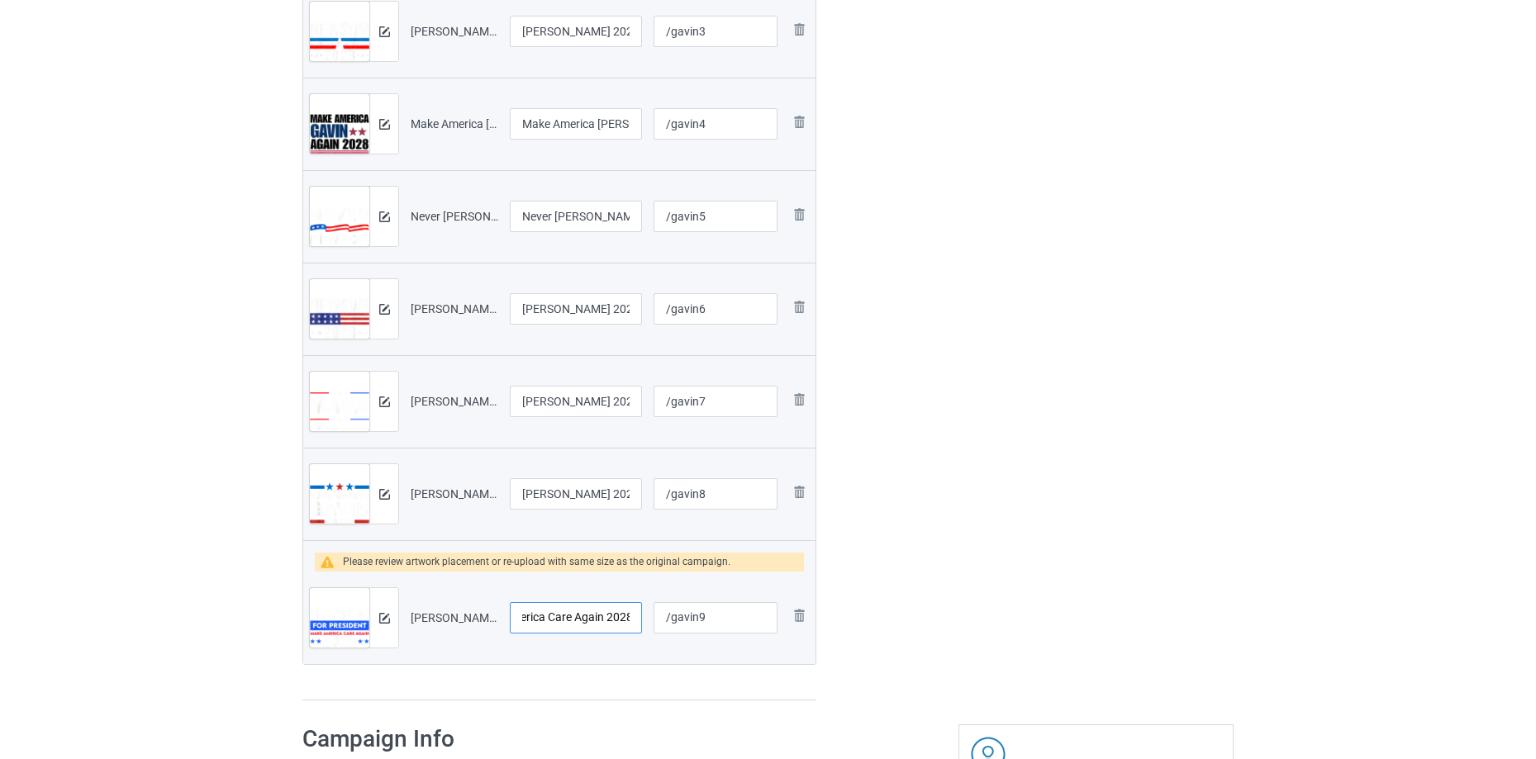
drag, startPoint x: 594, startPoint y: 615, endPoint x: 803, endPoint y: 583, distance: 211.5
click at [803, 583] on tr "Preview and edit artwork [PERSON_NAME] for President Make America Care Again 20…" at bounding box center [559, 618] width 512 height 93
type input "[PERSON_NAME] for President Make America Care Again 2028"
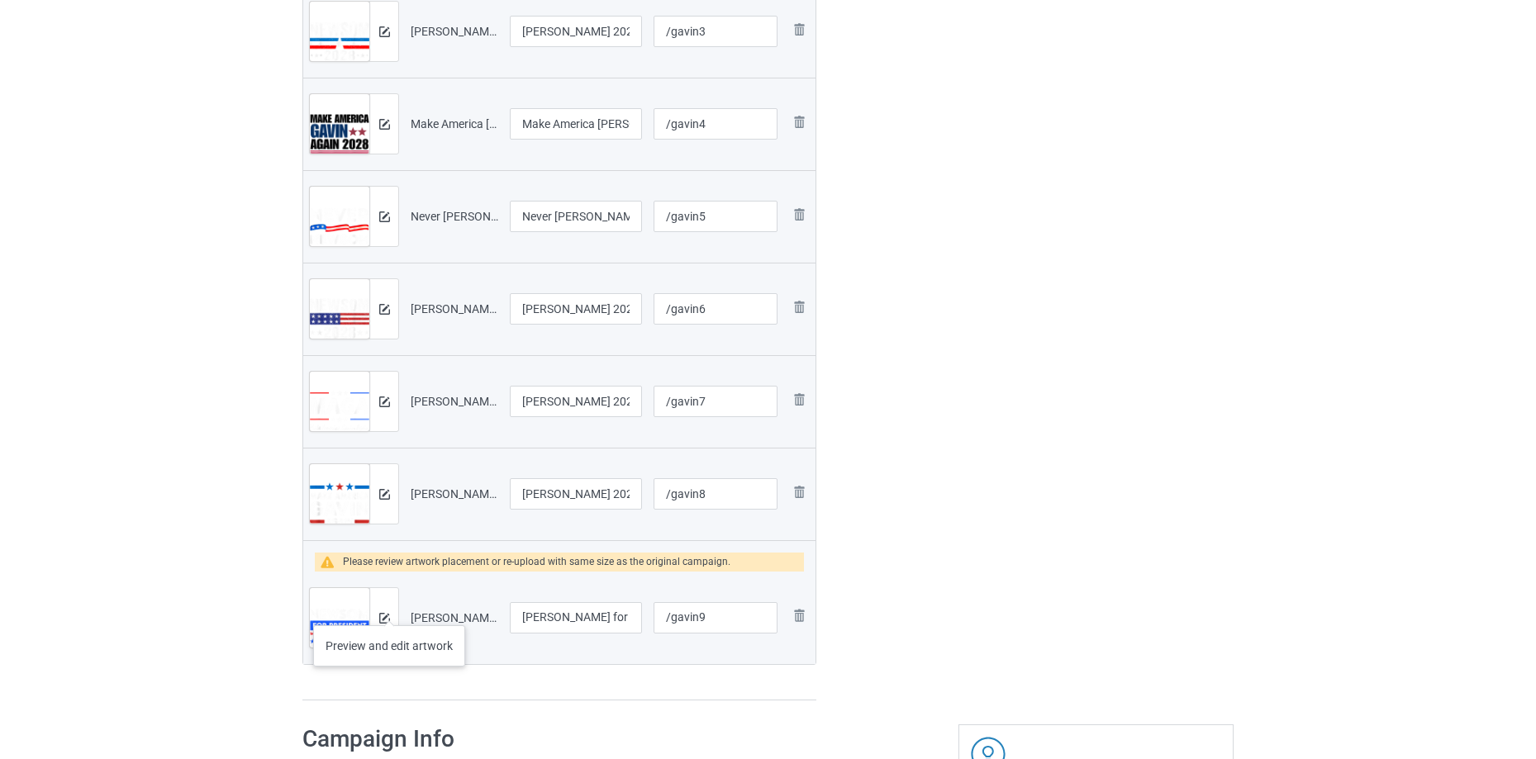
click at [389, 609] on div at bounding box center [383, 617] width 29 height 59
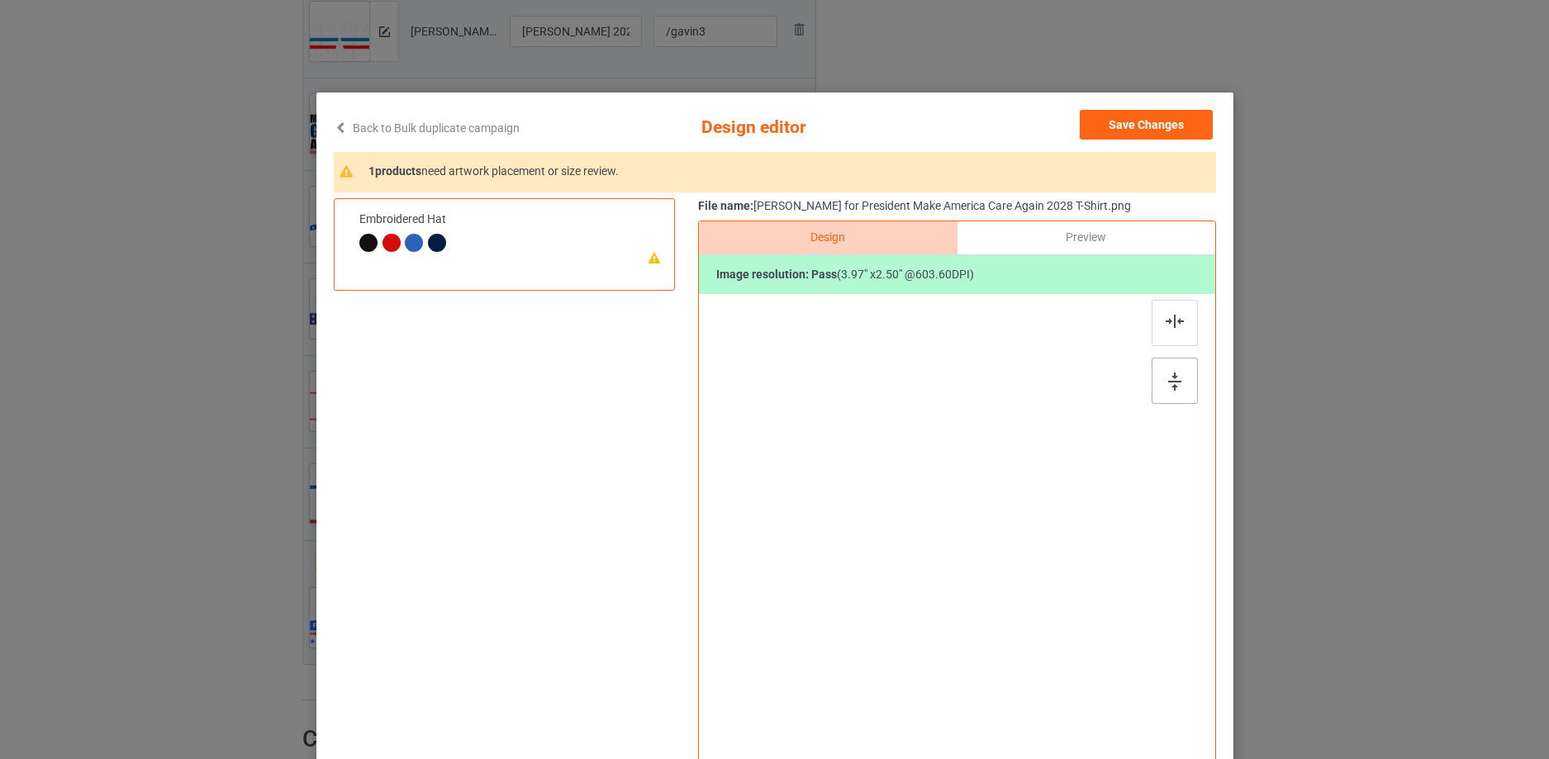
click at [1154, 386] on div at bounding box center [1175, 381] width 46 height 46
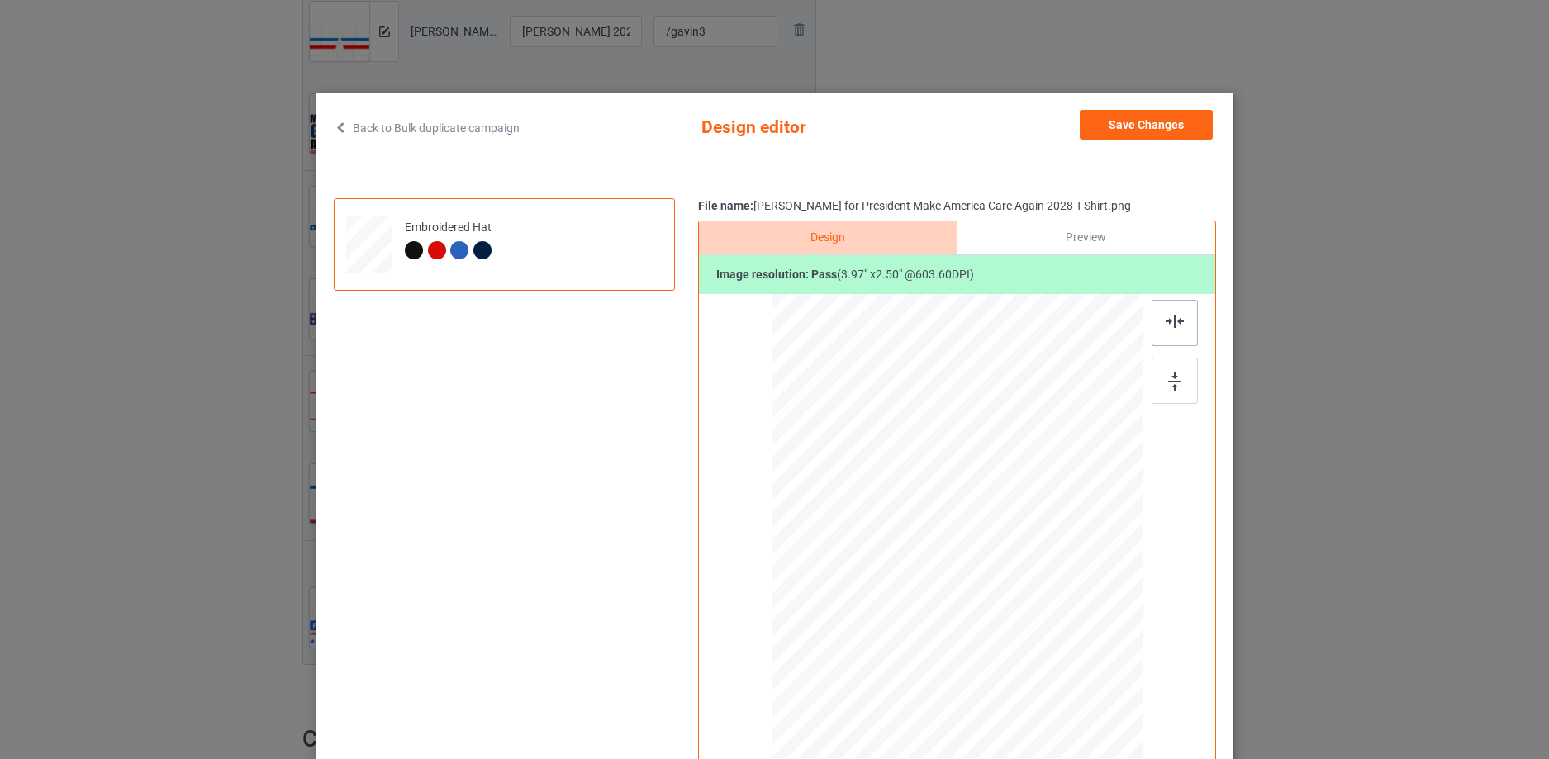
click at [1159, 335] on div at bounding box center [1175, 323] width 46 height 46
click at [1167, 122] on button "Save Changes" at bounding box center [1146, 125] width 133 height 30
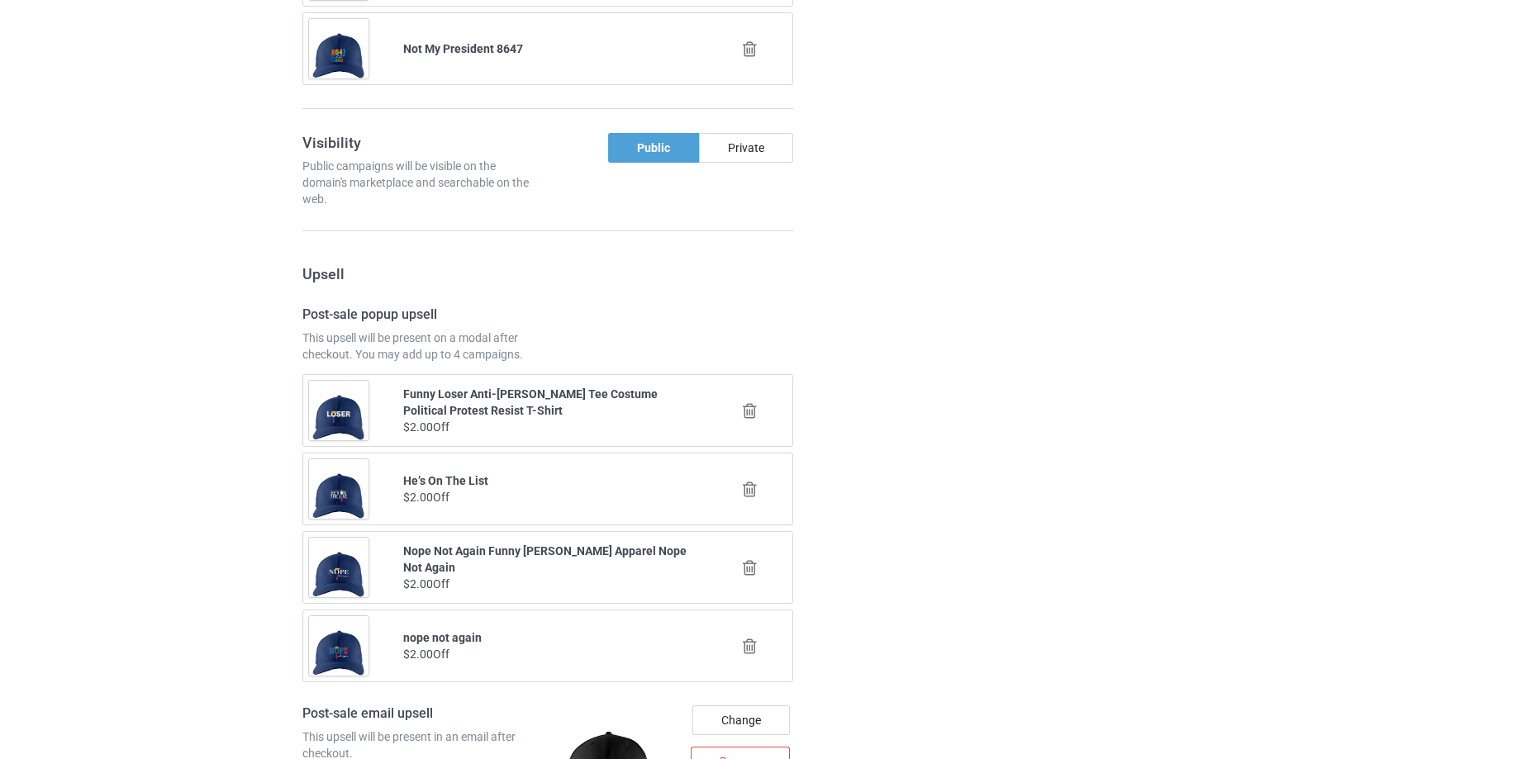
scroll to position [3061, 0]
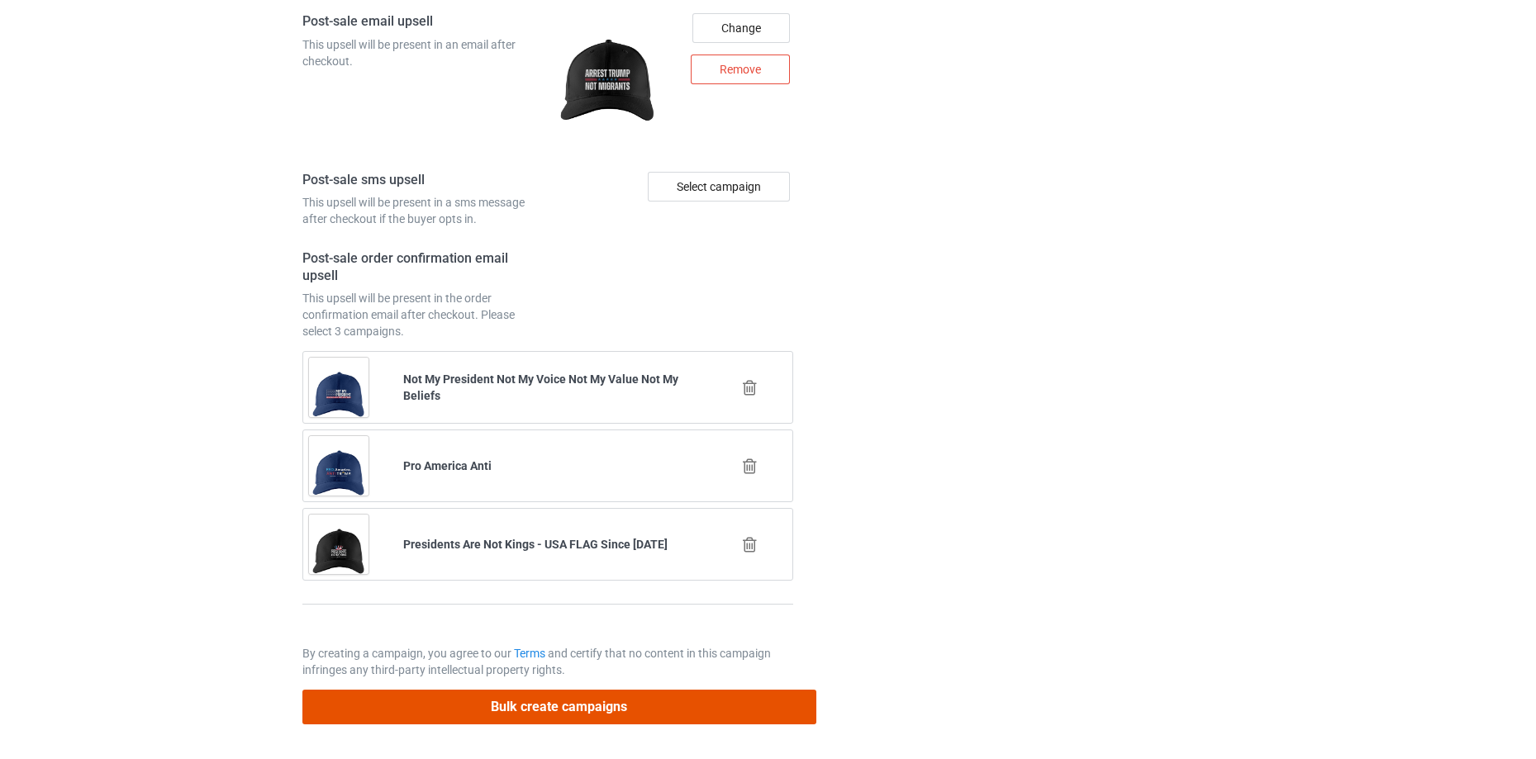
click at [771, 697] on button "Bulk create campaigns" at bounding box center [559, 707] width 514 height 34
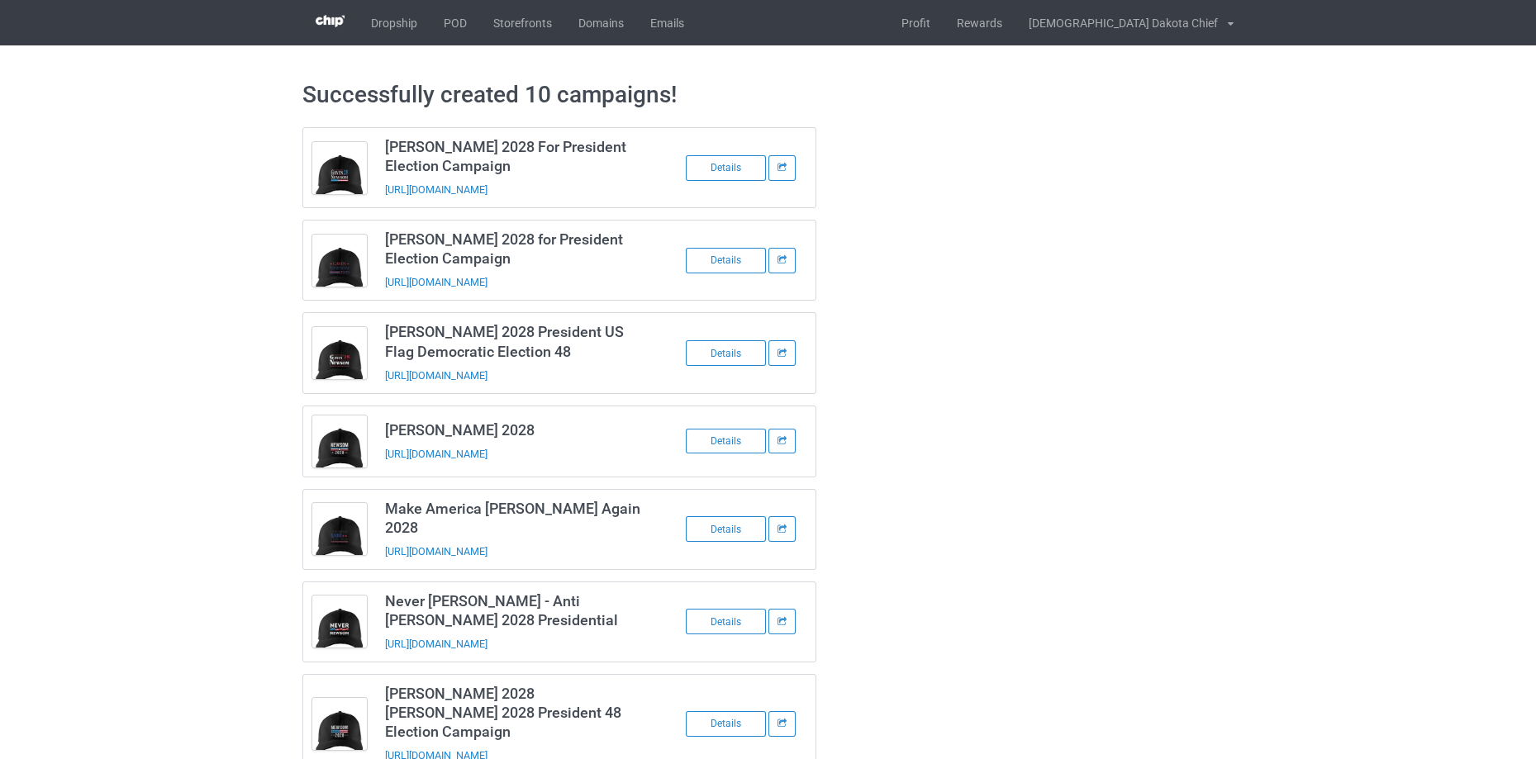
scroll to position [293, 0]
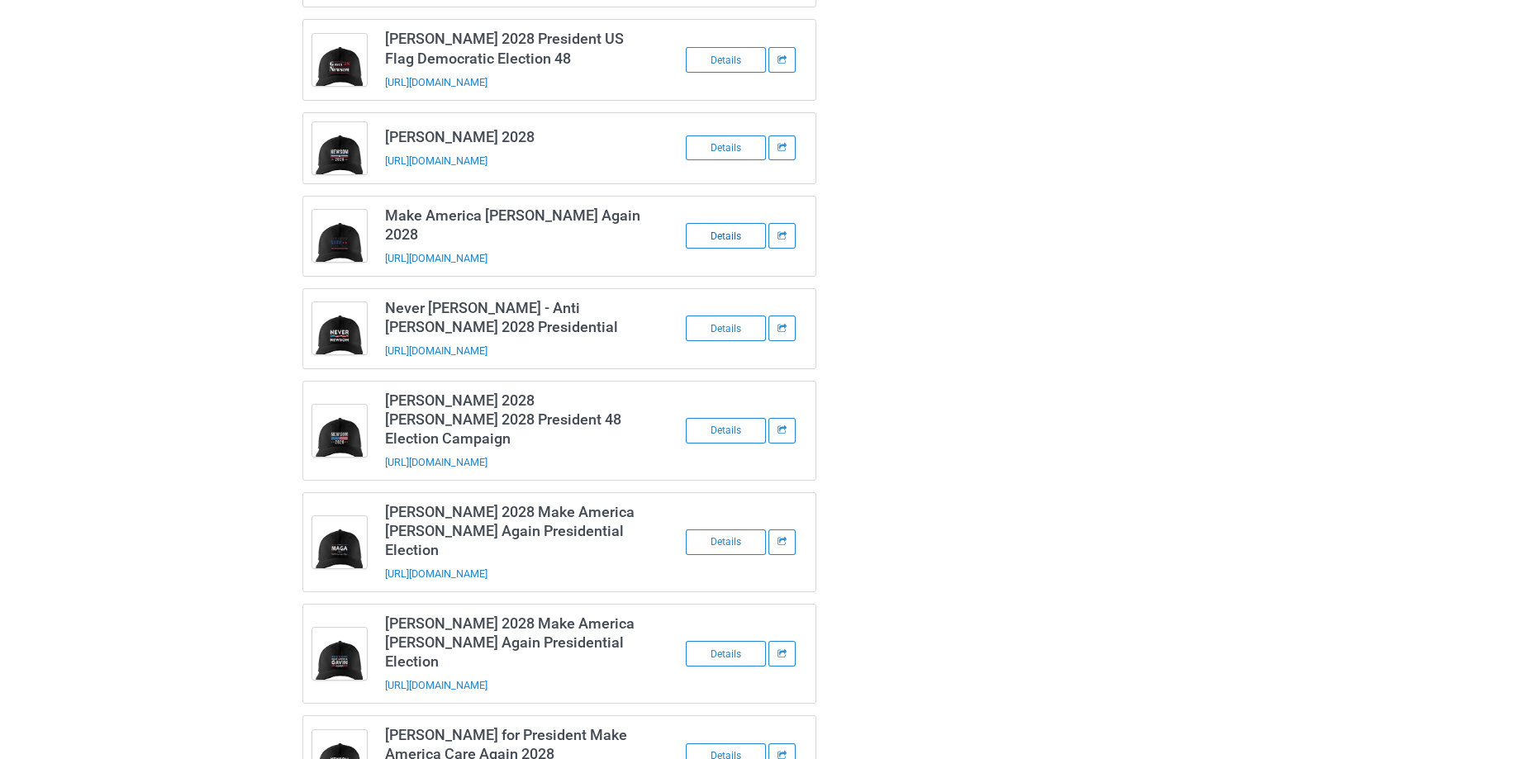
click at [721, 223] on div "Details" at bounding box center [726, 236] width 80 height 26
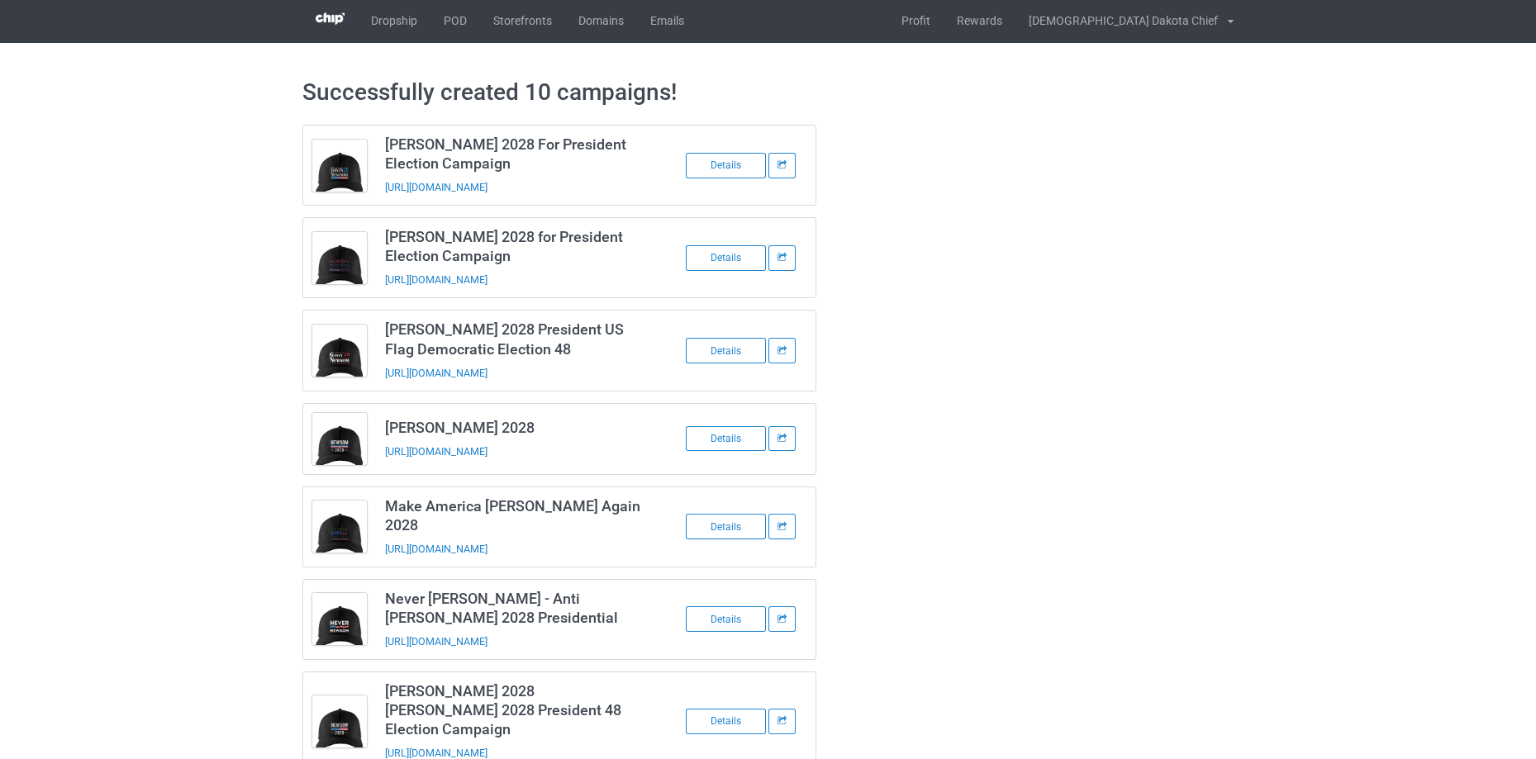
scroll to position [0, 0]
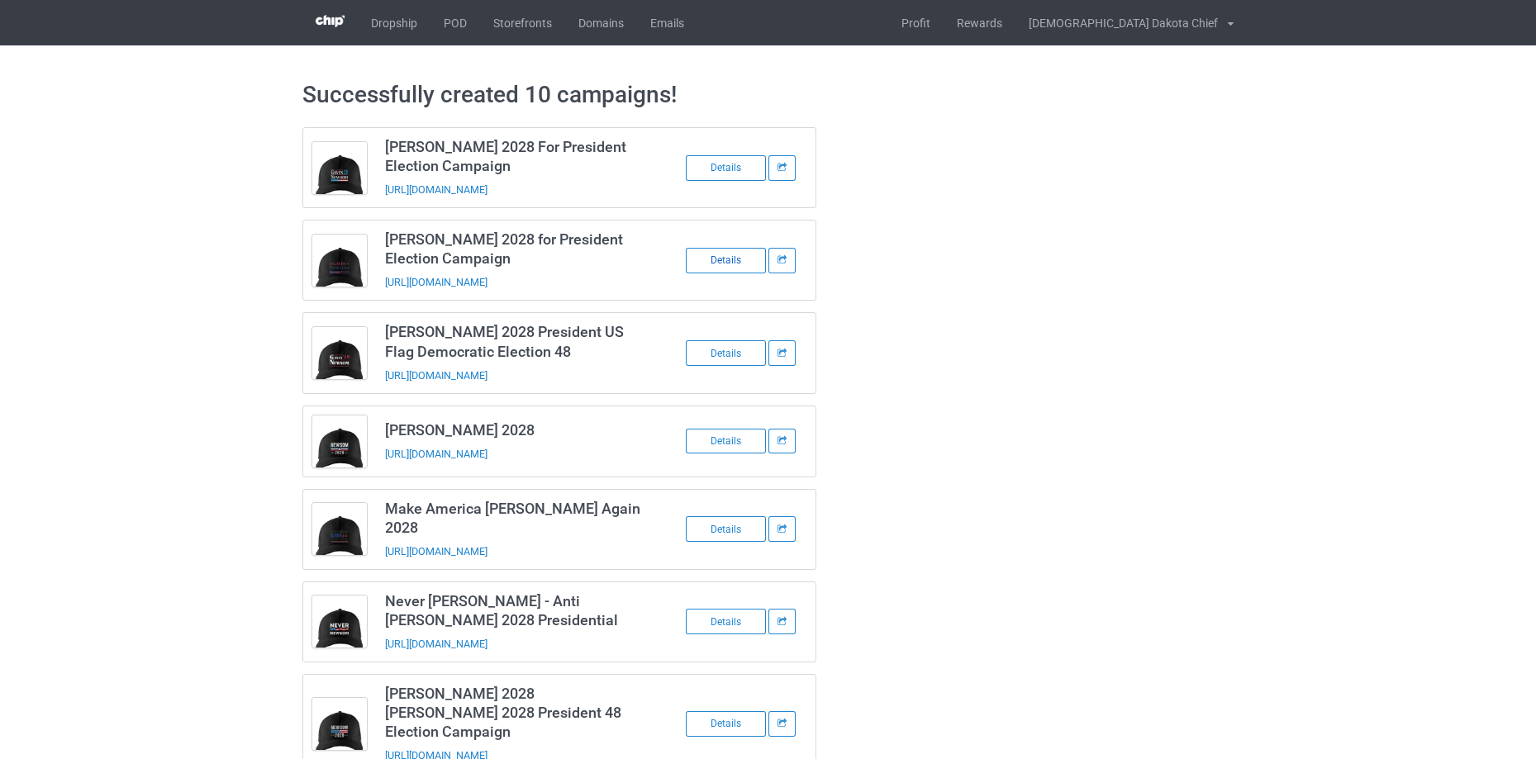
click at [731, 262] on div "Details" at bounding box center [726, 261] width 80 height 26
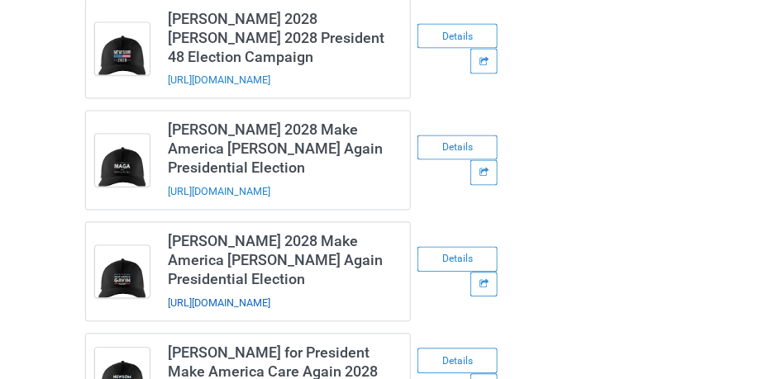
scroll to position [516, 0]
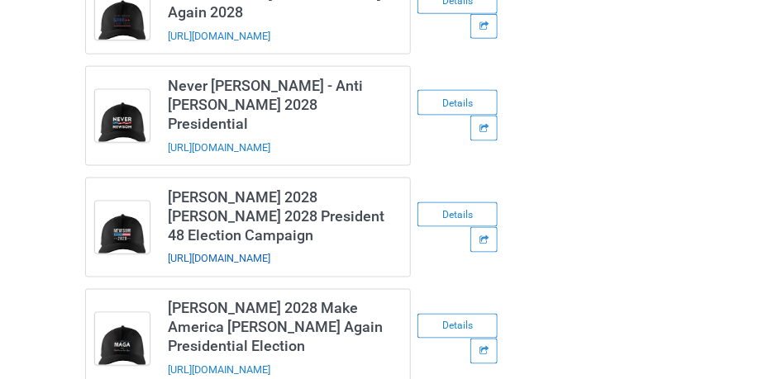
click at [259, 253] on link "[URL][DOMAIN_NAME]" at bounding box center [219, 259] width 102 height 12
